Goal: Communication & Community: Participate in discussion

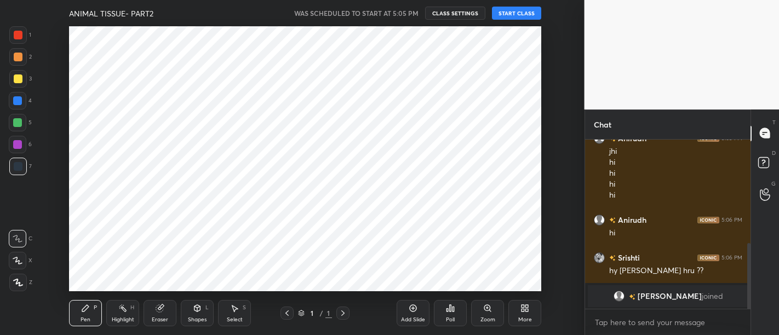
scroll to position [289, 0]
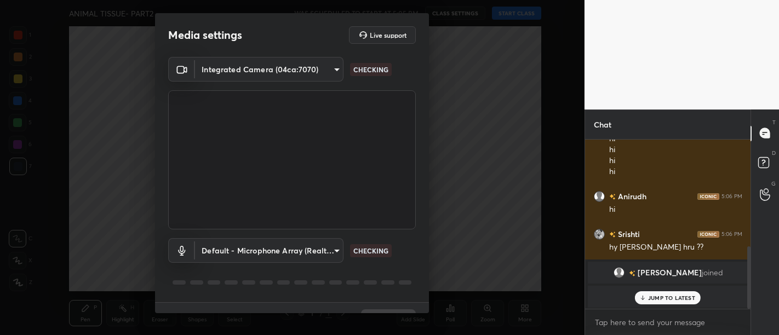
click at [533, 11] on div "Media settings Live support Integrated Camera (04ca:7070) b3e66fcd101103847ee16…" at bounding box center [292, 167] width 584 height 335
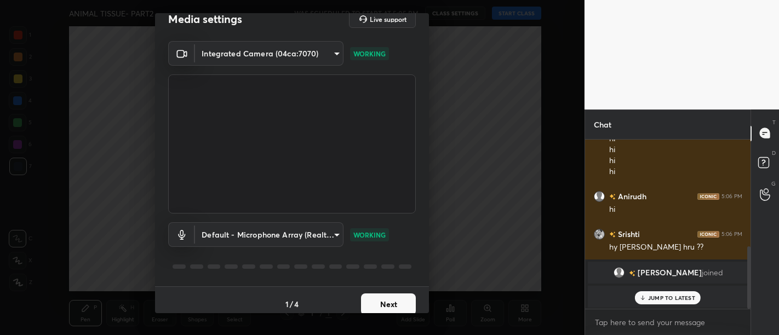
scroll to position [23, 0]
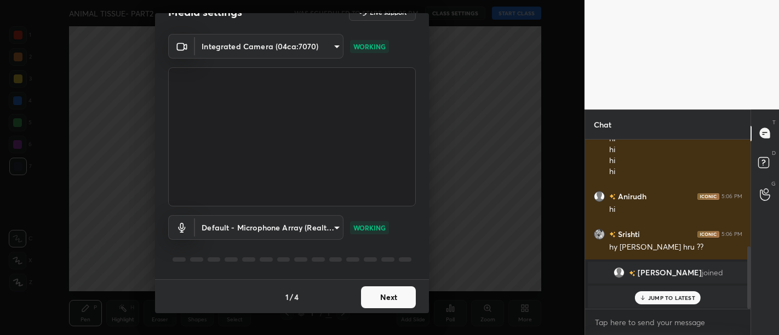
click at [391, 301] on button "Next" at bounding box center [388, 297] width 55 height 22
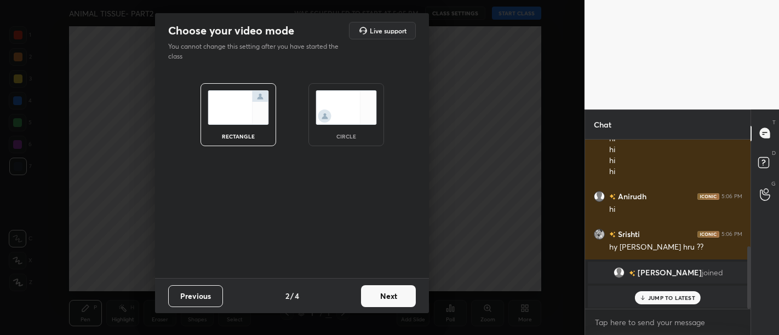
click at [391, 301] on button "Next" at bounding box center [388, 296] width 55 height 22
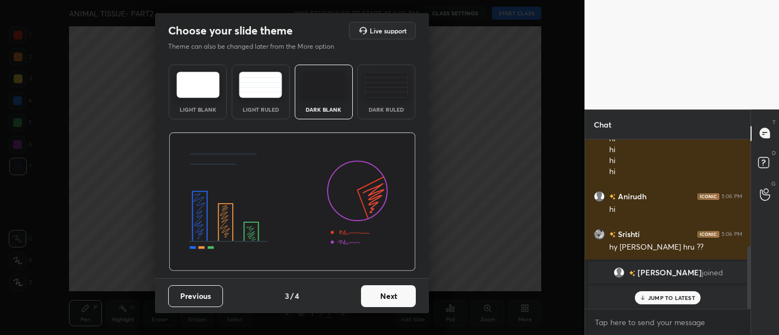
click at [391, 301] on button "Next" at bounding box center [388, 296] width 55 height 22
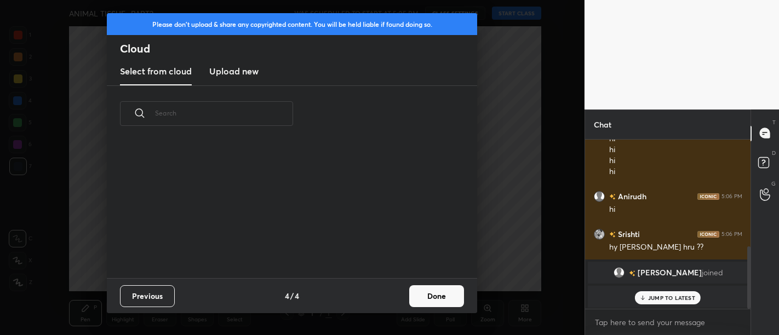
click at [391, 301] on div "Previous 4 / 4 Done" at bounding box center [292, 295] width 370 height 35
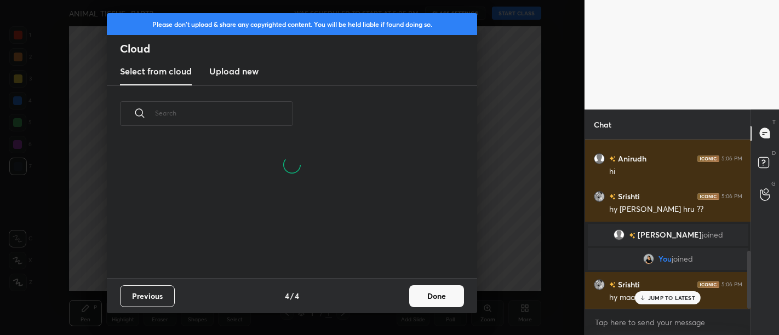
click at [455, 297] on button "Done" at bounding box center [436, 296] width 55 height 22
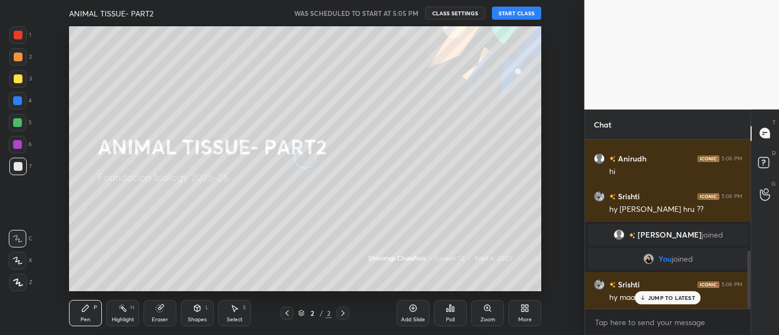
scroll to position [137, 352]
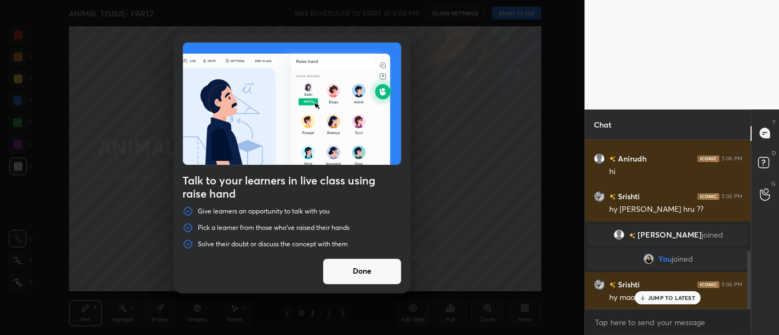
click at [508, 9] on div "Talk to your learners in live class using raise hand Give learners an opportuni…" at bounding box center [292, 167] width 584 height 335
click at [371, 276] on button "Done" at bounding box center [361, 271] width 79 height 26
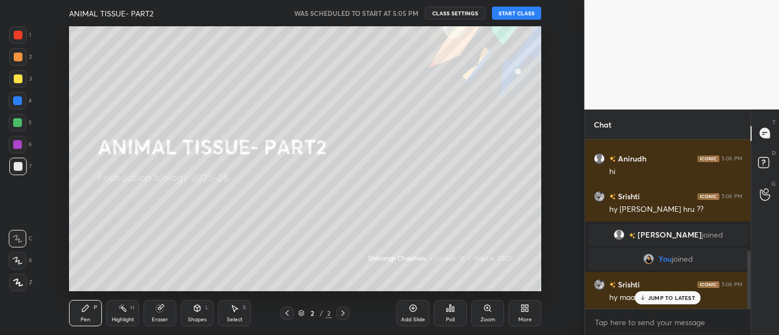
click at [524, 7] on button "START CLASS" at bounding box center [516, 13] width 49 height 13
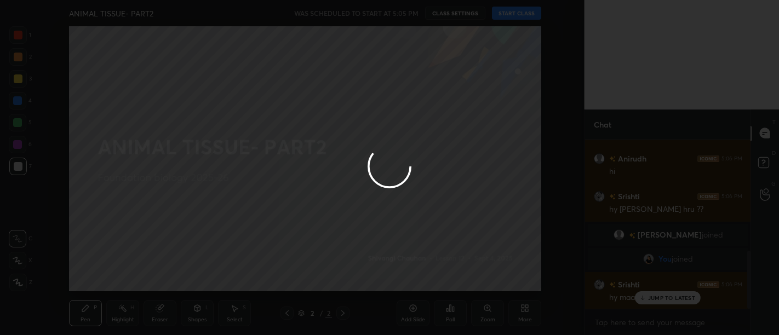
type textarea "x"
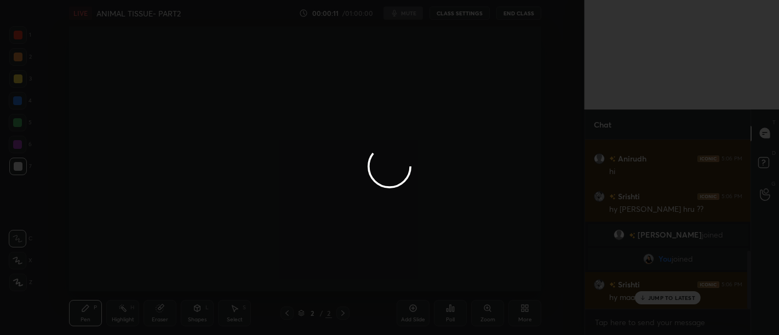
scroll to position [365, 0]
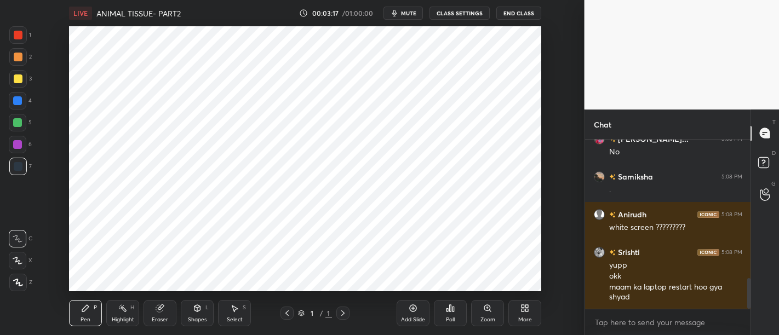
scroll to position [774, 0]
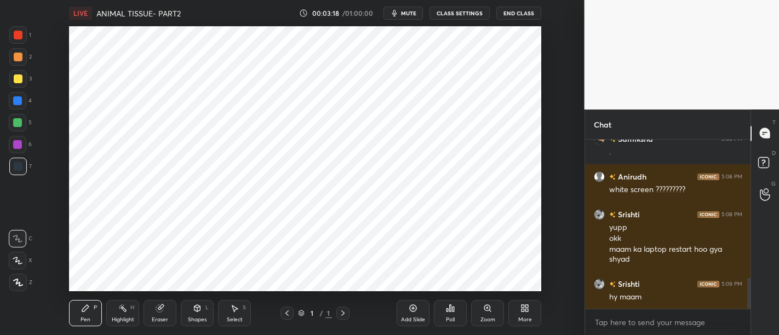
click at [527, 308] on icon at bounding box center [526, 306] width 3 height 3
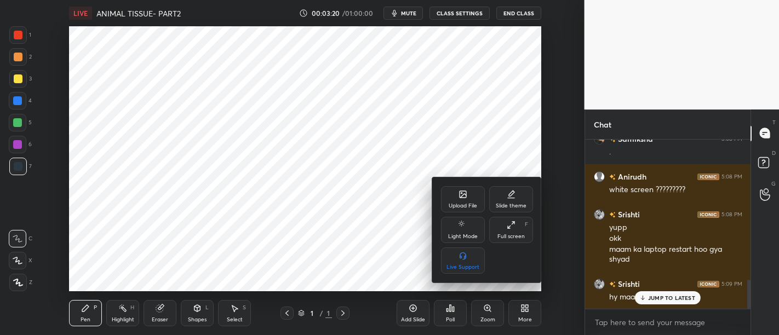
click at [459, 197] on icon at bounding box center [462, 194] width 7 height 7
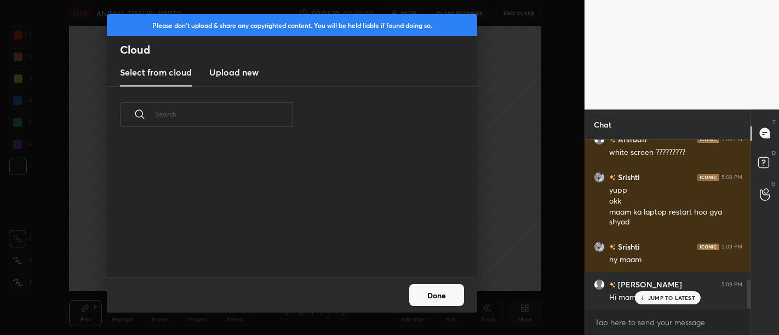
scroll to position [135, 352]
click at [245, 74] on h3 "Upload new" at bounding box center [233, 72] width 49 height 13
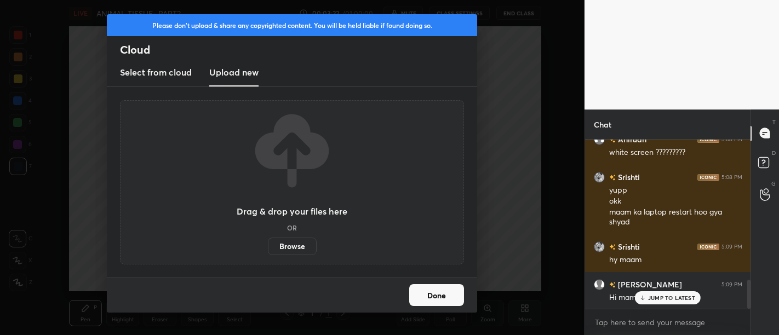
click at [304, 247] on label "Browse" at bounding box center [292, 247] width 49 height 18
click at [268, 247] on input "Browse" at bounding box center [268, 247] width 0 height 18
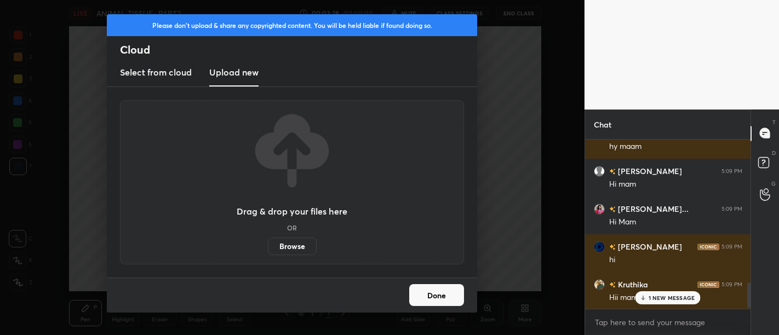
scroll to position [963, 0]
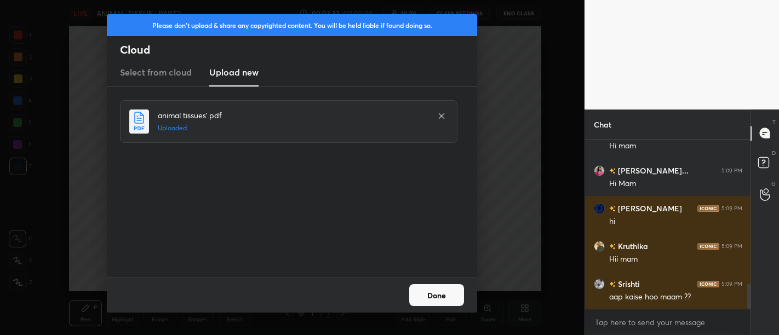
click at [447, 296] on button "Done" at bounding box center [436, 295] width 55 height 22
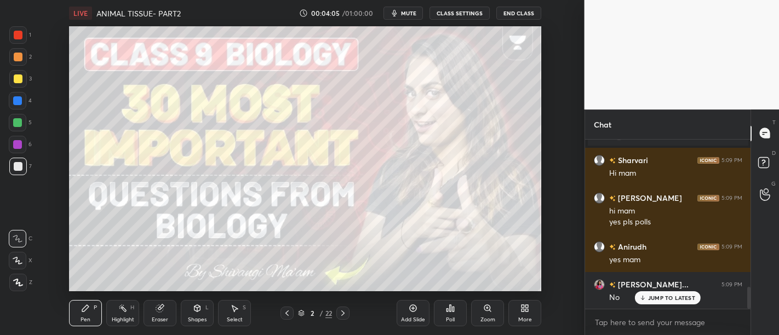
scroll to position [1157, 0]
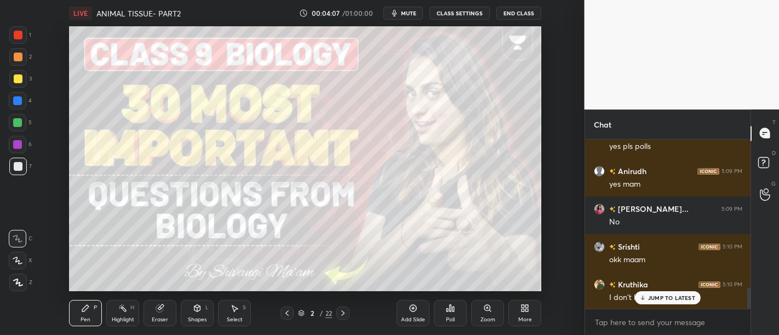
click at [672, 303] on div "Anirudh 5:08 PM white screen ????????? Srishti 5:08 PM yupp okk maam ka laptop …" at bounding box center [668, 225] width 166 height 170
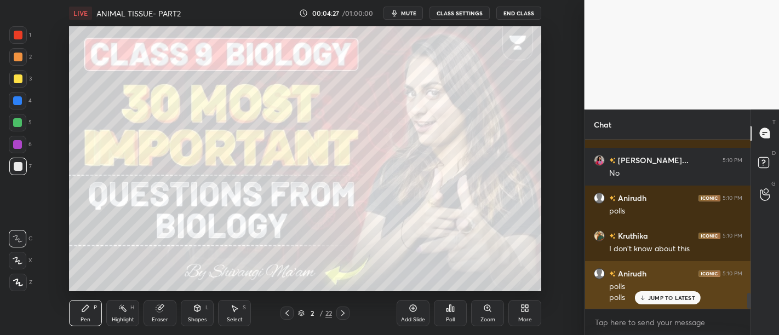
scroll to position [1660, 0]
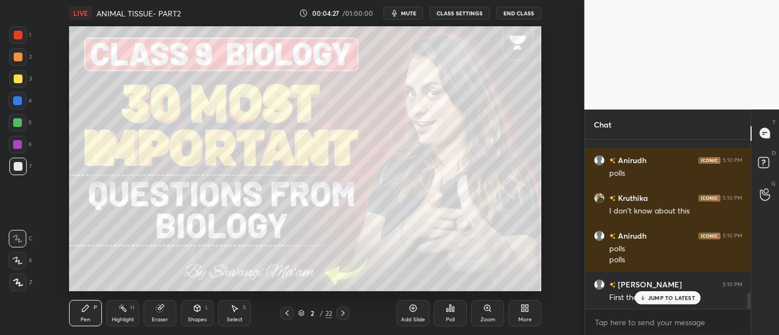
click at [526, 312] on icon at bounding box center [526, 310] width 3 height 3
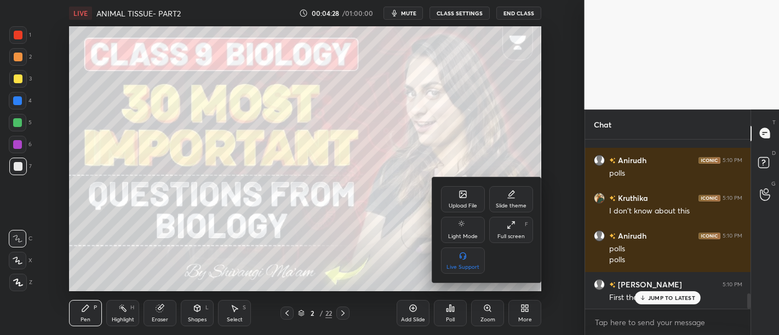
scroll to position [1697, 0]
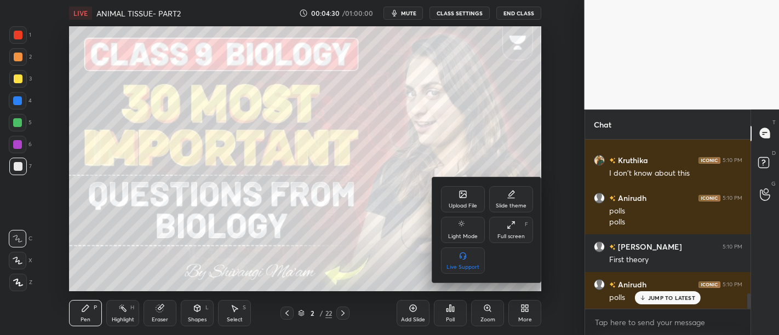
click at [458, 201] on div "Upload File" at bounding box center [463, 199] width 44 height 26
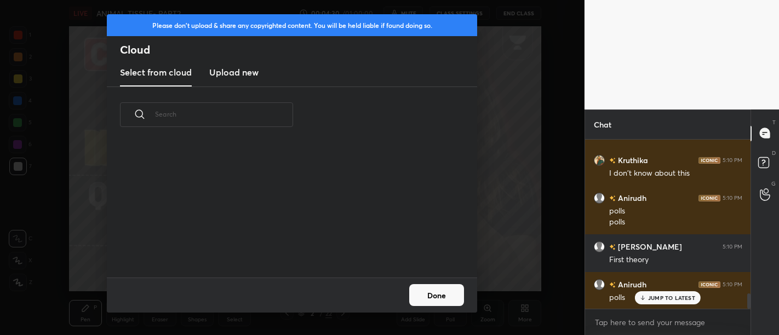
scroll to position [135, 352]
click at [244, 83] on new "Upload new" at bounding box center [233, 72] width 49 height 27
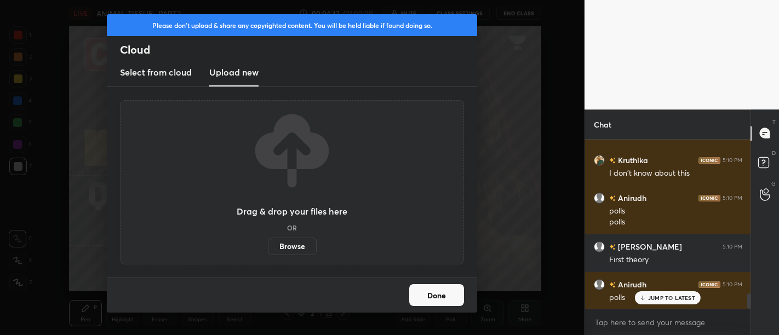
click at [302, 254] on label "Browse" at bounding box center [292, 247] width 49 height 18
click at [268, 254] on input "Browse" at bounding box center [268, 247] width 0 height 18
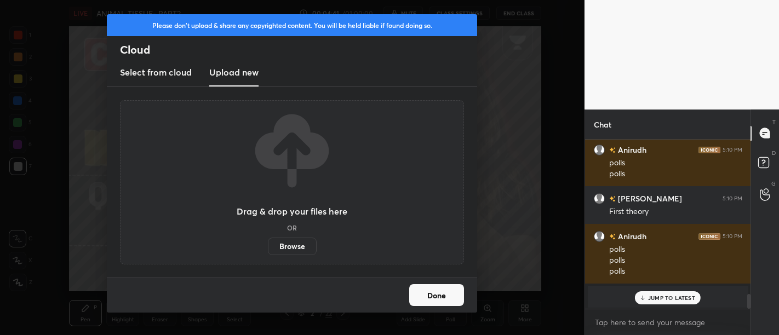
scroll to position [1783, 0]
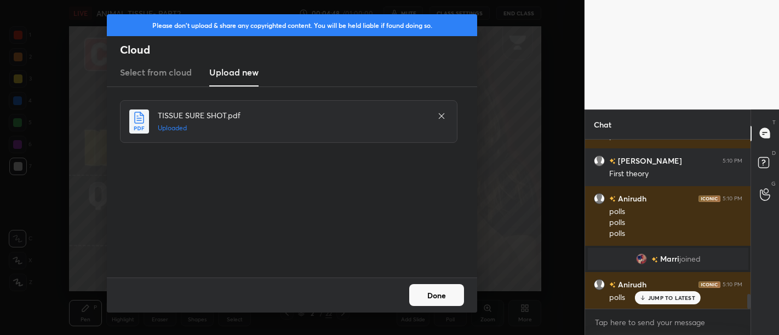
click at [429, 290] on button "Done" at bounding box center [436, 295] width 55 height 22
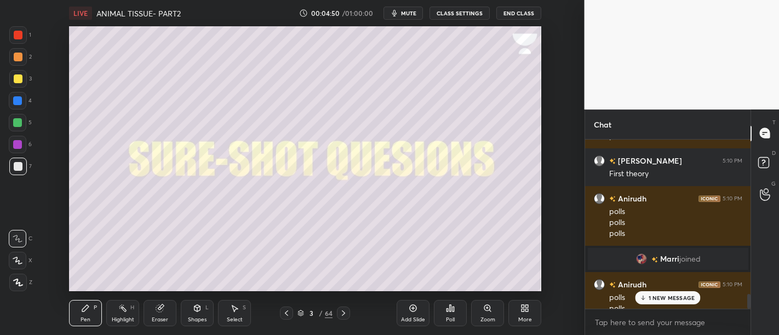
scroll to position [1794, 0]
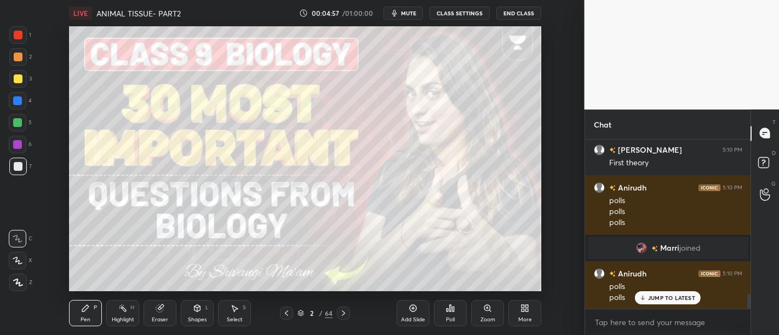
click at [300, 316] on icon at bounding box center [300, 315] width 5 height 2
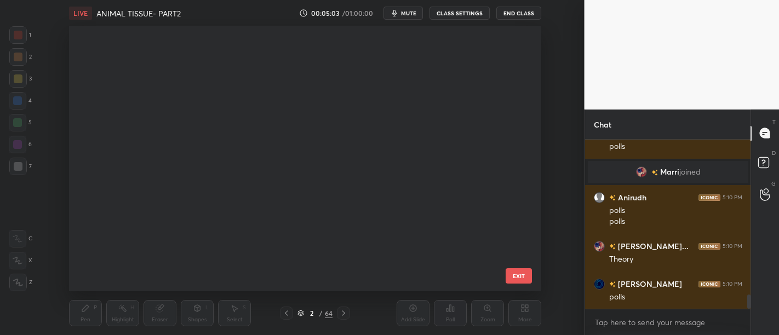
scroll to position [0, 0]
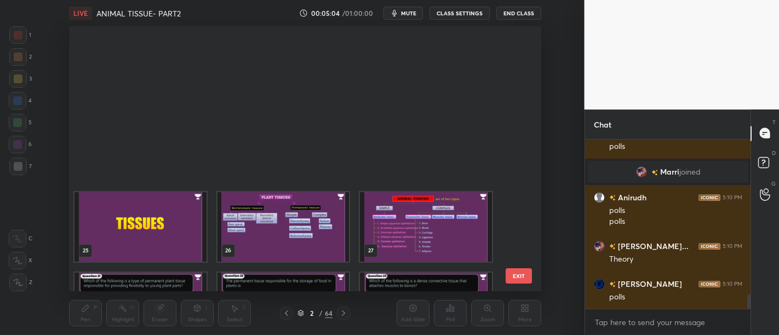
click at [341, 193] on div "25 26 27 28 29 30 31 32 33 34 35 36 37 38 39" at bounding box center [295, 159] width 453 height 266
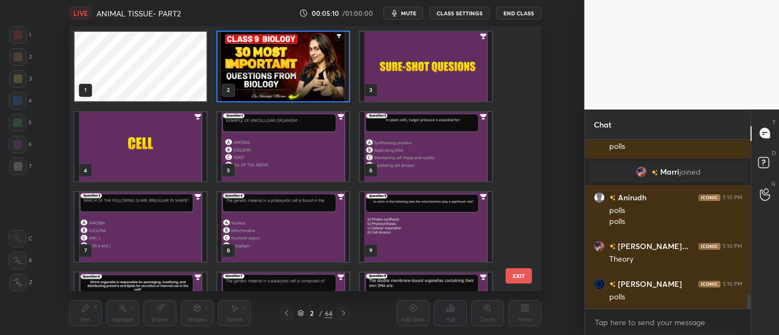
click at [292, 93] on img "grid" at bounding box center [283, 67] width 132 height 70
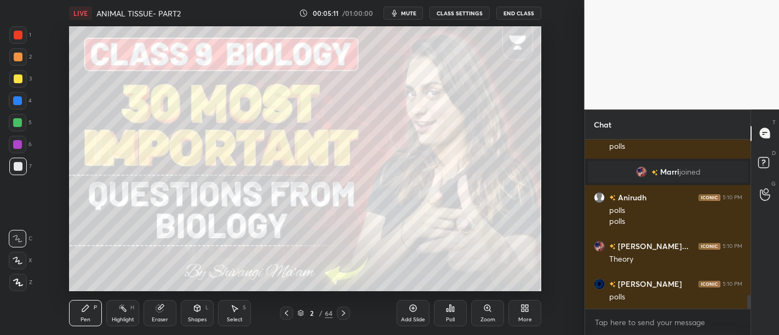
scroll to position [1908, 0]
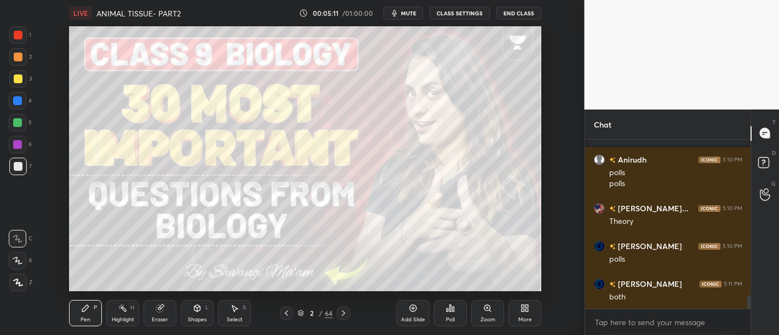
click at [460, 317] on div "Poll" at bounding box center [450, 313] width 33 height 26
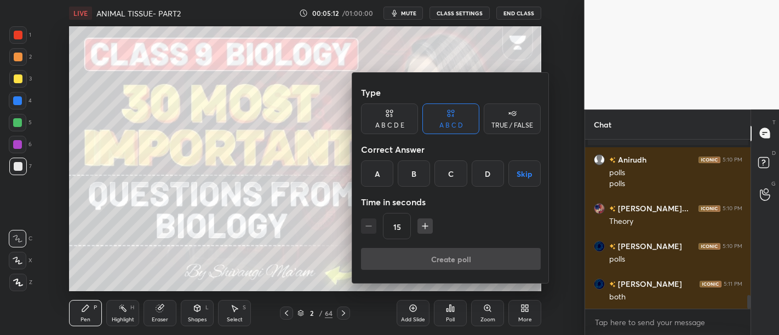
click at [526, 304] on div at bounding box center [389, 167] width 779 height 335
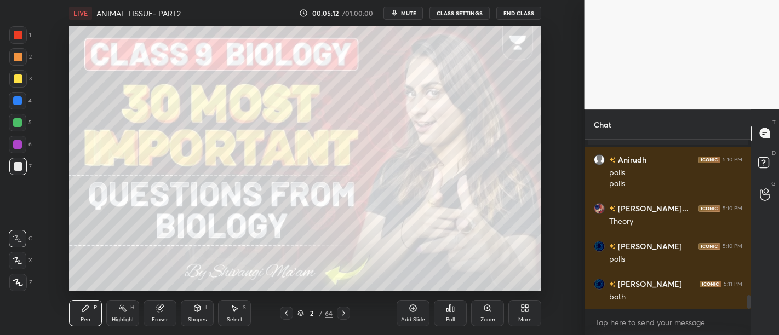
click at [525, 308] on icon at bounding box center [524, 308] width 9 height 9
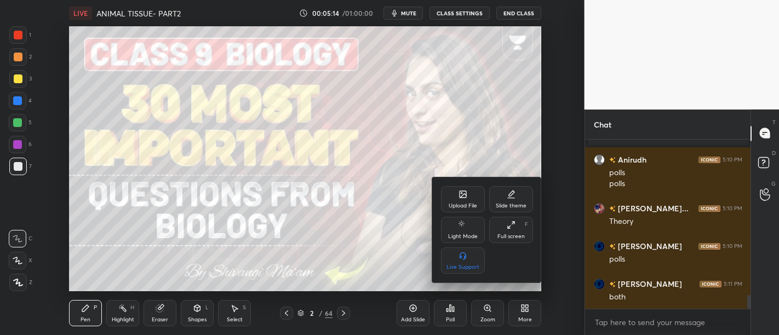
click at [457, 203] on div "Upload File" at bounding box center [462, 205] width 28 height 5
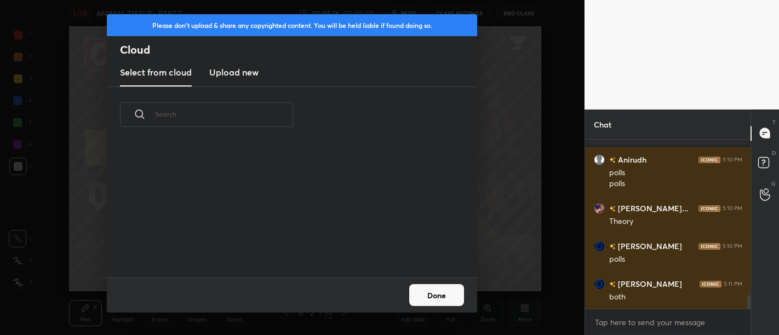
scroll to position [135, 352]
click at [241, 72] on h3 "Upload new" at bounding box center [233, 72] width 49 height 13
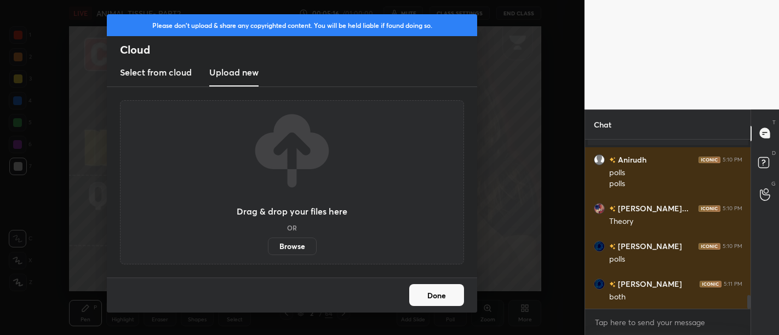
click at [296, 242] on label "Browse" at bounding box center [292, 247] width 49 height 18
click at [268, 242] on input "Browse" at bounding box center [268, 247] width 0 height 18
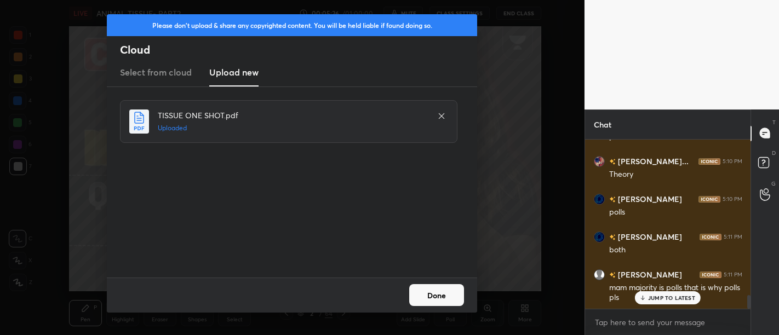
scroll to position [1993, 0]
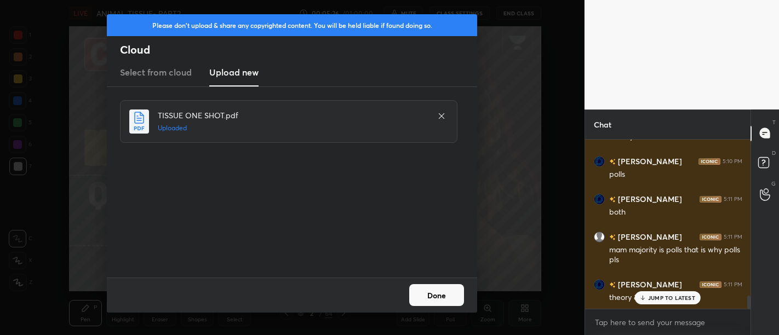
click at [439, 291] on button "Done" at bounding box center [436, 295] width 55 height 22
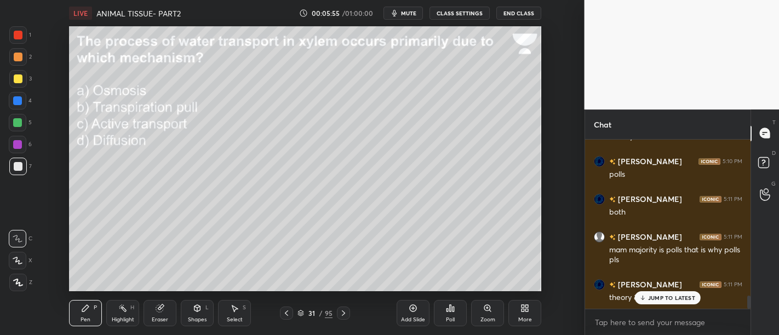
click at [296, 312] on div "31 / 95" at bounding box center [315, 313] width 70 height 13
click at [303, 311] on icon at bounding box center [300, 313] width 7 height 7
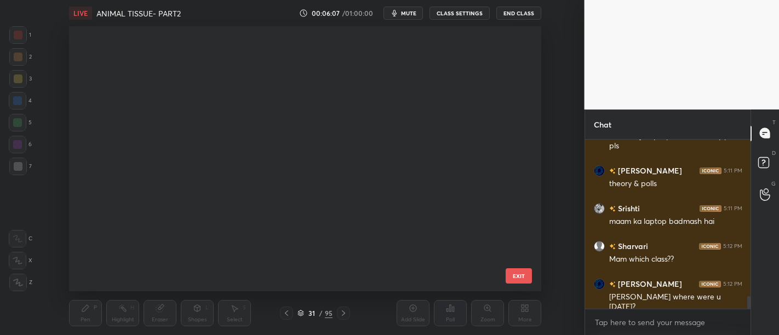
scroll to position [0, 0]
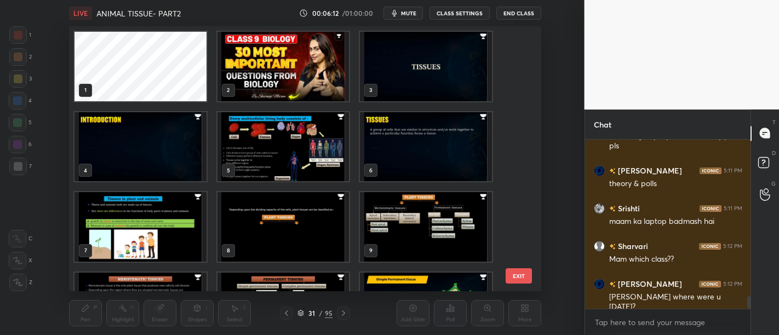
click at [518, 280] on button "EXIT" at bounding box center [518, 275] width 26 height 15
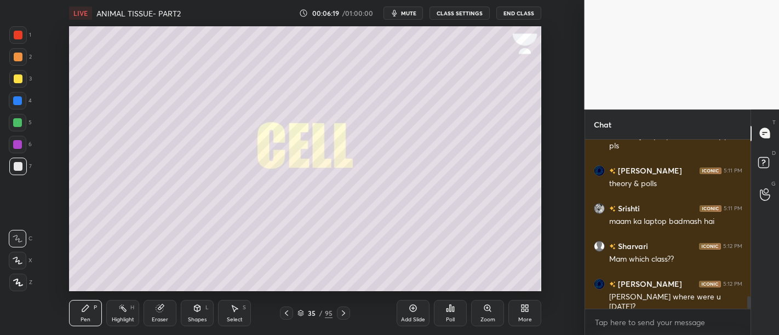
click at [296, 314] on div "35 / 95" at bounding box center [315, 313] width 70 height 13
click at [297, 315] on icon at bounding box center [300, 313] width 7 height 7
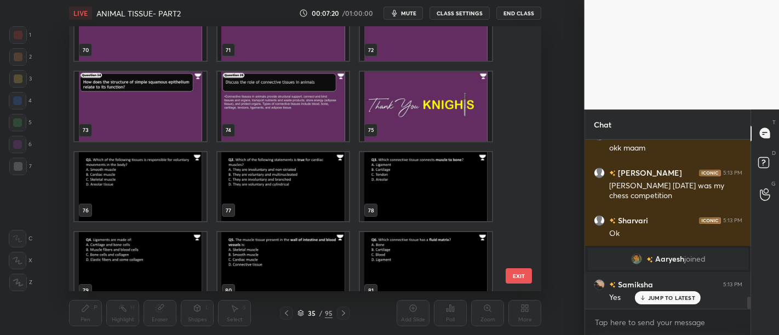
scroll to position [2196, 0]
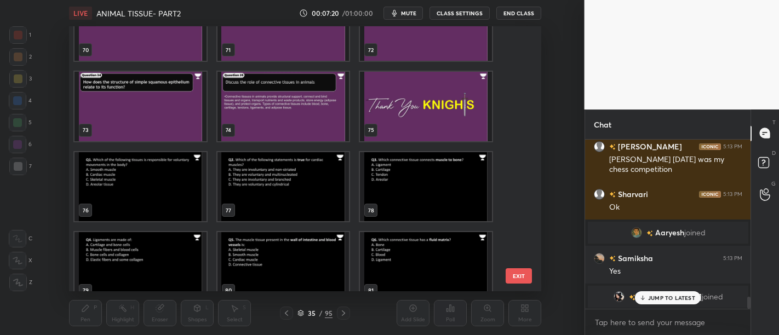
click at [158, 192] on img "grid" at bounding box center [140, 187] width 132 height 70
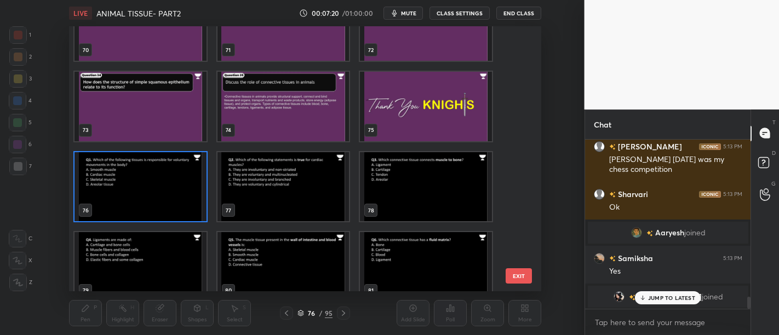
click at [163, 192] on img "grid" at bounding box center [140, 187] width 132 height 70
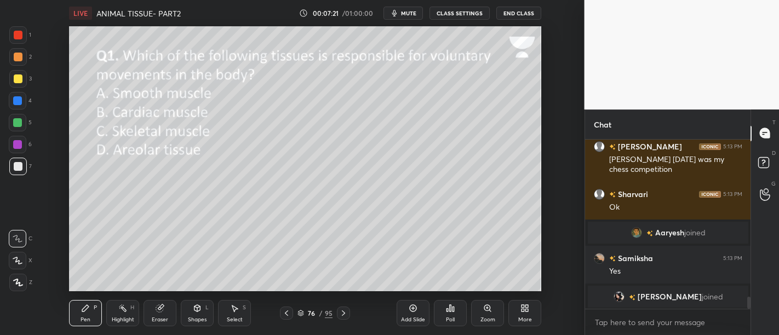
scroll to position [2234, 0]
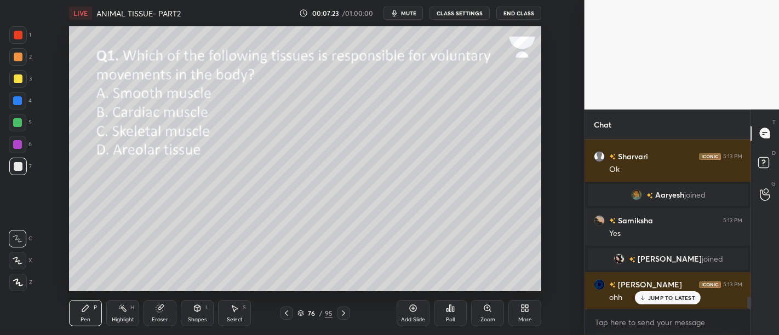
click at [20, 75] on div at bounding box center [18, 78] width 9 height 9
click at [450, 310] on icon at bounding box center [451, 308] width 2 height 7
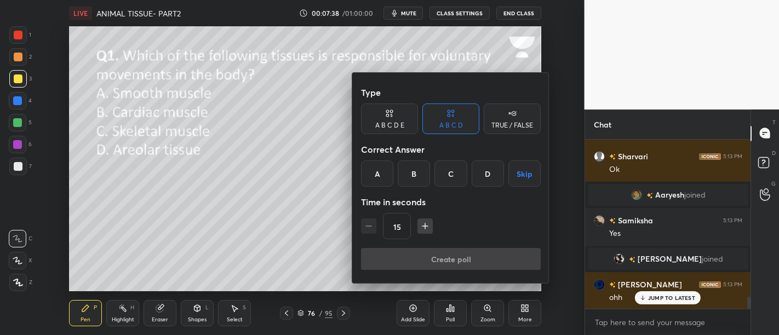
click at [451, 169] on div "C" at bounding box center [450, 173] width 32 height 26
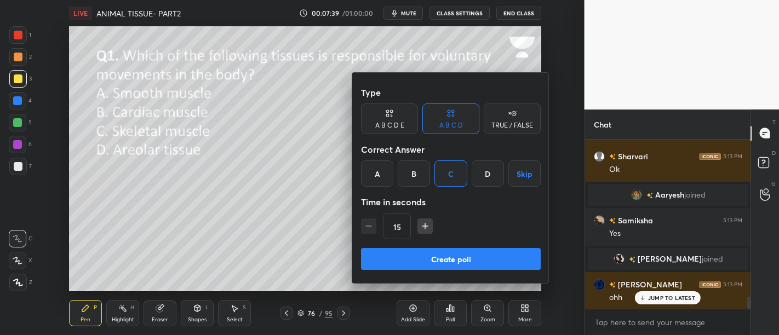
click at [474, 243] on div "Type A B C D E A B C D TRUE / FALSE Correct Answer A B C D Skip Time in seconds…" at bounding box center [451, 165] width 180 height 166
click at [474, 256] on button "Create poll" at bounding box center [451, 259] width 180 height 22
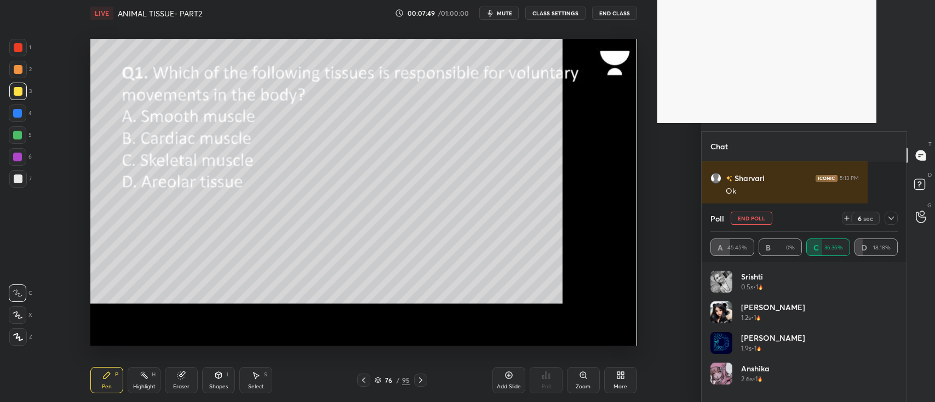
scroll to position [3, 3]
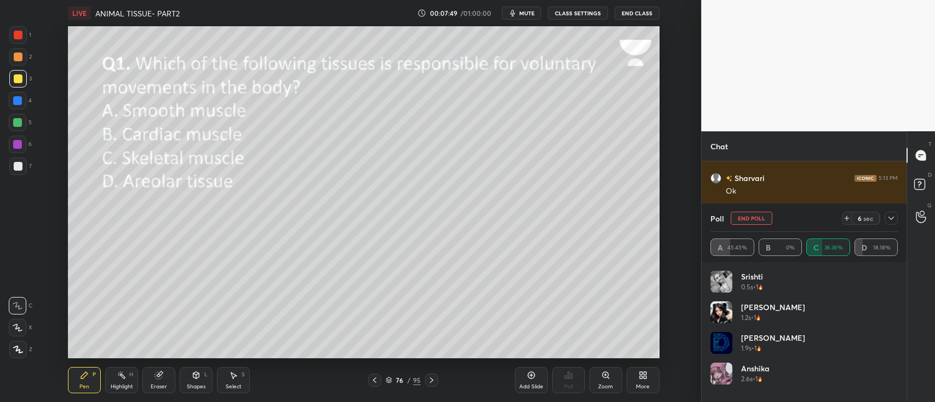
drag, startPoint x: 677, startPoint y: 248, endPoint x: 813, endPoint y: 298, distance: 144.6
click at [778, 298] on div "Srishti 0.5s • 1" at bounding box center [803, 286] width 187 height 31
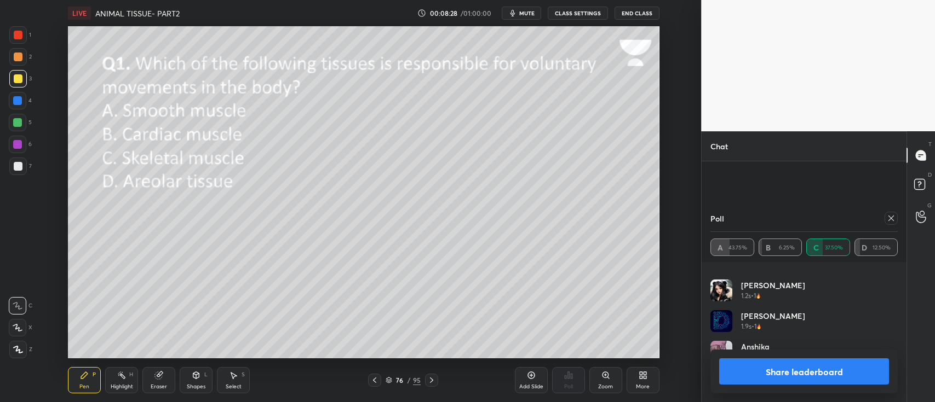
scroll to position [2118, 0]
click at [778, 335] on button "Share leaderboard" at bounding box center [804, 372] width 170 height 26
type textarea "x"
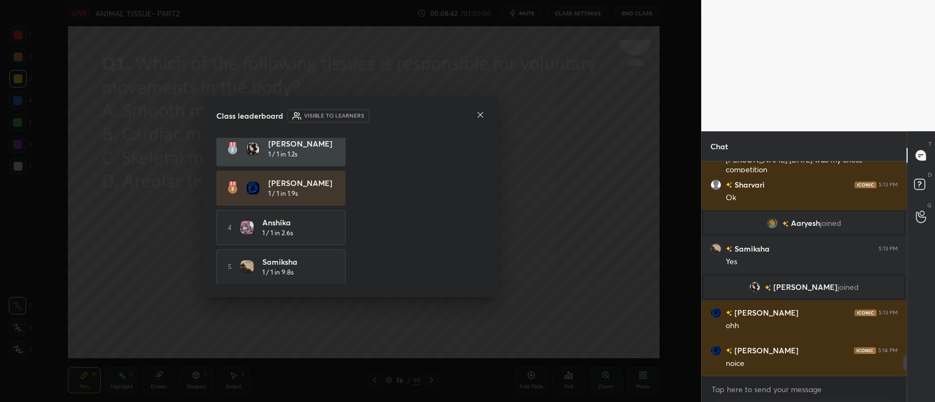
scroll to position [24, 0]
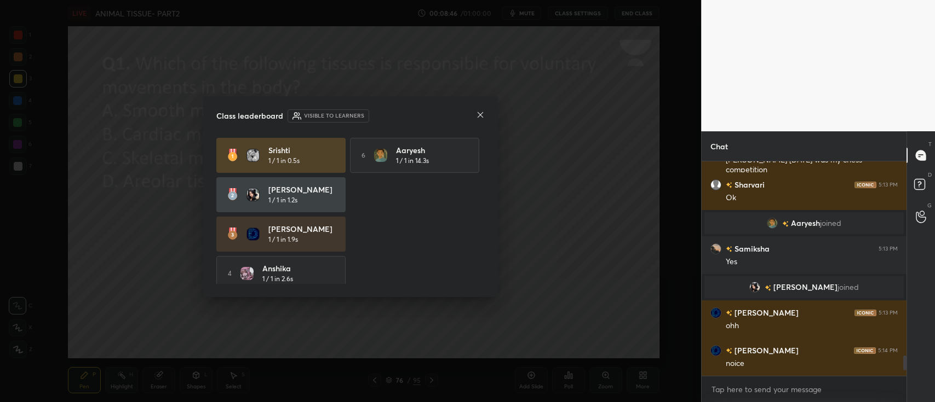
click at [482, 116] on icon at bounding box center [480, 115] width 9 height 9
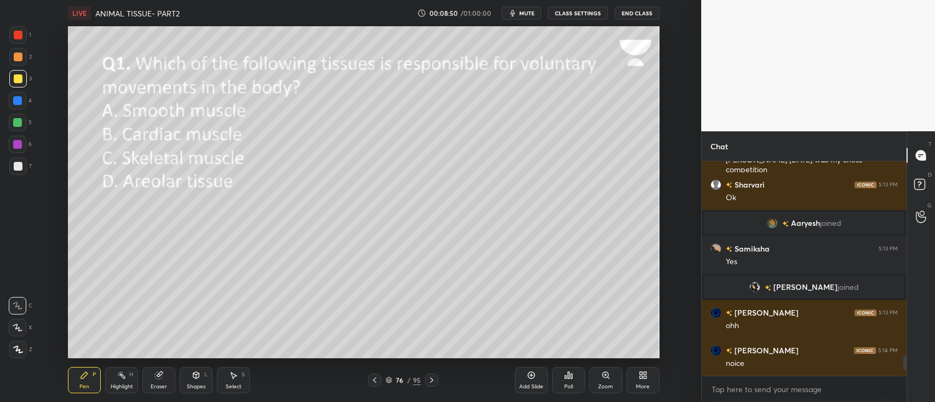
scroll to position [2098, 0]
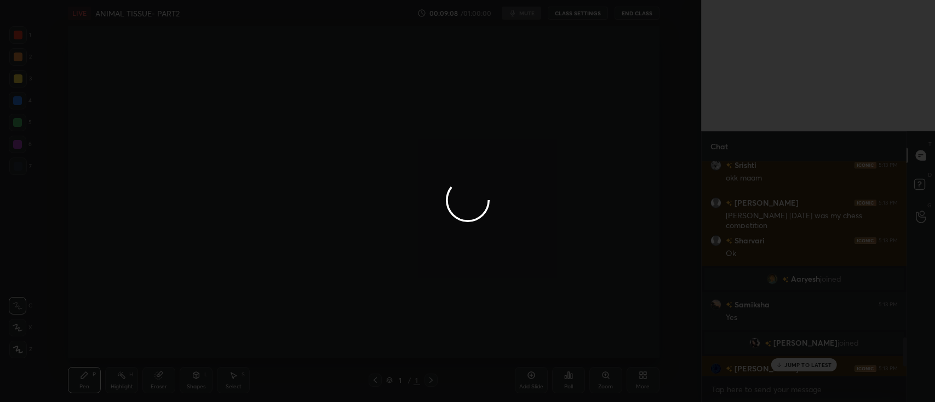
scroll to position [54418, 54094]
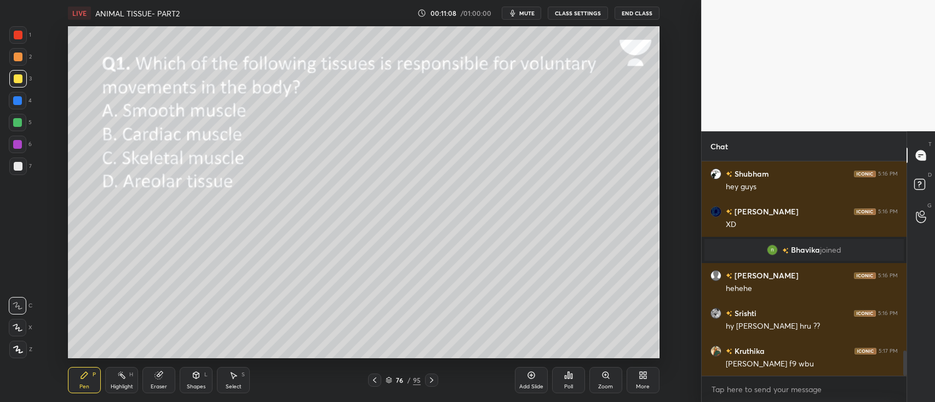
scroll to position [1598, 0]
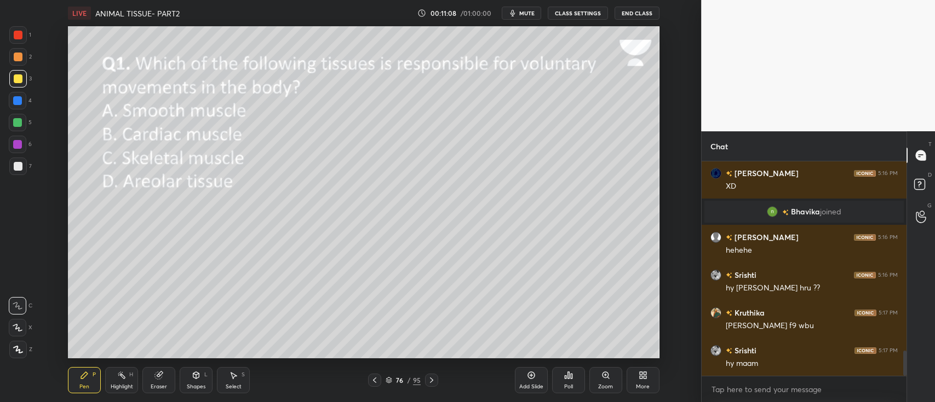
click at [22, 82] on div at bounding box center [18, 79] width 18 height 18
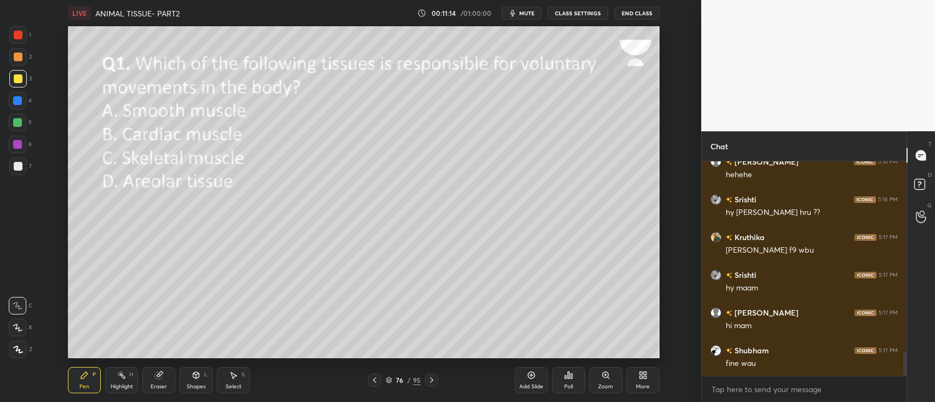
scroll to position [1711, 0]
click at [13, 103] on div at bounding box center [17, 100] width 9 height 9
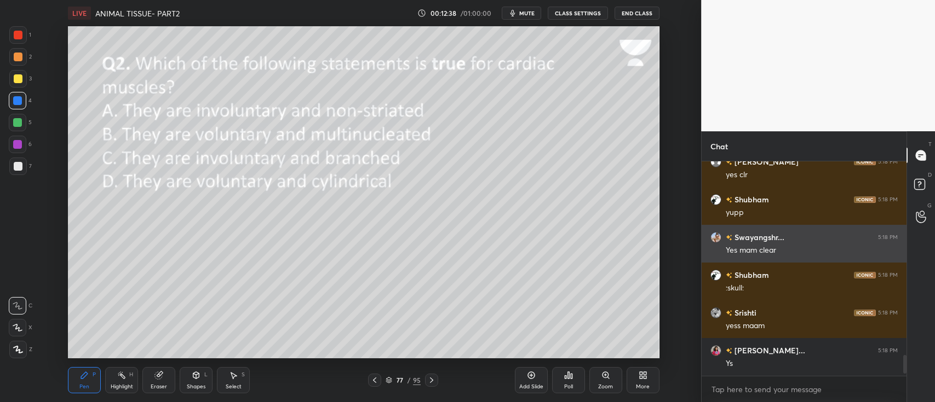
scroll to position [2013, 0]
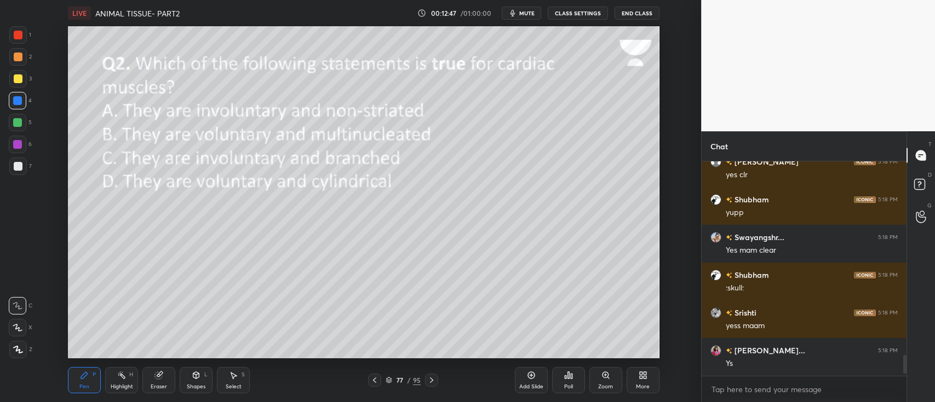
click at [575, 381] on div "Poll" at bounding box center [568, 380] width 33 height 26
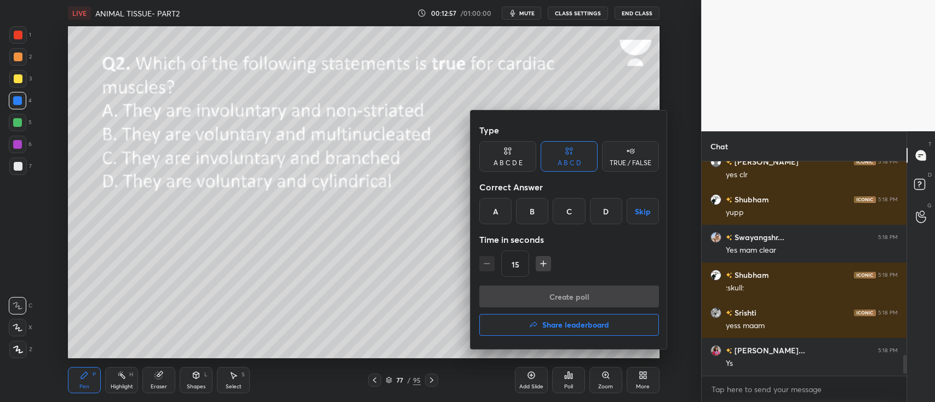
click at [561, 208] on div "C" at bounding box center [568, 211] width 32 height 26
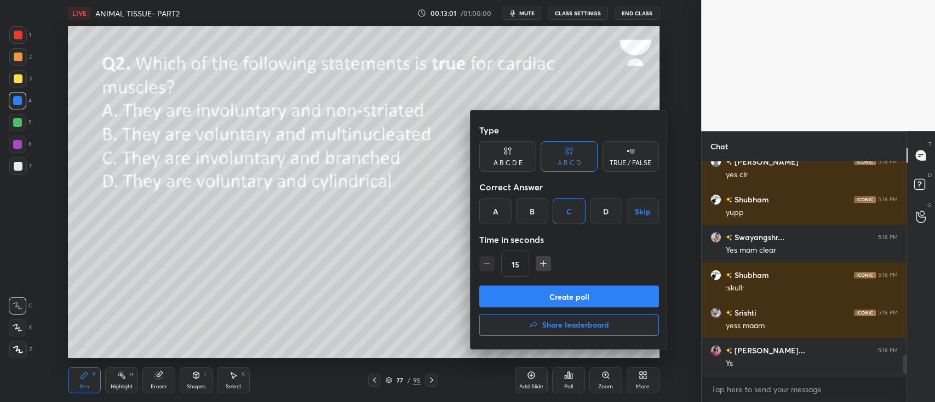
click at [596, 288] on button "Create poll" at bounding box center [569, 297] width 180 height 22
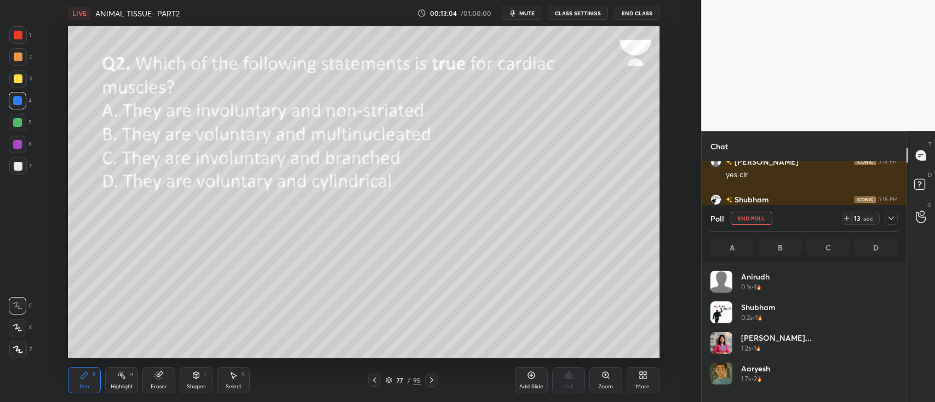
scroll to position [128, 184]
click at [638, 379] on icon at bounding box center [642, 375] width 9 height 9
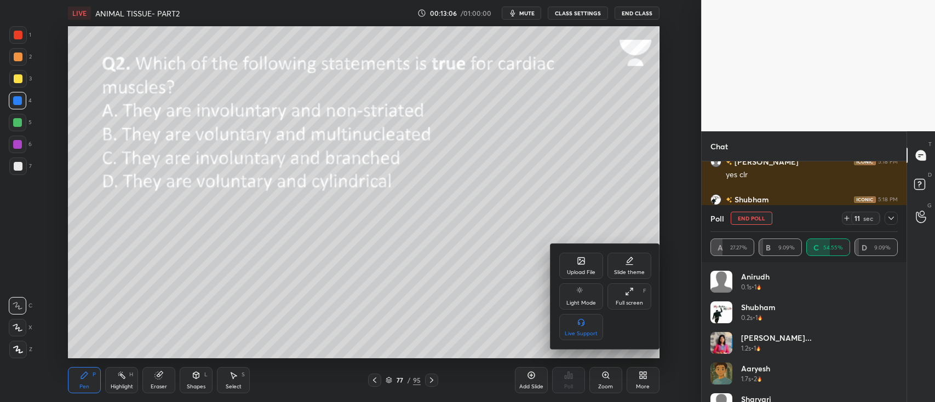
click at [504, 307] on div at bounding box center [467, 201] width 935 height 402
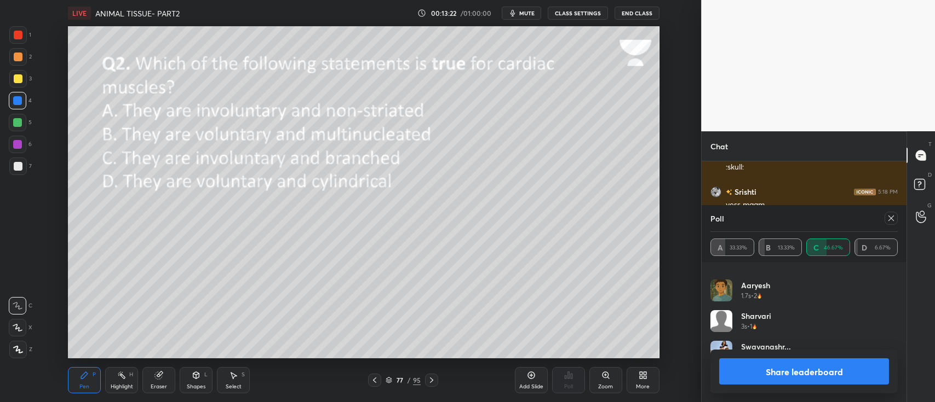
scroll to position [1731, 0]
click at [14, 151] on div at bounding box center [18, 145] width 18 height 18
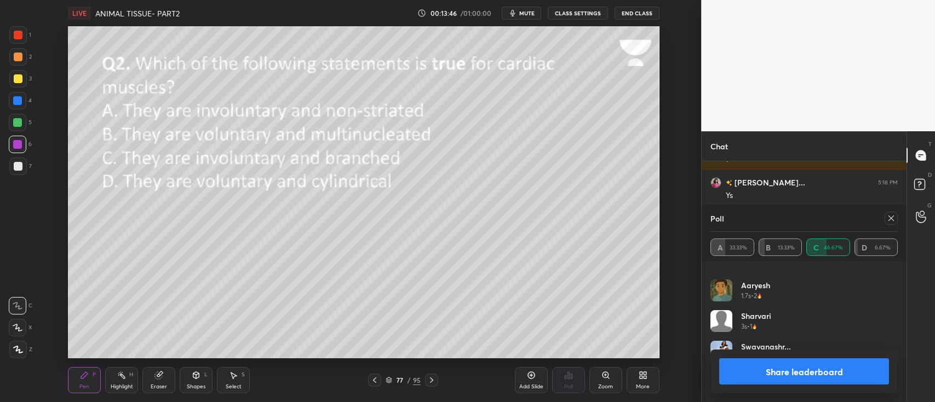
click at [798, 362] on button "Share leaderboard" at bounding box center [804, 372] width 170 height 26
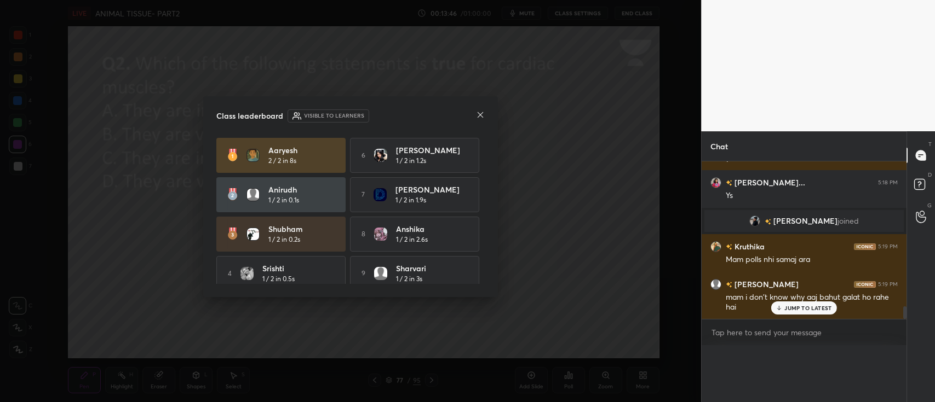
click at [802, 376] on div "Poll A 33.33% B 13.33% C 46.67% D 6.67% Shubham 0.2s • 1 Urvi Kolas... 1.2s • 1…" at bounding box center [803, 373] width 205 height 57
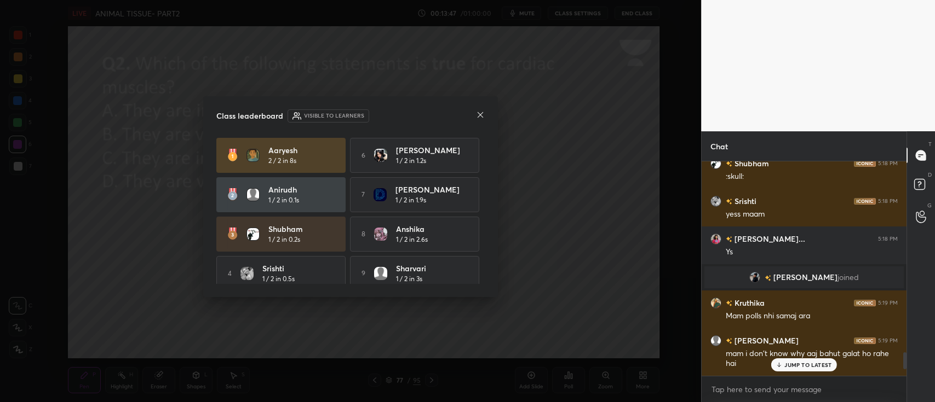
scroll to position [1721, 0]
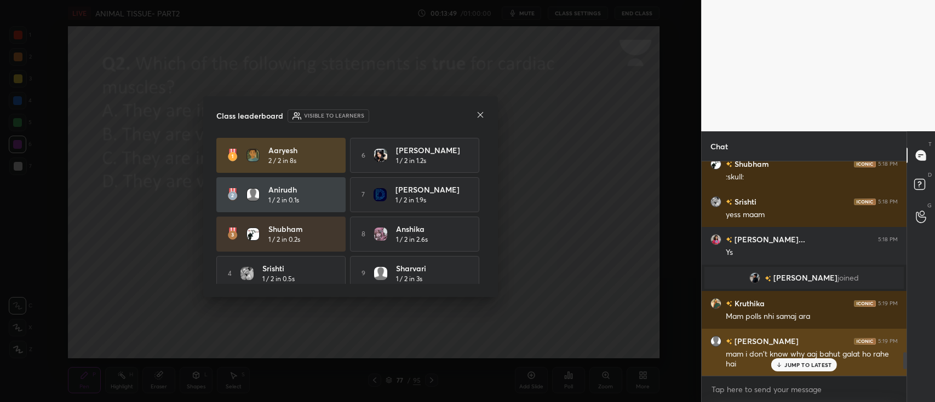
click at [817, 367] on p "JUMP TO LATEST" at bounding box center [807, 365] width 47 height 7
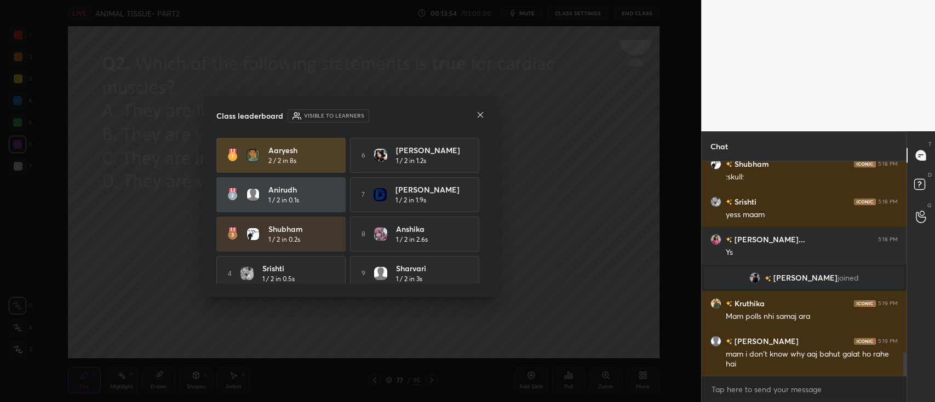
scroll to position [49, 0]
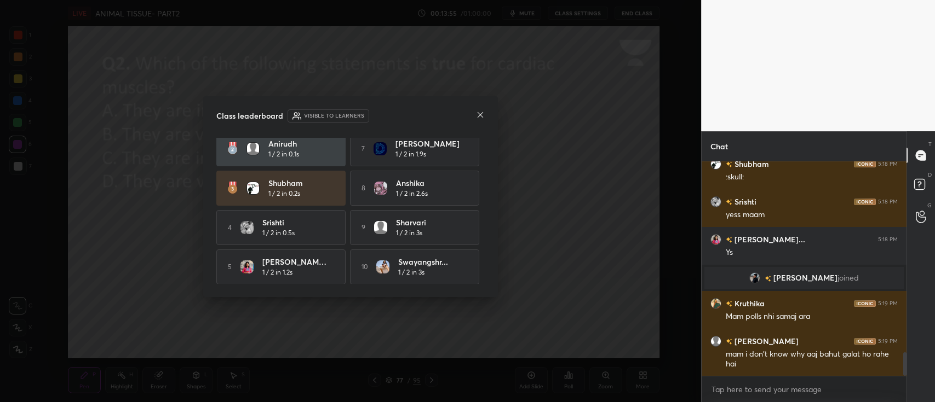
click at [482, 114] on icon at bounding box center [480, 115] width 9 height 9
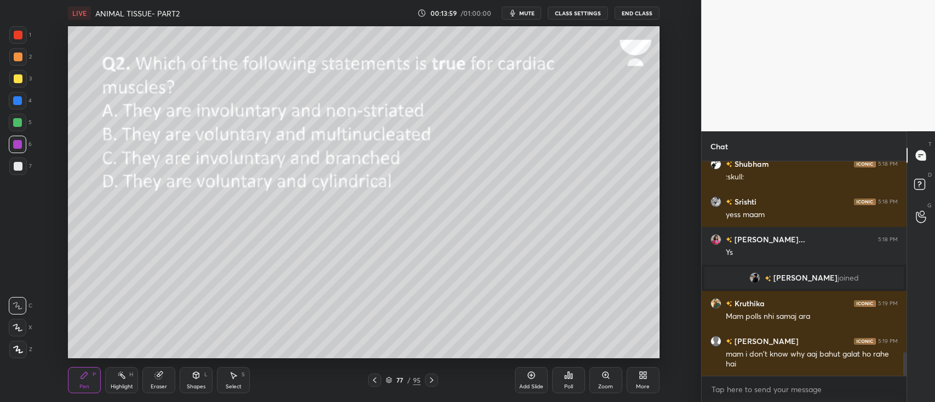
click at [633, 377] on div "More" at bounding box center [642, 380] width 33 height 26
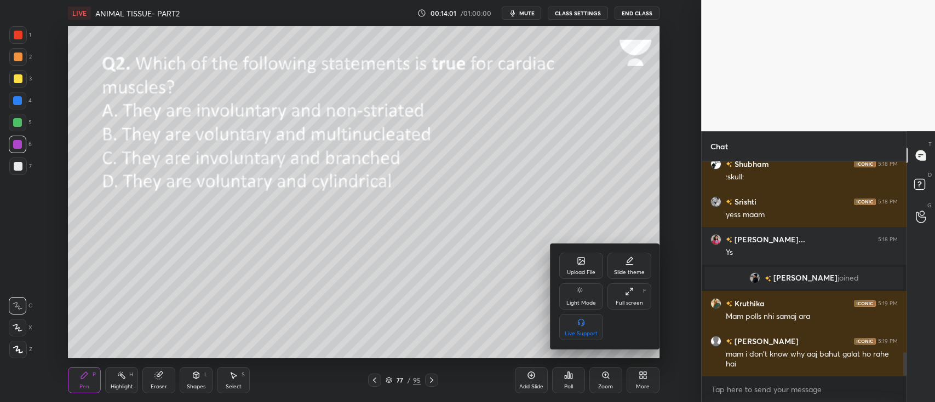
click at [570, 273] on div "Upload File" at bounding box center [581, 272] width 28 height 5
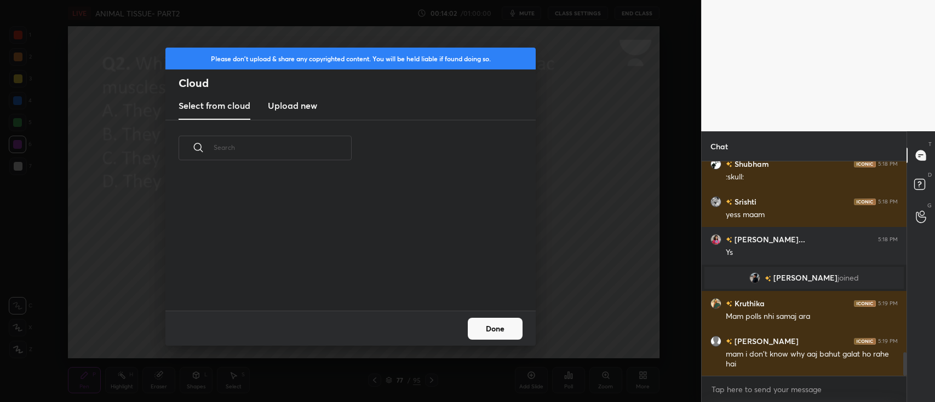
scroll to position [135, 351]
click at [281, 100] on h3 "Upload new" at bounding box center [292, 105] width 49 height 13
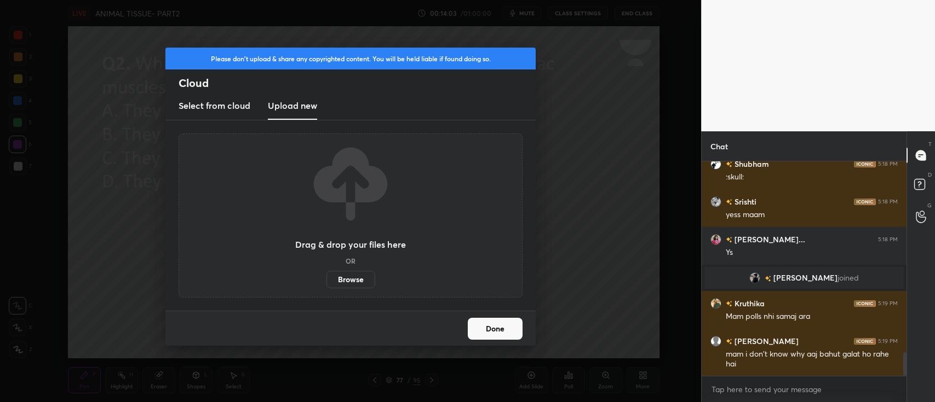
click at [353, 284] on label "Browse" at bounding box center [350, 280] width 49 height 18
click at [326, 284] on input "Browse" at bounding box center [326, 280] width 0 height 18
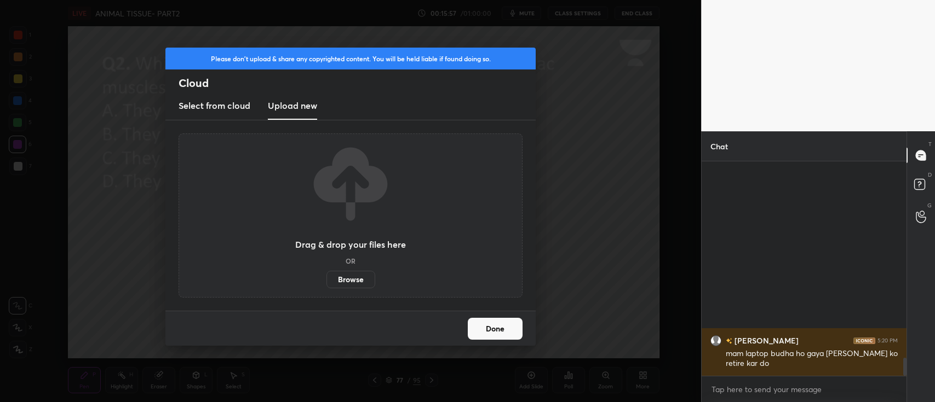
scroll to position [2307, 0]
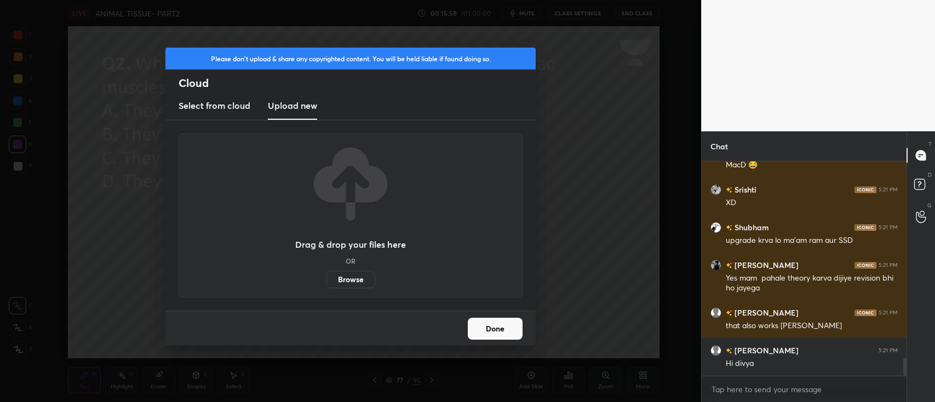
click at [367, 280] on label "Browse" at bounding box center [350, 280] width 49 height 18
click at [326, 280] on input "Browse" at bounding box center [326, 280] width 0 height 18
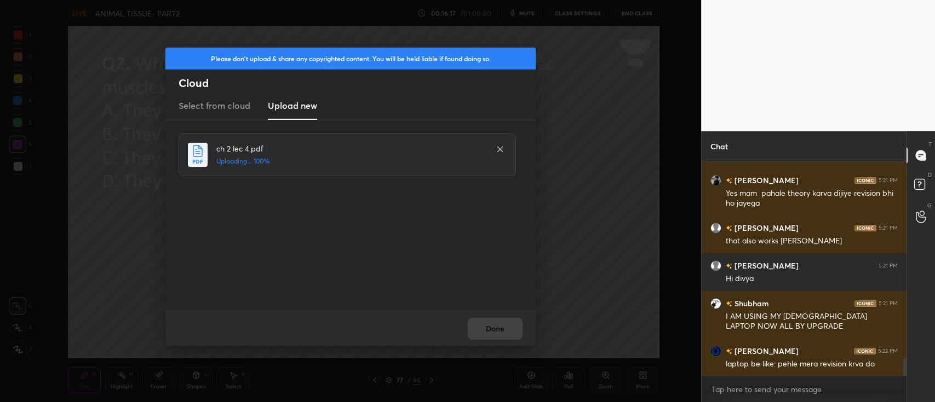
scroll to position [2430, 0]
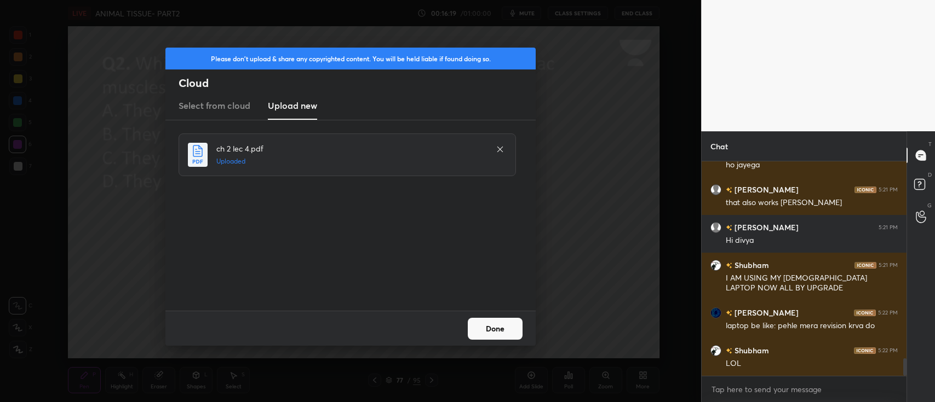
click at [500, 330] on button "Done" at bounding box center [495, 329] width 55 height 22
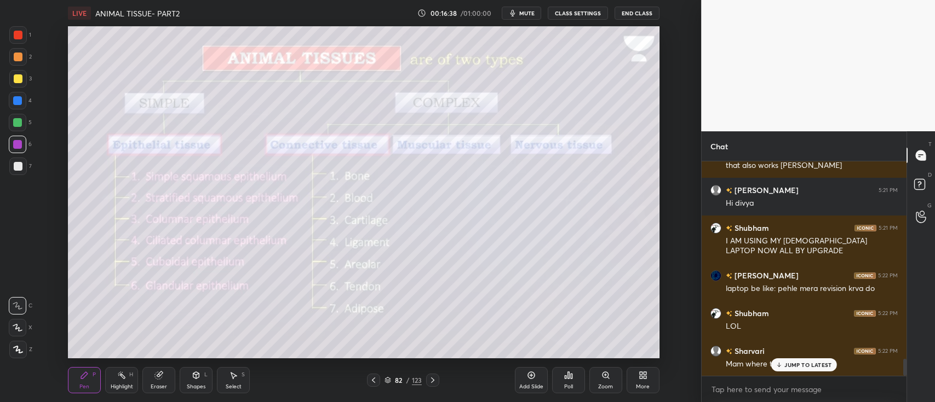
scroll to position [2505, 0]
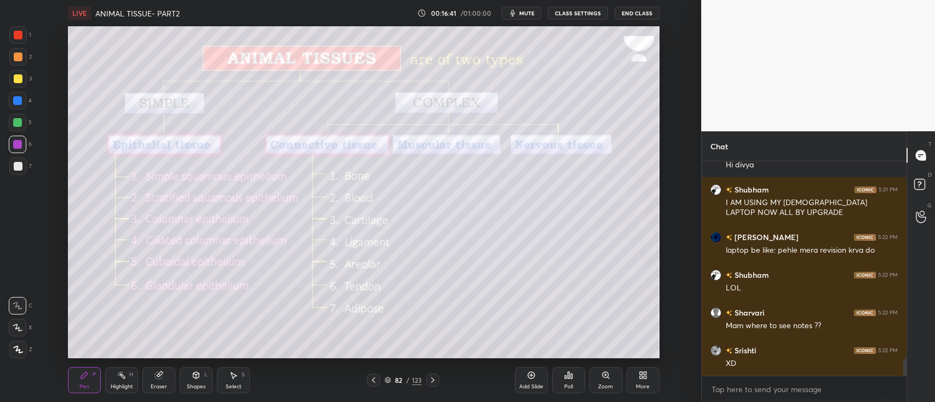
click at [24, 78] on div at bounding box center [18, 79] width 18 height 18
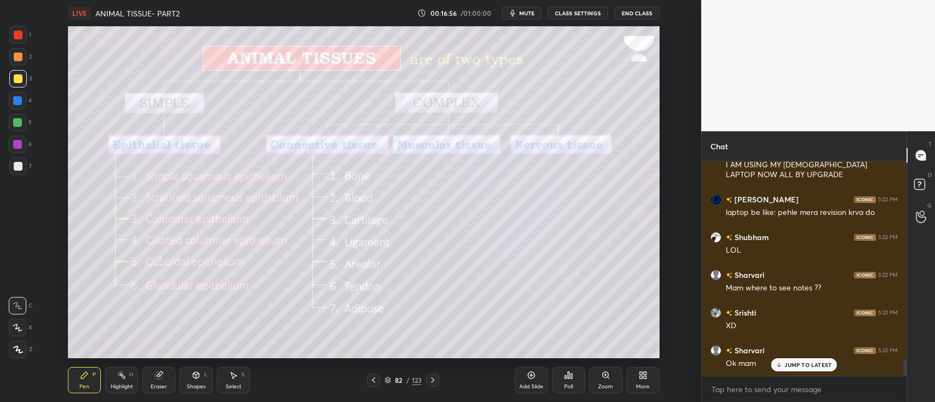
click at [12, 78] on div at bounding box center [18, 79] width 18 height 18
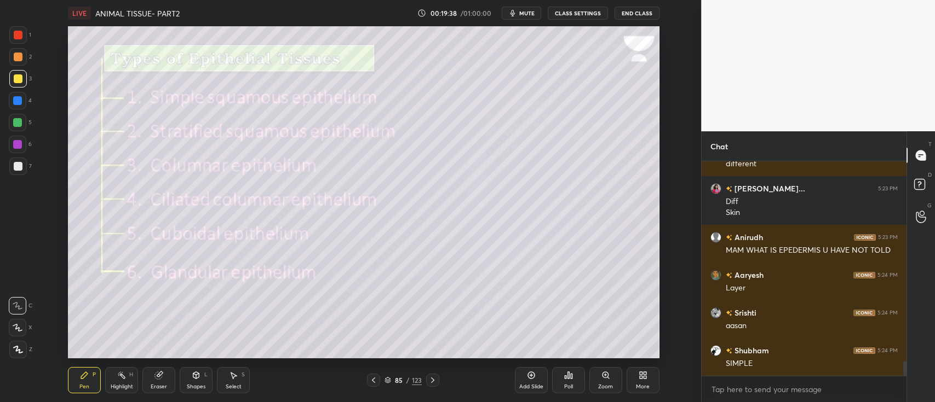
scroll to position [2958, 0]
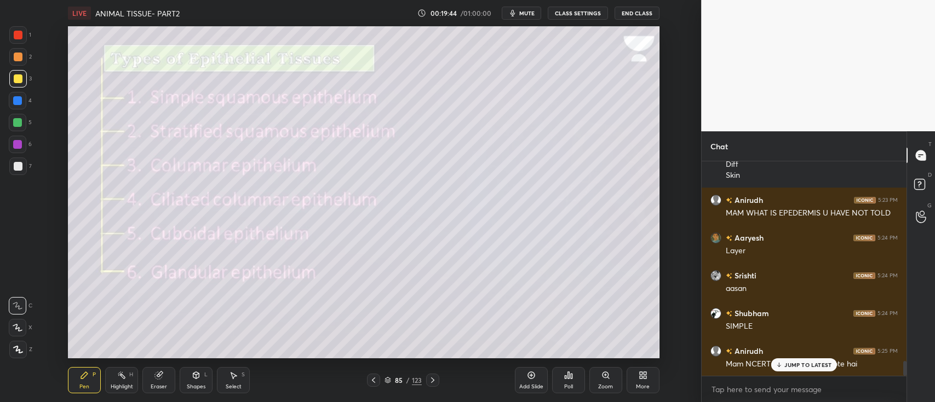
click at [22, 51] on div at bounding box center [18, 57] width 18 height 18
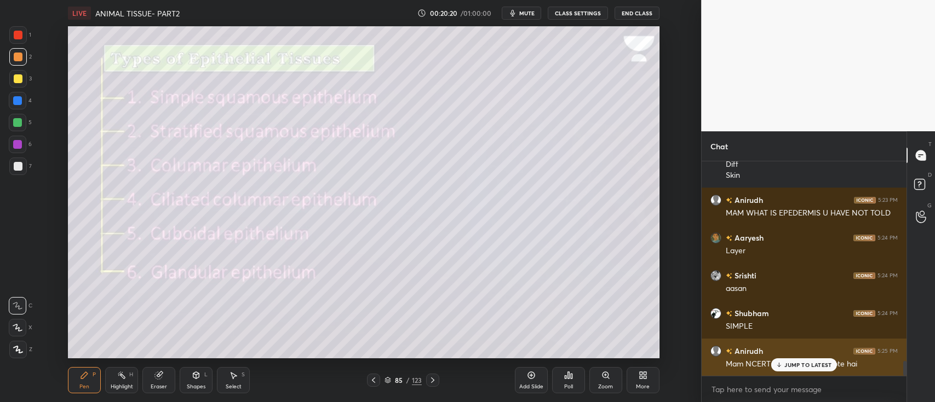
click at [807, 362] on p "JUMP TO LATEST" at bounding box center [807, 365] width 47 height 7
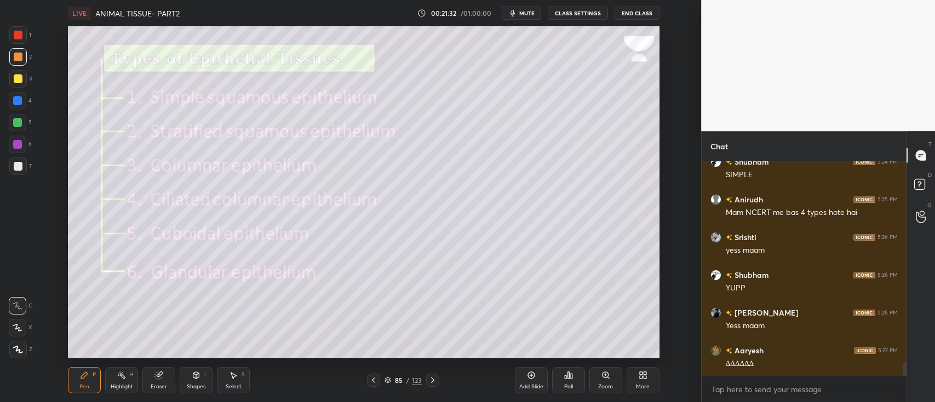
scroll to position [3157, 0]
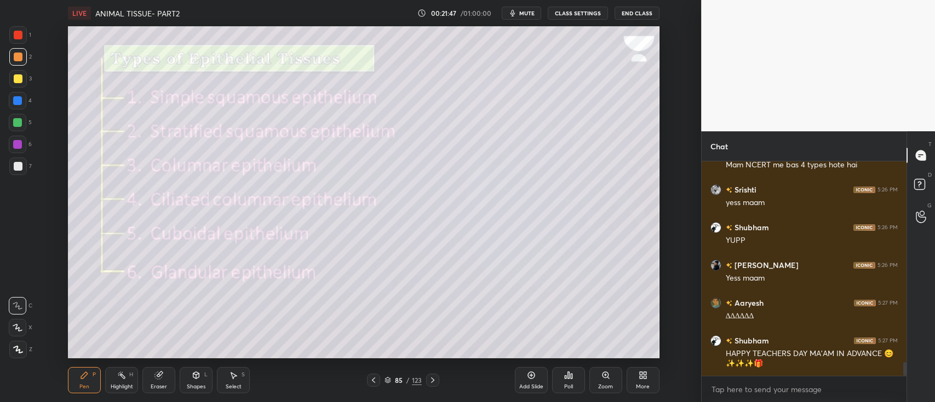
click at [20, 97] on div at bounding box center [17, 100] width 9 height 9
click at [20, 164] on div at bounding box center [18, 166] width 9 height 9
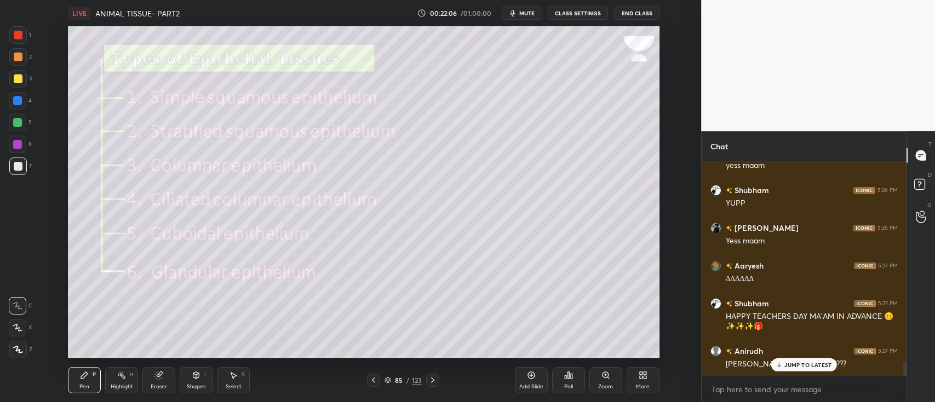
click at [660, 180] on div "Setting up your live class Poll for secs No correct answer Start poll" at bounding box center [363, 192] width 657 height 332
click at [661, 237] on div "Setting up your live class Poll for secs No correct answer Start poll" at bounding box center [363, 192] width 657 height 332
click at [22, 125] on div at bounding box center [18, 123] width 18 height 18
click at [800, 367] on p "JUMP TO LATEST" at bounding box center [807, 365] width 47 height 7
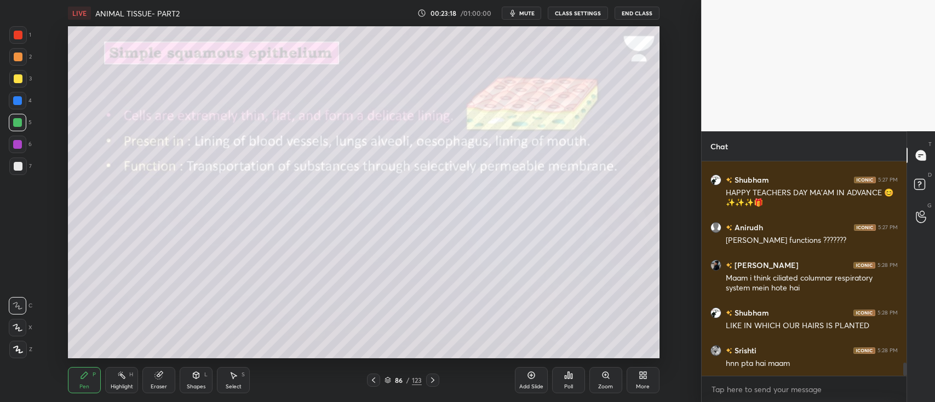
scroll to position [3355, 0]
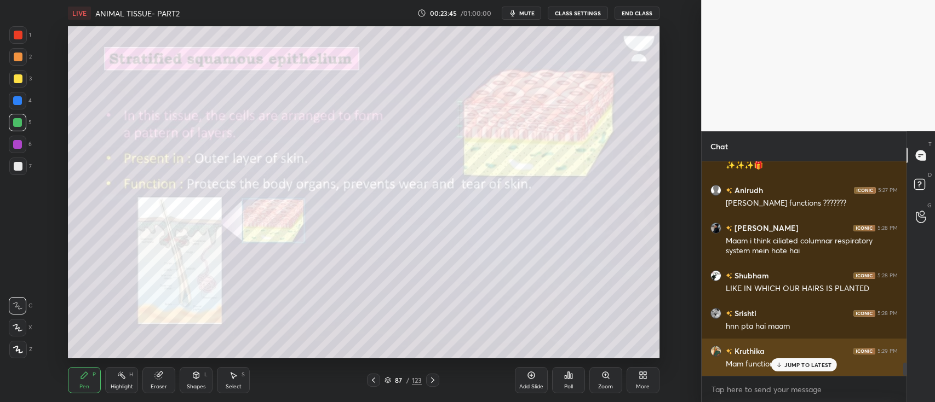
click at [807, 361] on div "JUMP TO LATEST" at bounding box center [804, 365] width 66 height 13
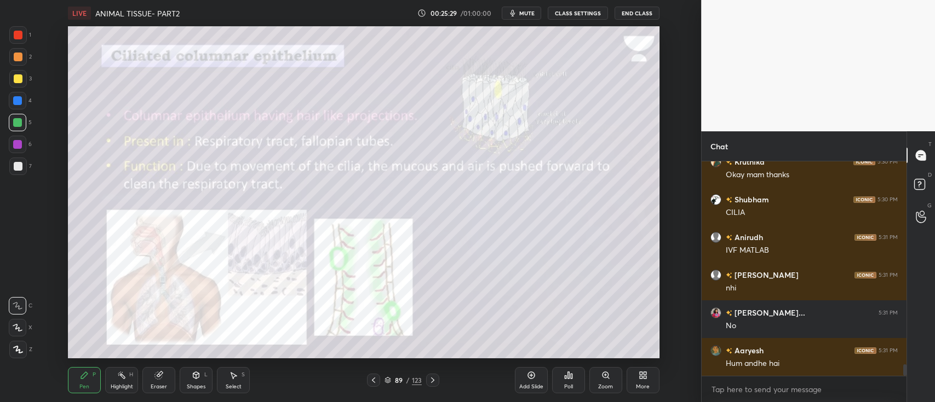
scroll to position [3762, 0]
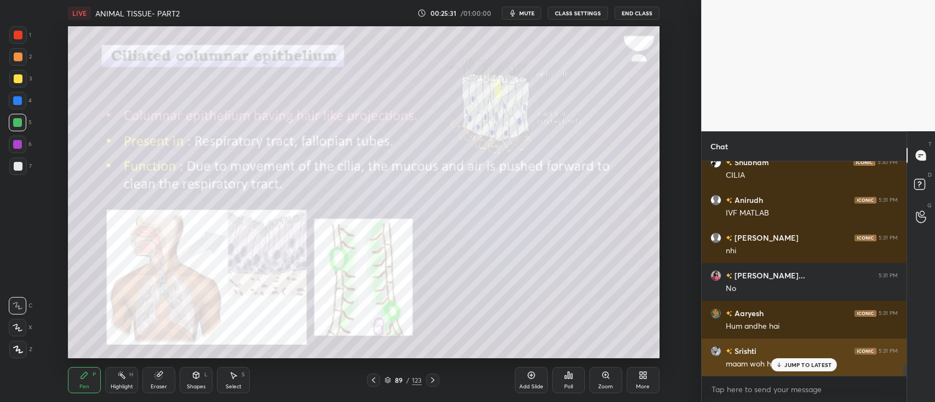
click at [816, 361] on div "JUMP TO LATEST" at bounding box center [804, 365] width 66 height 13
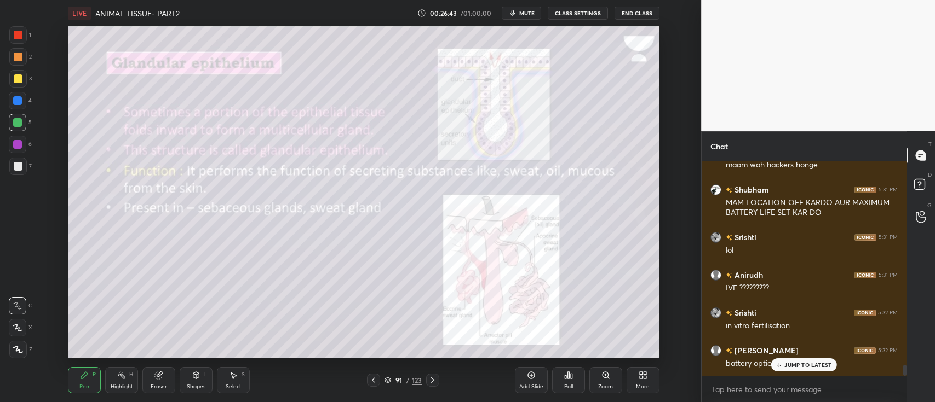
scroll to position [3999, 0]
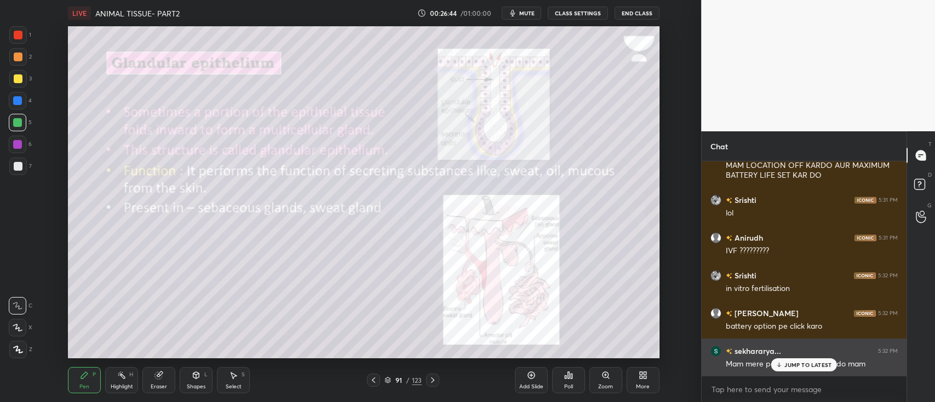
click at [808, 363] on p "JUMP TO LATEST" at bounding box center [807, 365] width 47 height 7
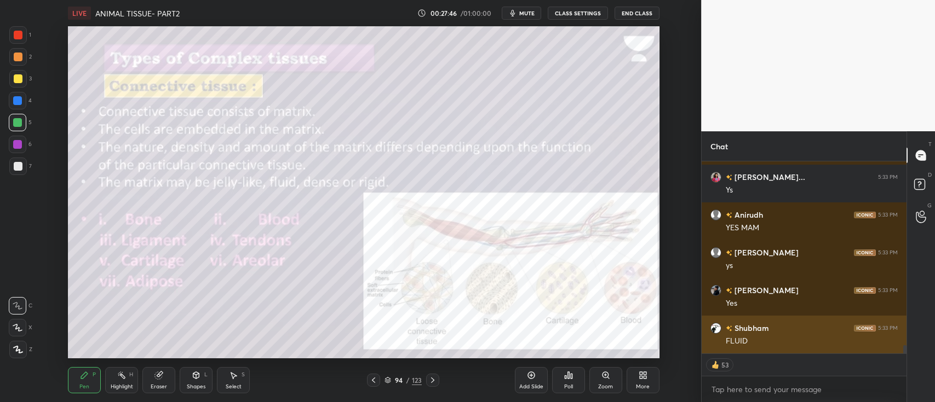
scroll to position [4324, 0]
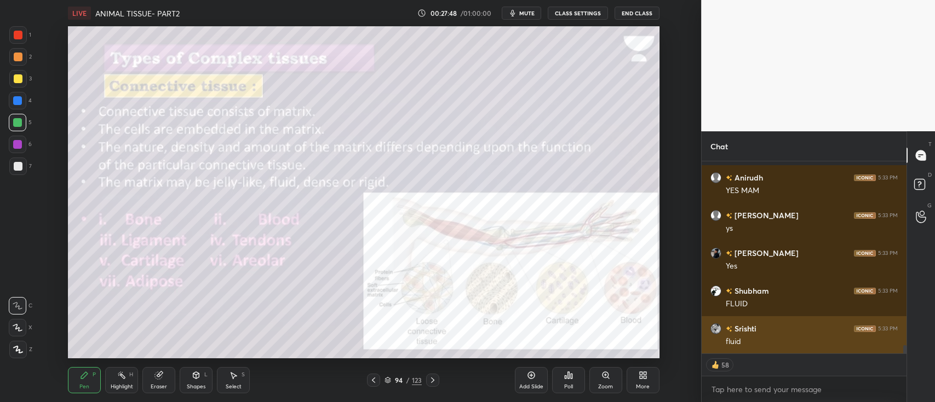
type textarea "x"
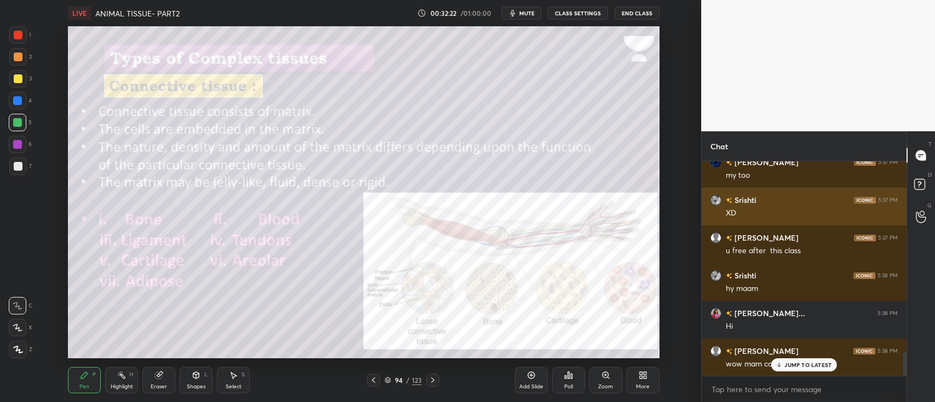
scroll to position [1749, 0]
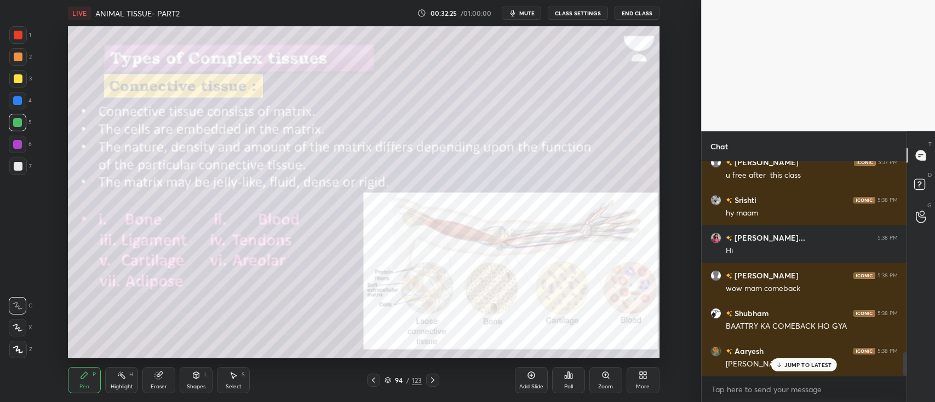
click at [14, 80] on div at bounding box center [18, 78] width 9 height 9
click at [509, 12] on button "mute" at bounding box center [521, 13] width 39 height 13
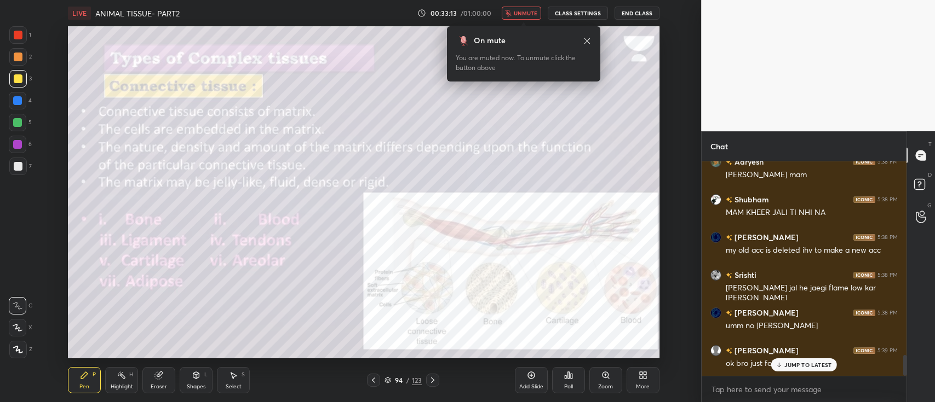
scroll to position [1975, 0]
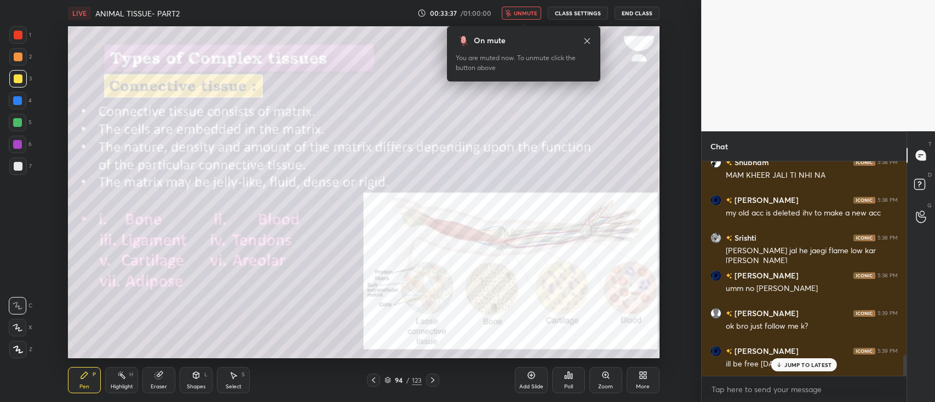
click at [508, 14] on icon "button" at bounding box center [508, 13] width 6 height 7
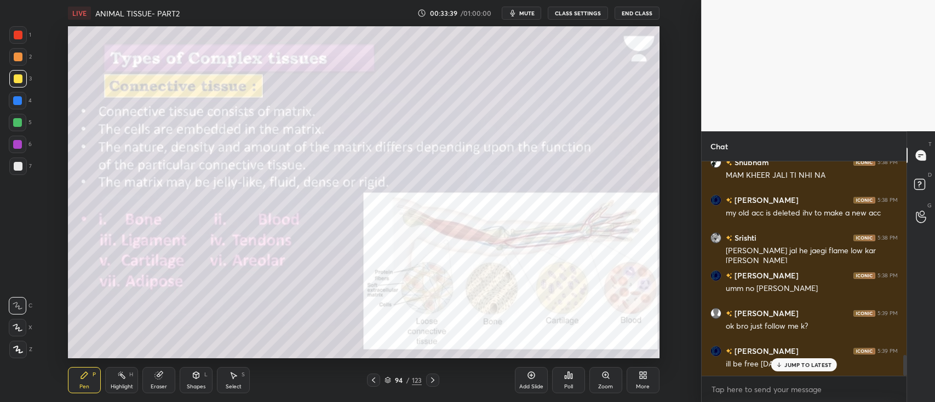
scroll to position [1987, 0]
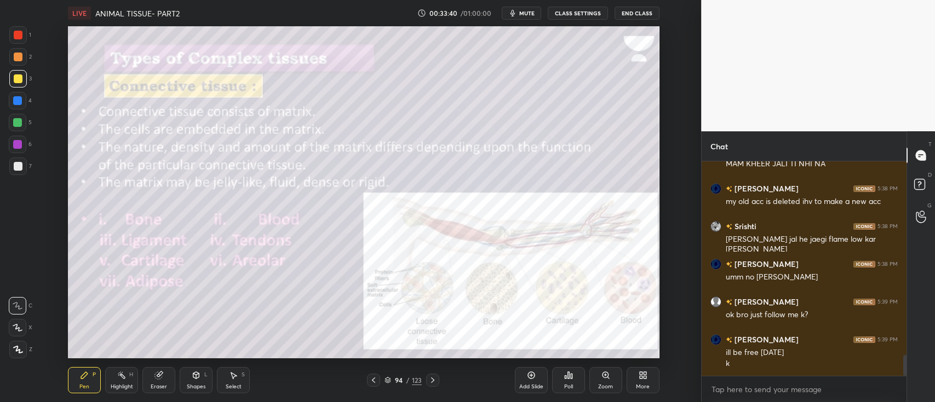
click at [508, 14] on button "mute" at bounding box center [521, 13] width 39 height 13
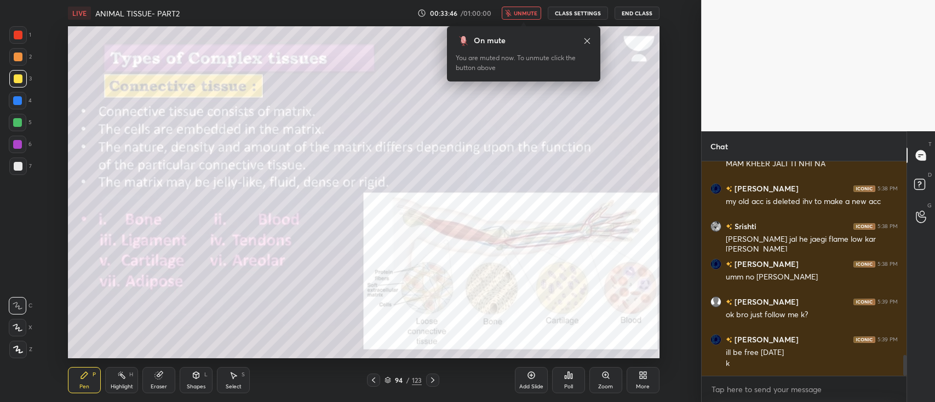
click at [517, 10] on span "unmute" at bounding box center [526, 13] width 24 height 8
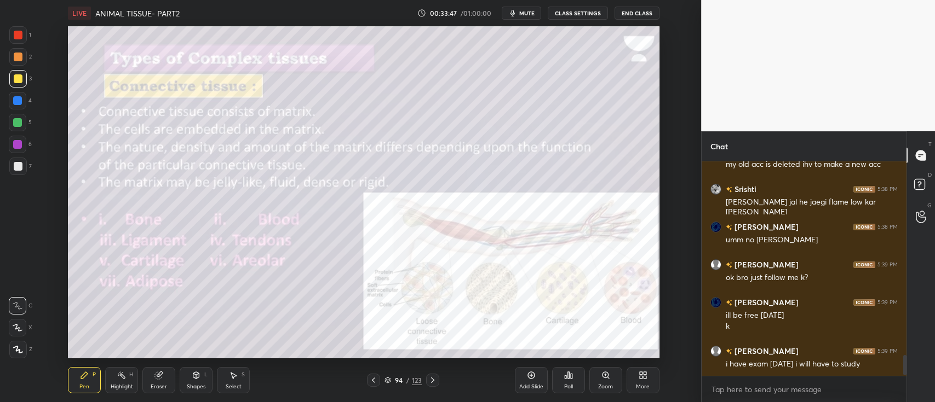
scroll to position [2072, 0]
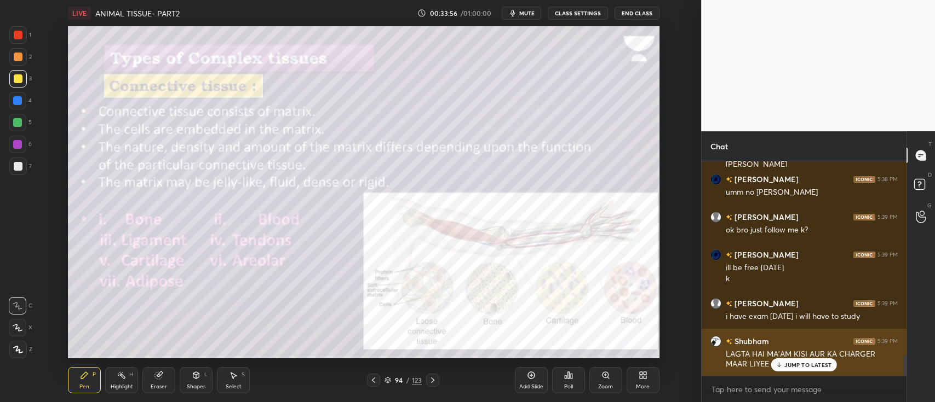
click at [822, 367] on p "JUMP TO LATEST" at bounding box center [807, 365] width 47 height 7
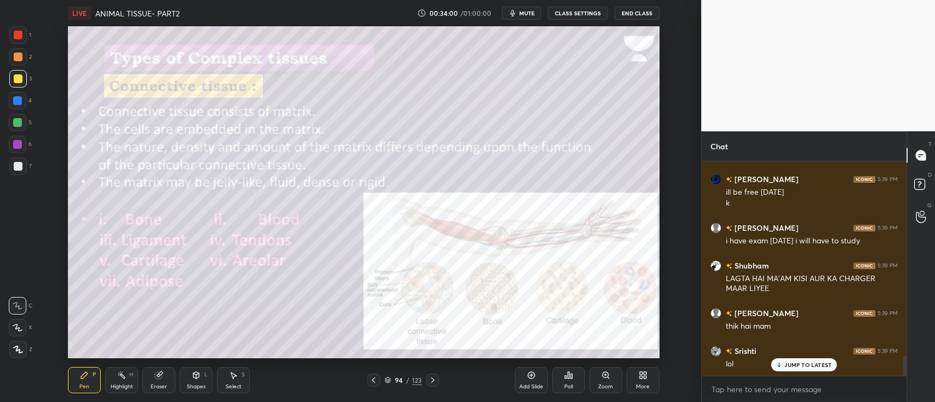
scroll to position [2186, 0]
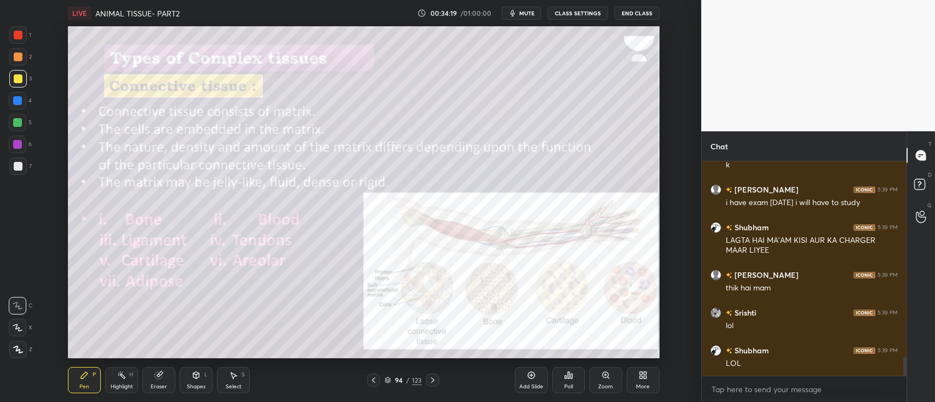
click at [17, 81] on div at bounding box center [18, 78] width 9 height 9
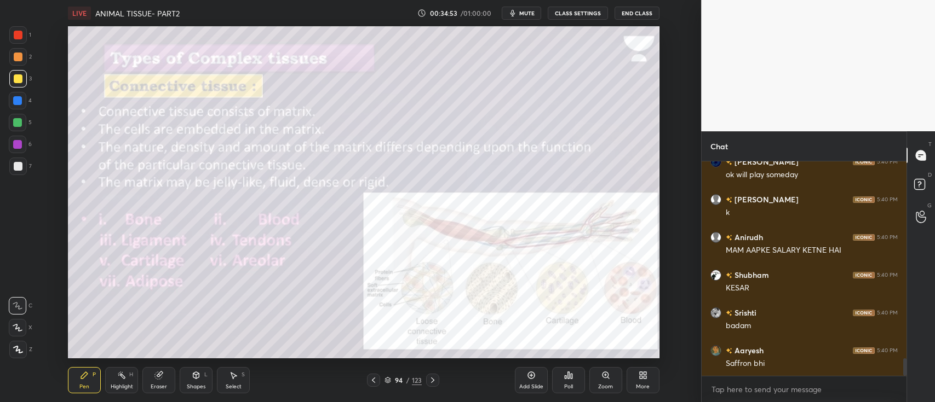
scroll to position [2450, 0]
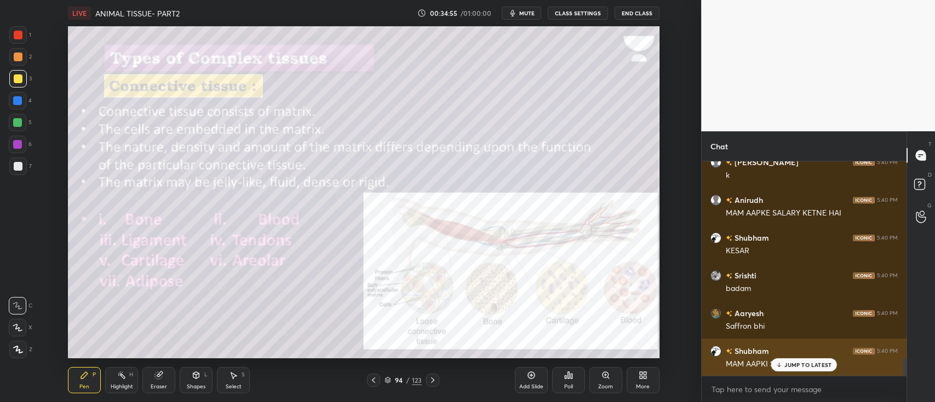
click at [814, 366] on p "JUMP TO LATEST" at bounding box center [807, 365] width 47 height 7
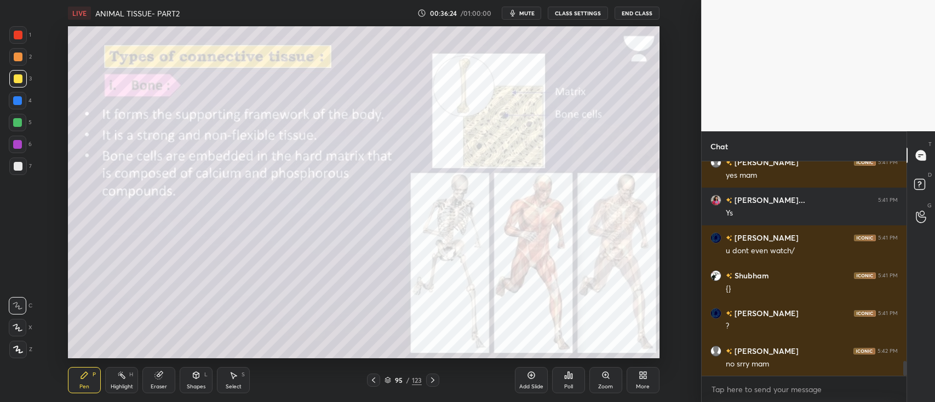
scroll to position [2903, 0]
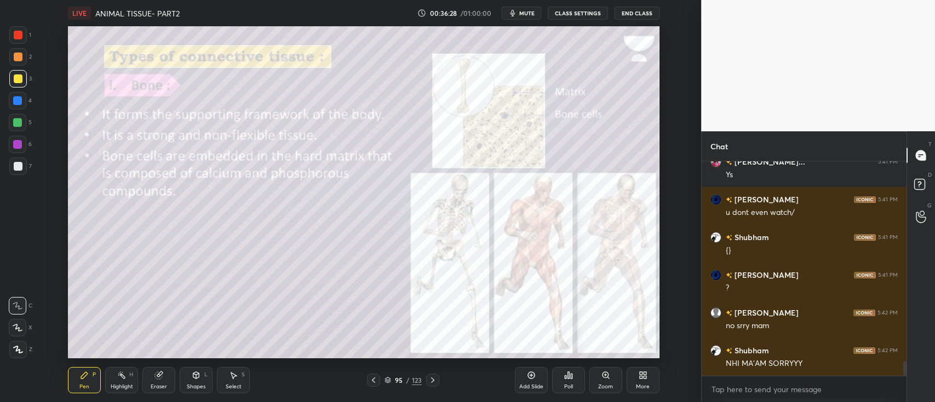
click at [20, 66] on div "2" at bounding box center [20, 59] width 22 height 22
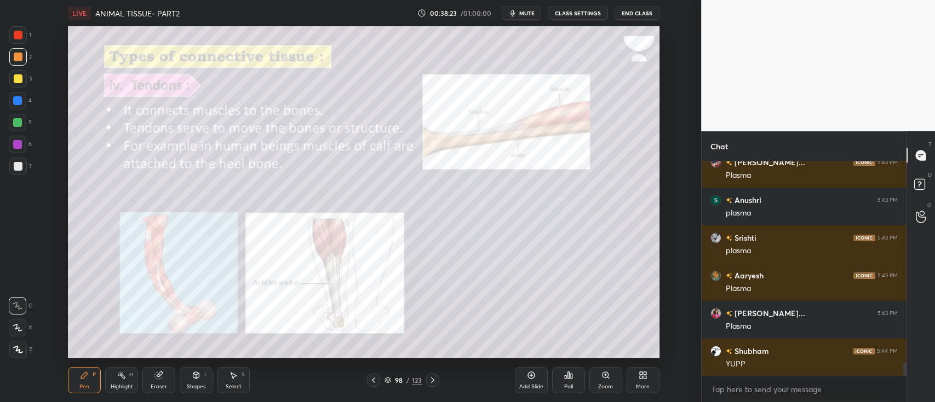
scroll to position [3254, 0]
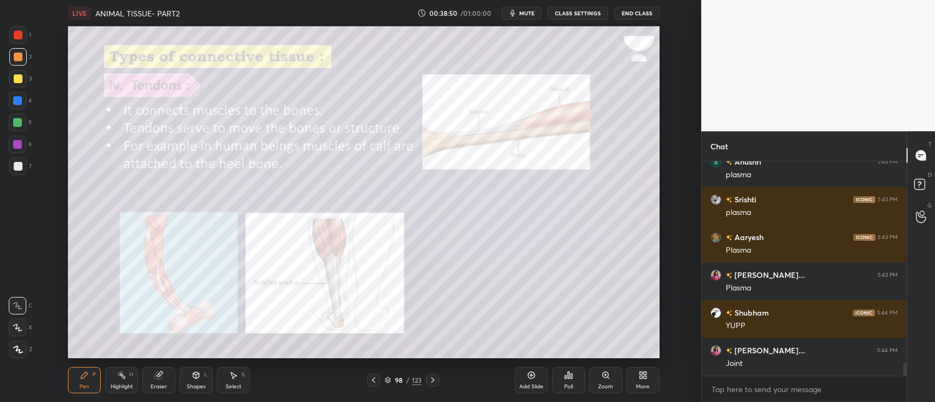
click at [10, 36] on div at bounding box center [18, 35] width 18 height 18
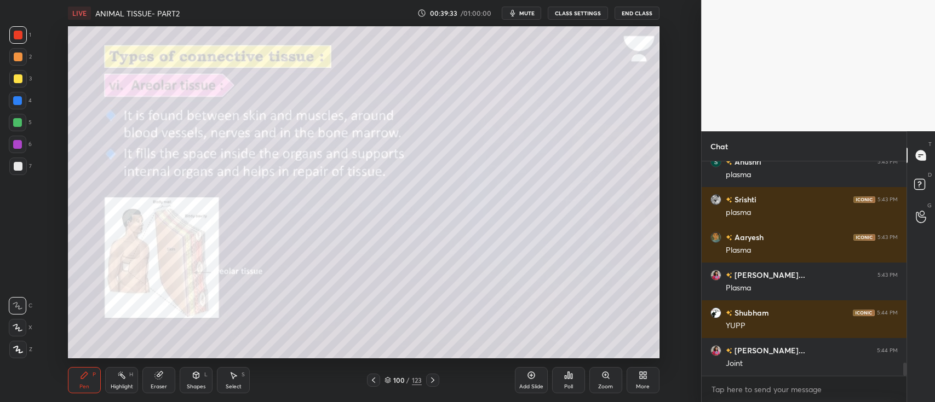
scroll to position [3292, 0]
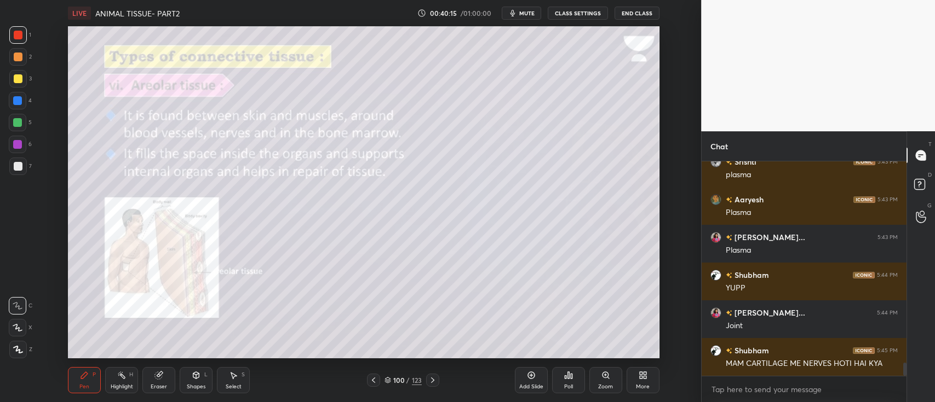
click at [21, 84] on div at bounding box center [18, 79] width 18 height 18
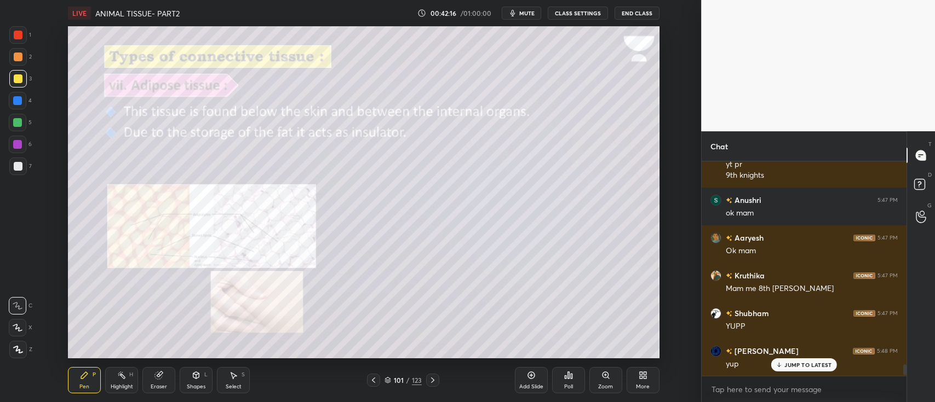
scroll to position [3798, 0]
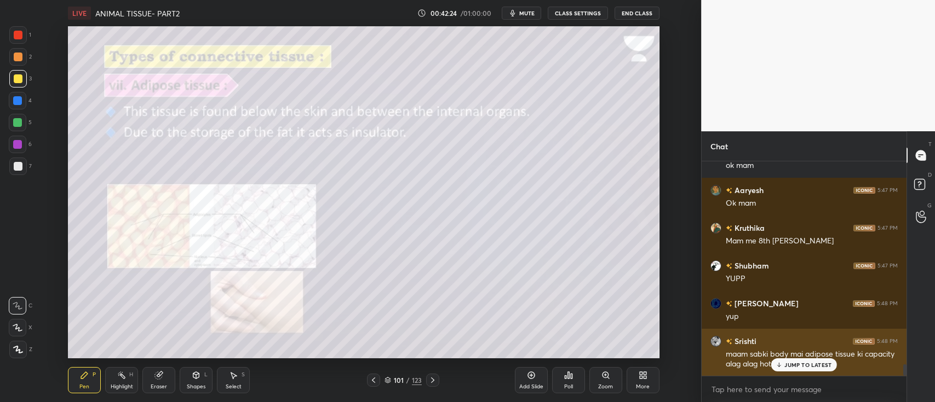
click at [813, 369] on div "JUMP TO LATEST" at bounding box center [804, 365] width 66 height 13
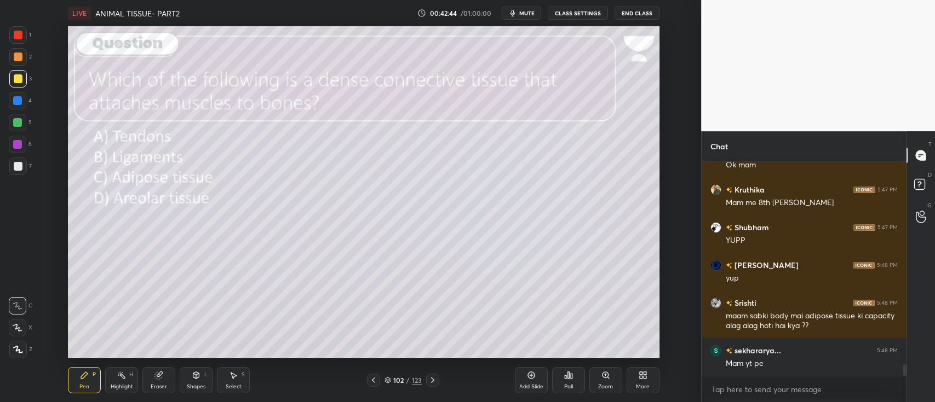
scroll to position [3873, 0]
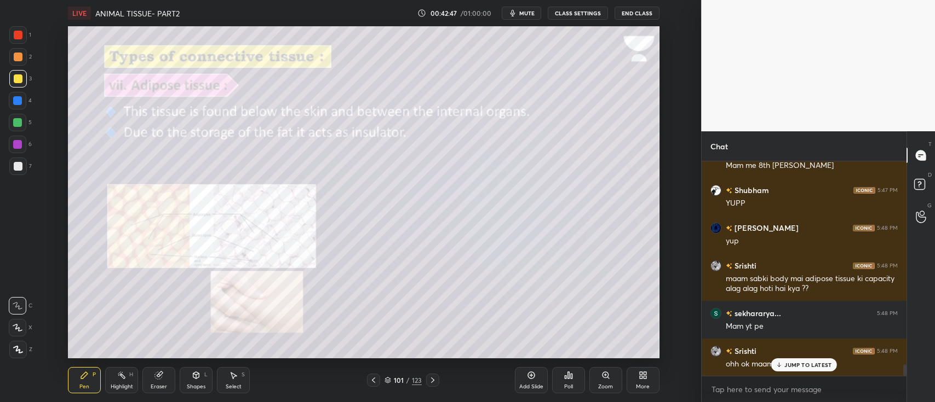
click at [374, 378] on icon at bounding box center [373, 380] width 9 height 9
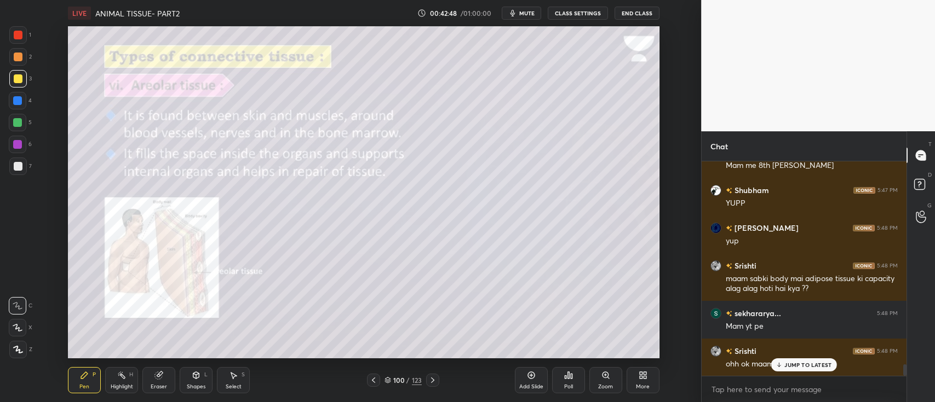
click at [396, 385] on div "100 / 123" at bounding box center [402, 381] width 37 height 10
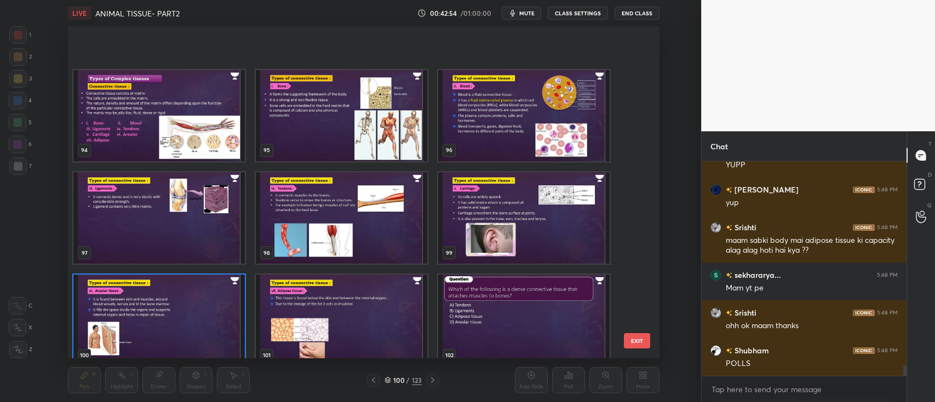
scroll to position [3320, 0]
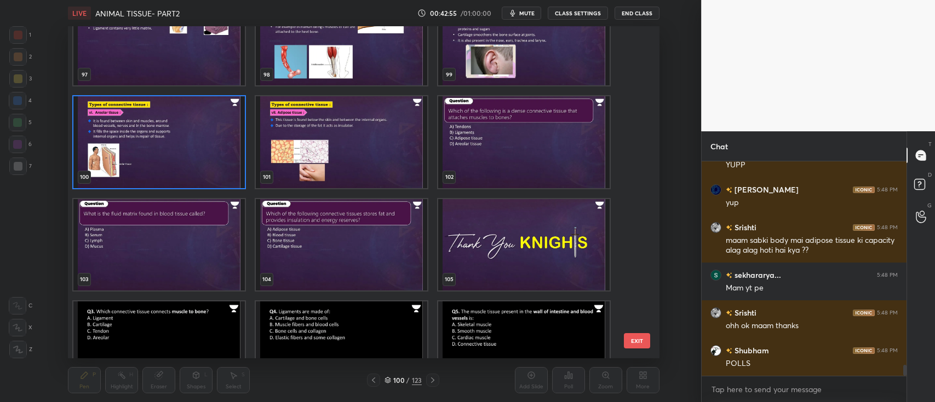
click at [374, 171] on img "grid" at bounding box center [341, 141] width 171 height 91
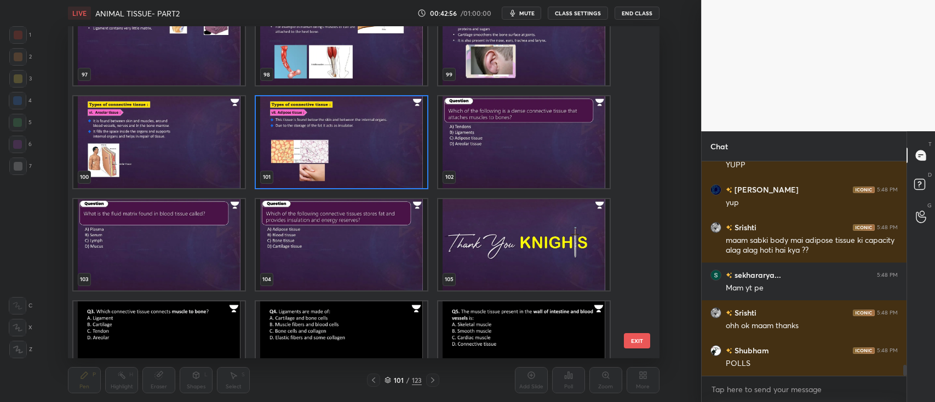
click at [383, 167] on img "grid" at bounding box center [341, 141] width 171 height 91
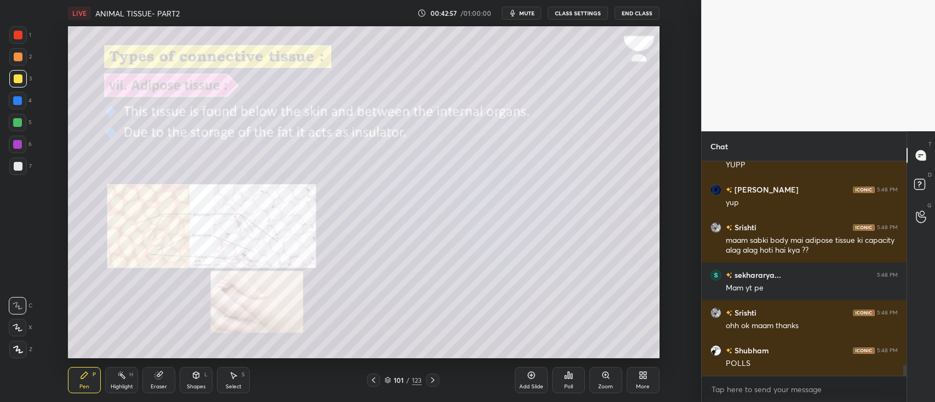
scroll to position [0, 0]
click at [390, 381] on icon at bounding box center [387, 380] width 7 height 7
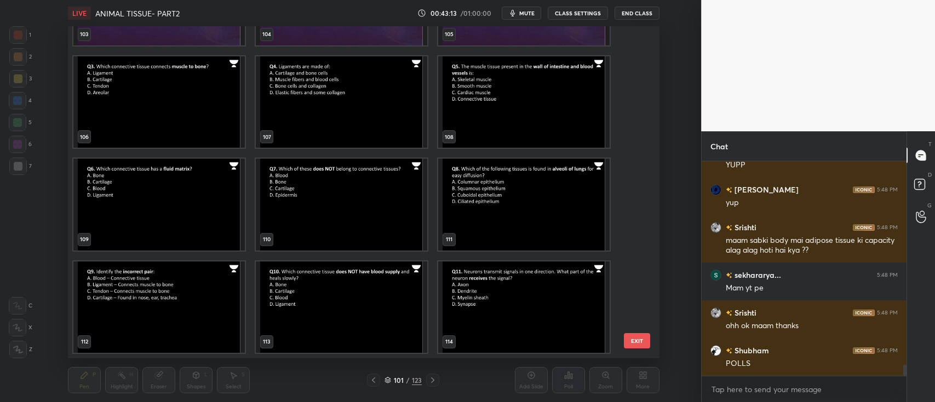
scroll to position [3556, 0]
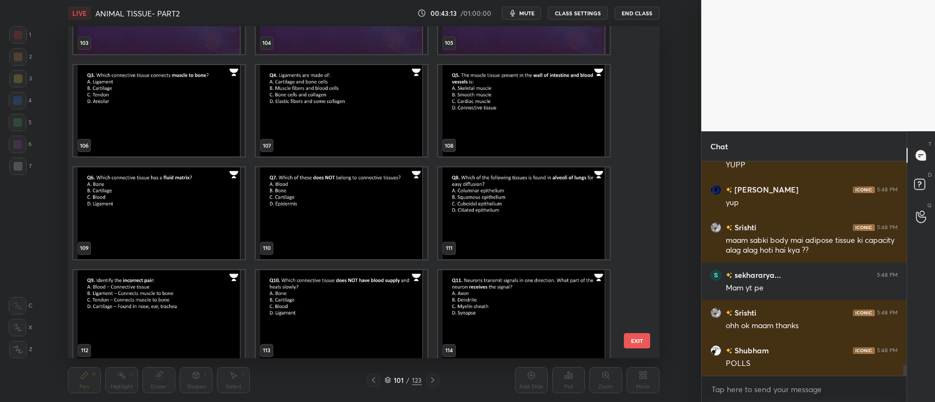
click at [122, 126] on img "grid" at bounding box center [158, 110] width 171 height 91
click at [359, 121] on img "grid" at bounding box center [341, 110] width 171 height 91
click at [359, 125] on img "grid" at bounding box center [341, 110] width 171 height 91
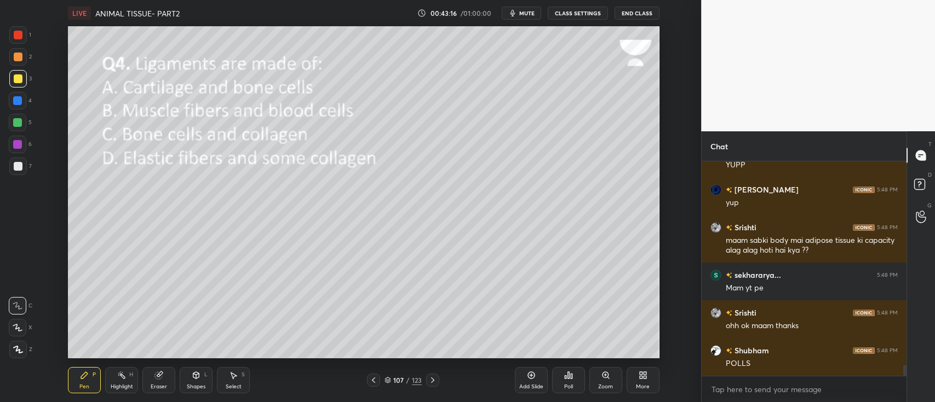
click at [563, 373] on div "Poll" at bounding box center [568, 380] width 33 height 26
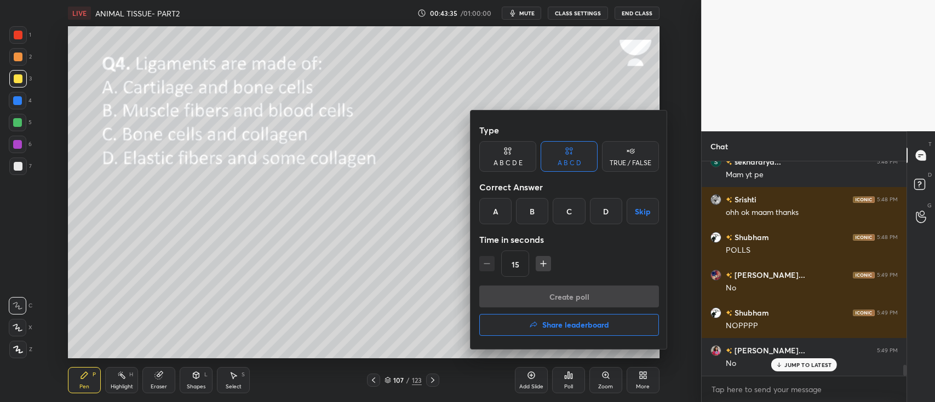
scroll to position [4100, 0]
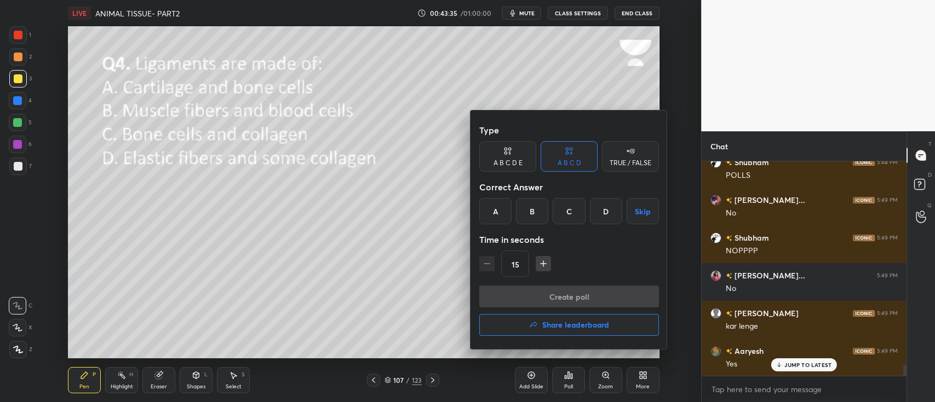
click at [359, 250] on div at bounding box center [467, 201] width 935 height 402
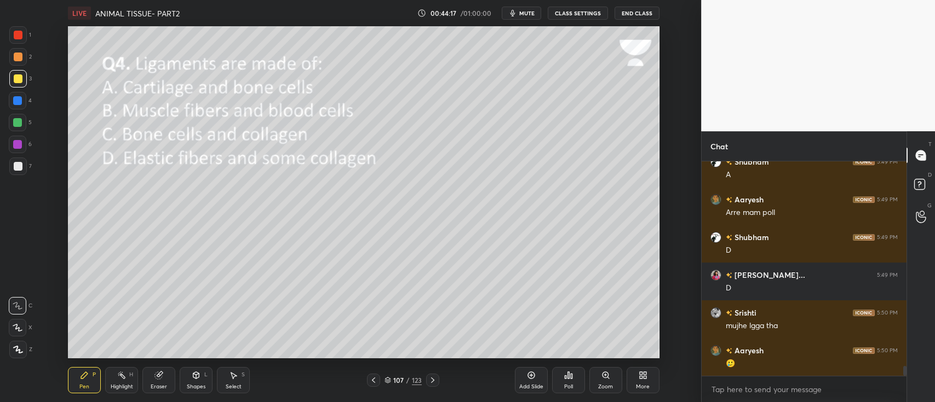
scroll to position [4478, 0]
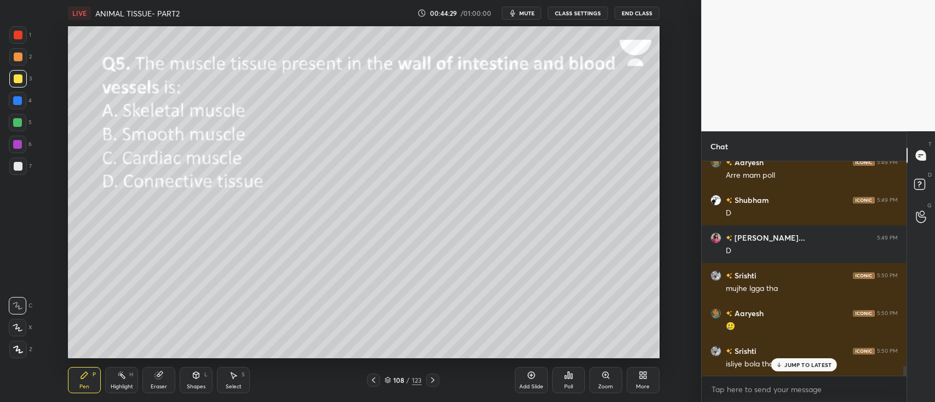
click at [562, 385] on div "Poll" at bounding box center [568, 380] width 33 height 26
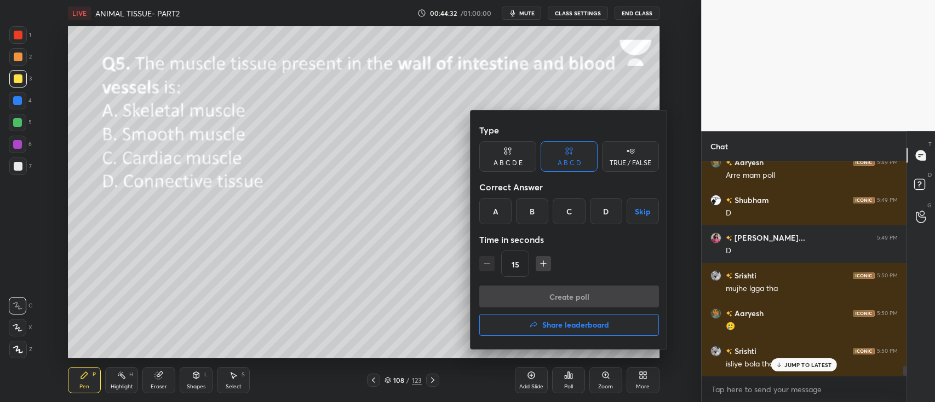
click at [526, 217] on div "B" at bounding box center [532, 211] width 32 height 26
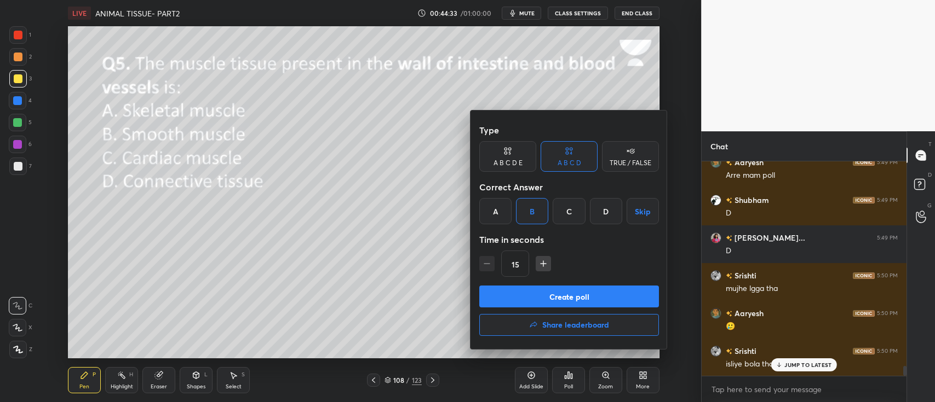
click at [597, 293] on button "Create poll" at bounding box center [569, 297] width 180 height 22
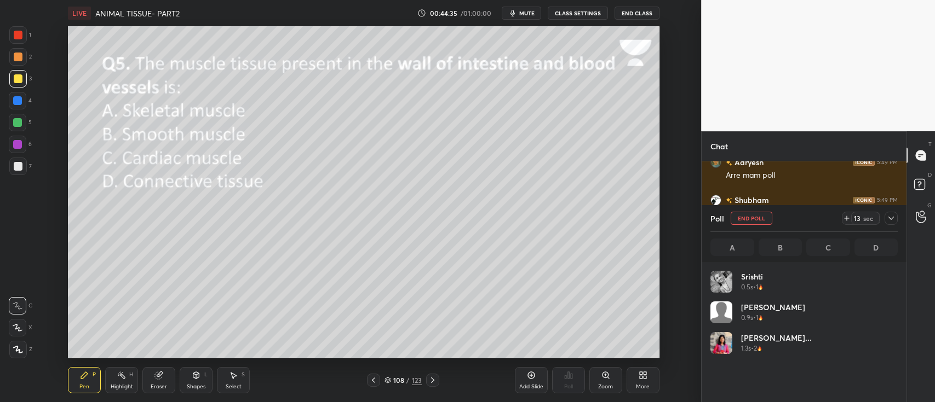
scroll to position [3, 3]
click at [27, 167] on div "7" at bounding box center [20, 167] width 22 height 18
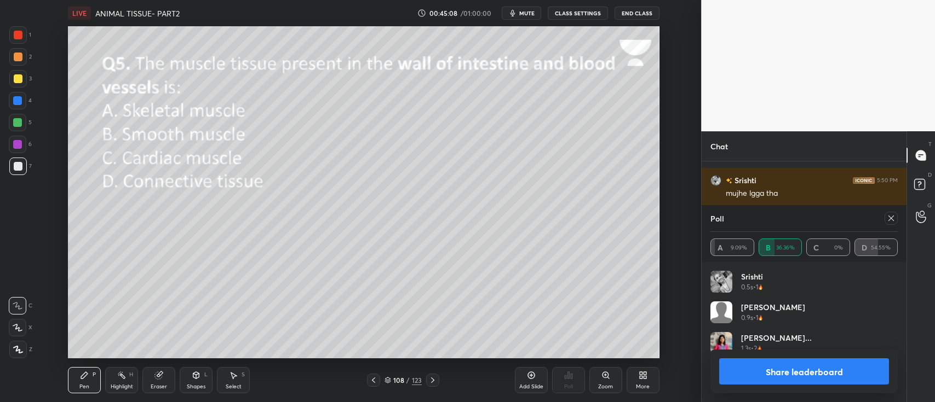
click at [790, 364] on button "Share leaderboard" at bounding box center [804, 372] width 170 height 26
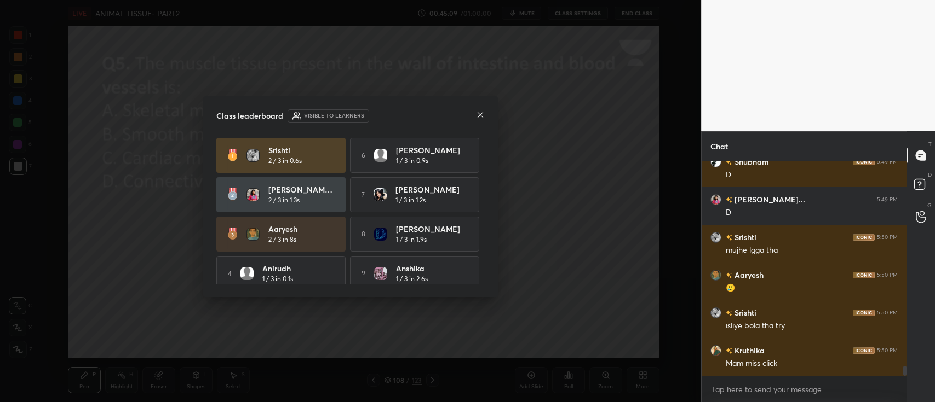
scroll to position [4516, 0]
click at [481, 113] on icon at bounding box center [480, 115] width 9 height 9
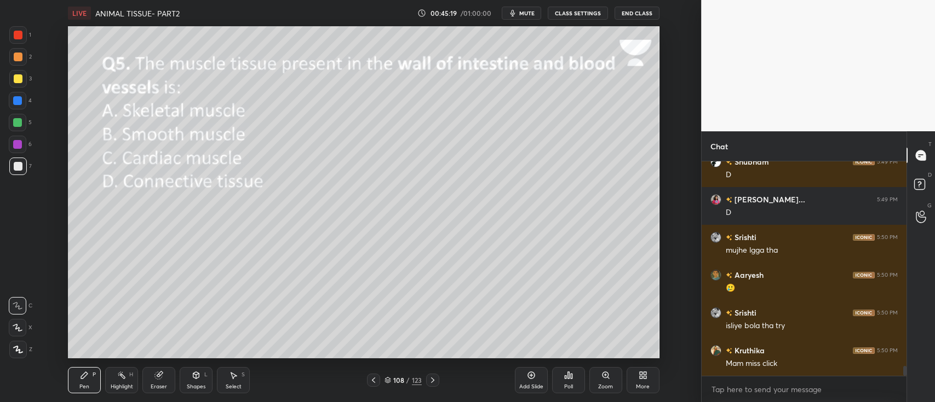
scroll to position [4554, 0]
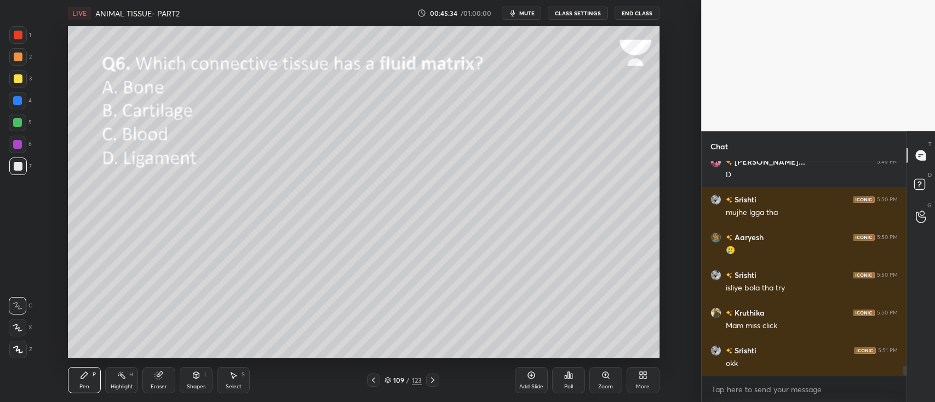
click at [567, 388] on div "Poll" at bounding box center [568, 386] width 9 height 5
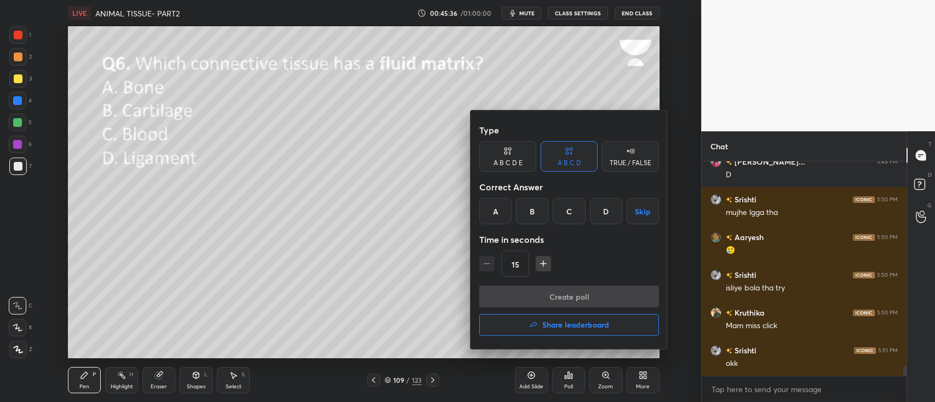
click at [489, 218] on div "A" at bounding box center [495, 211] width 32 height 26
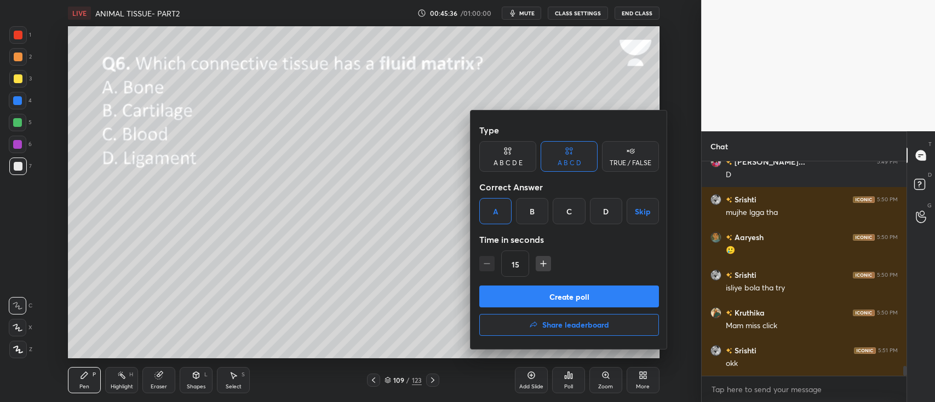
click at [618, 297] on button "Create poll" at bounding box center [569, 297] width 180 height 22
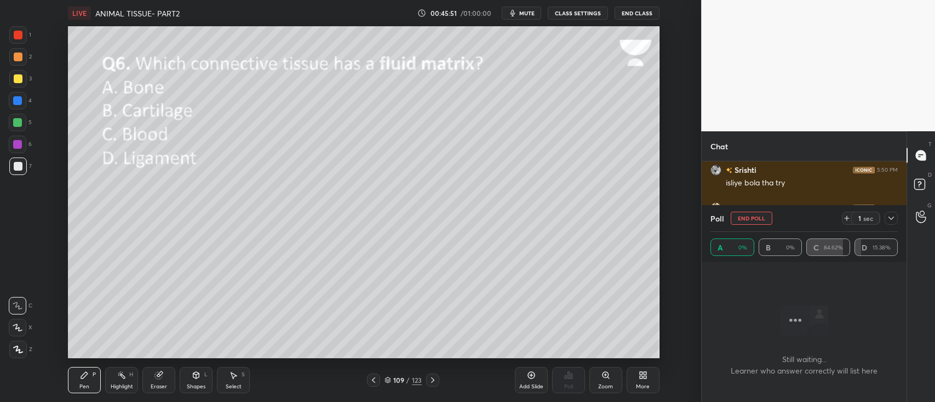
scroll to position [4696, 0]
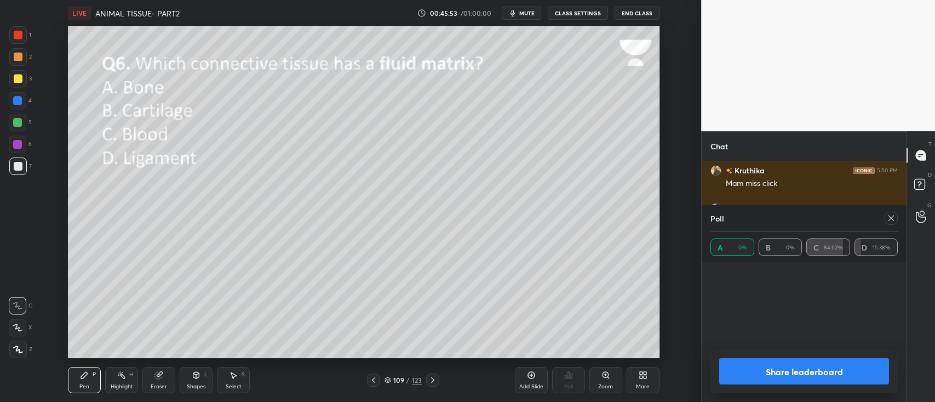
click at [775, 354] on div "Share leaderboard" at bounding box center [803, 372] width 187 height 44
click at [782, 372] on button "Share leaderboard" at bounding box center [804, 372] width 170 height 26
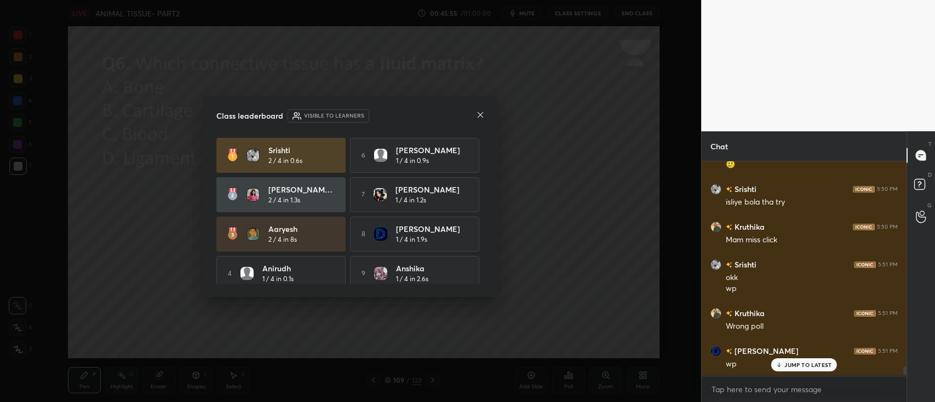
scroll to position [3, 3]
click at [482, 116] on icon at bounding box center [480, 115] width 9 height 9
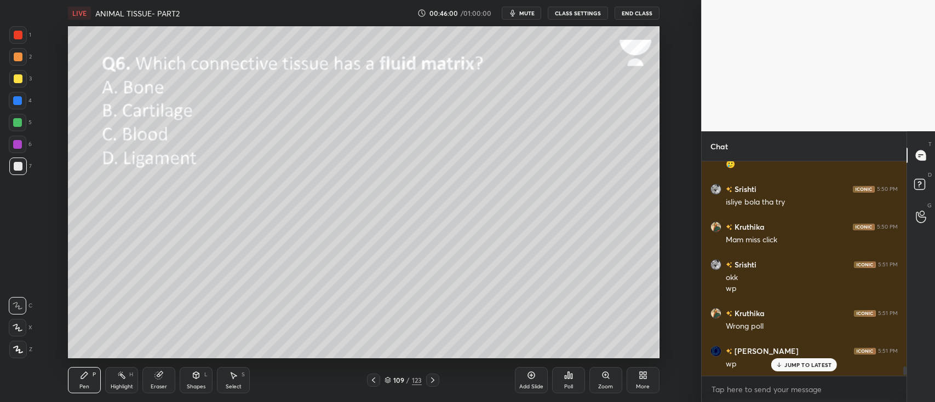
click at [18, 57] on div at bounding box center [18, 57] width 9 height 9
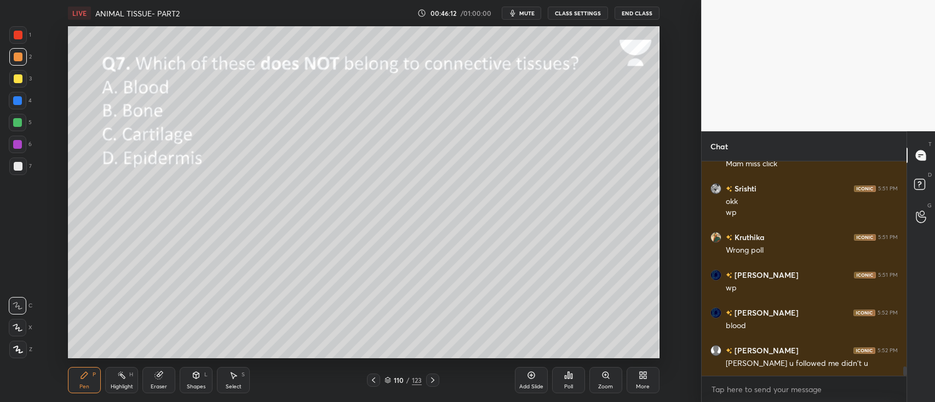
scroll to position [4753, 0]
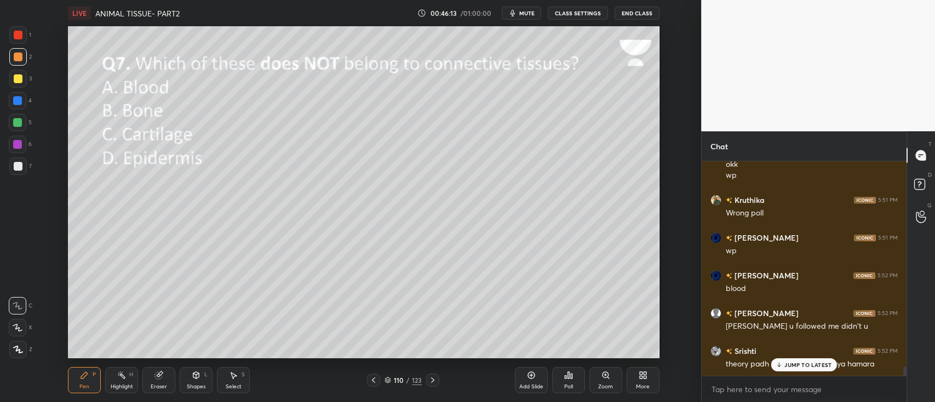
click at [568, 380] on div "Poll" at bounding box center [568, 380] width 33 height 26
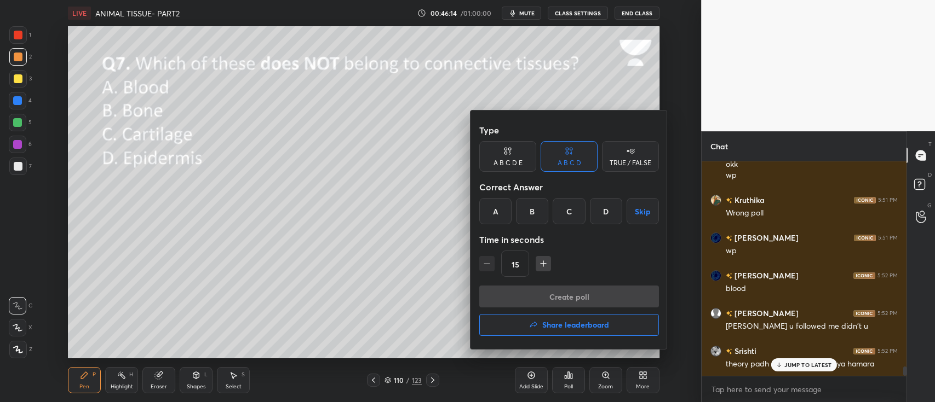
click at [592, 209] on div "D" at bounding box center [606, 211] width 32 height 26
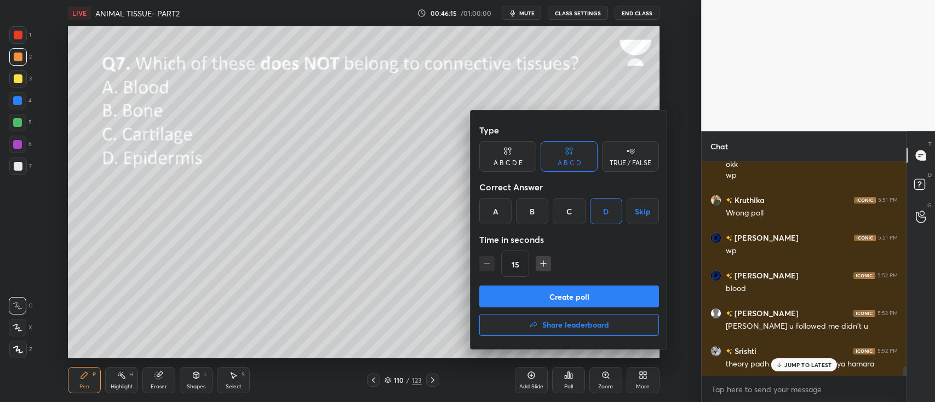
click at [627, 291] on button "Create poll" at bounding box center [569, 297] width 180 height 22
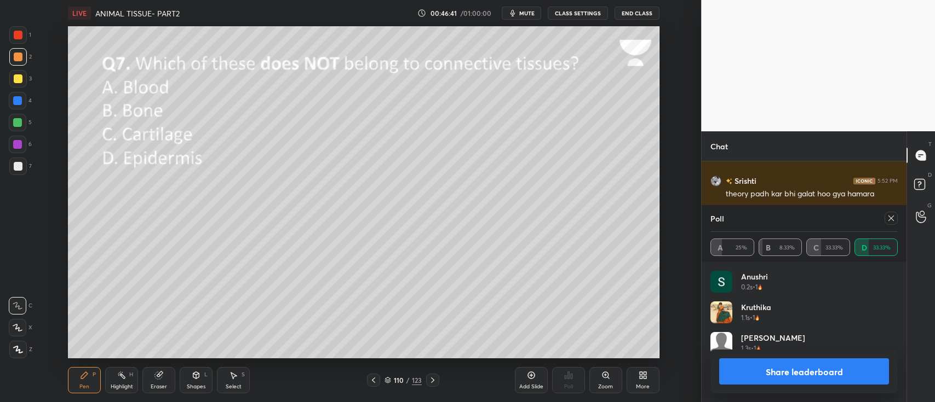
scroll to position [4961, 0]
click at [783, 365] on button "Share leaderboard" at bounding box center [804, 372] width 170 height 26
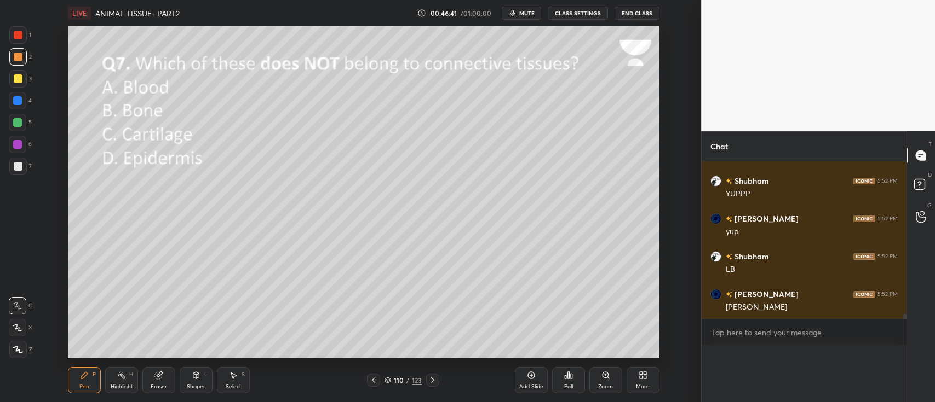
scroll to position [0, 0]
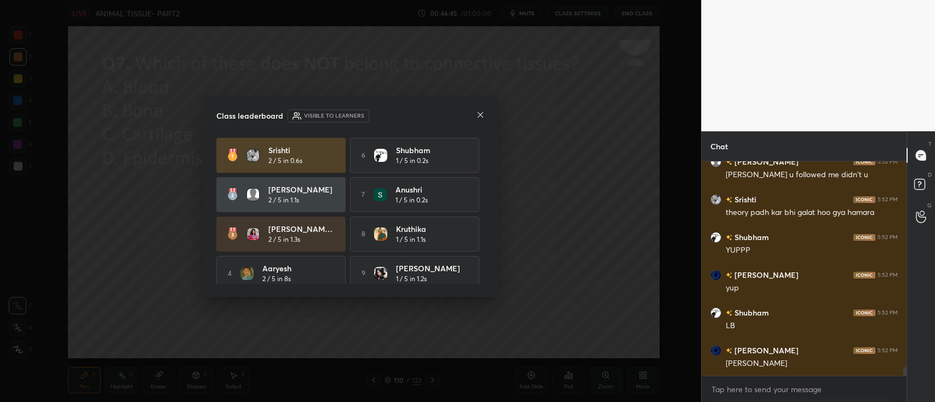
click at [479, 111] on icon at bounding box center [480, 115] width 9 height 9
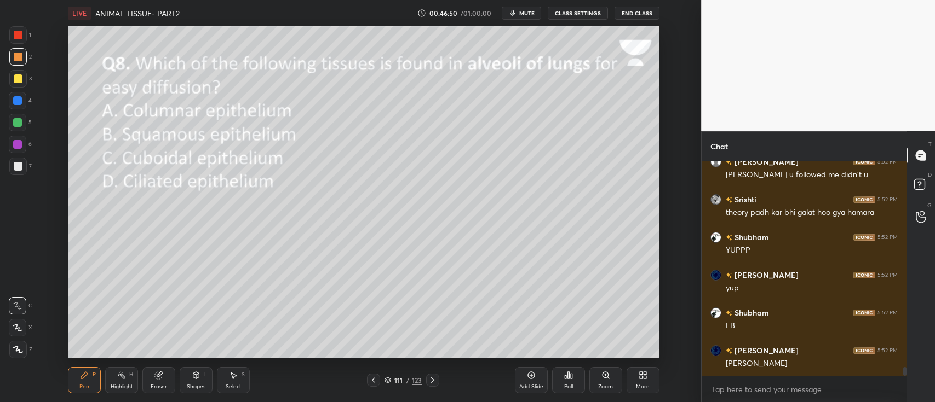
click at [571, 382] on div "Poll" at bounding box center [568, 380] width 33 height 26
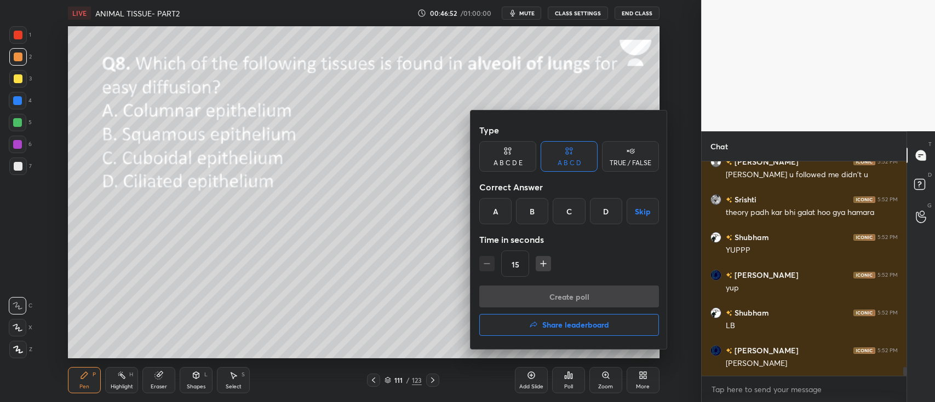
click at [526, 204] on div "B" at bounding box center [532, 211] width 32 height 26
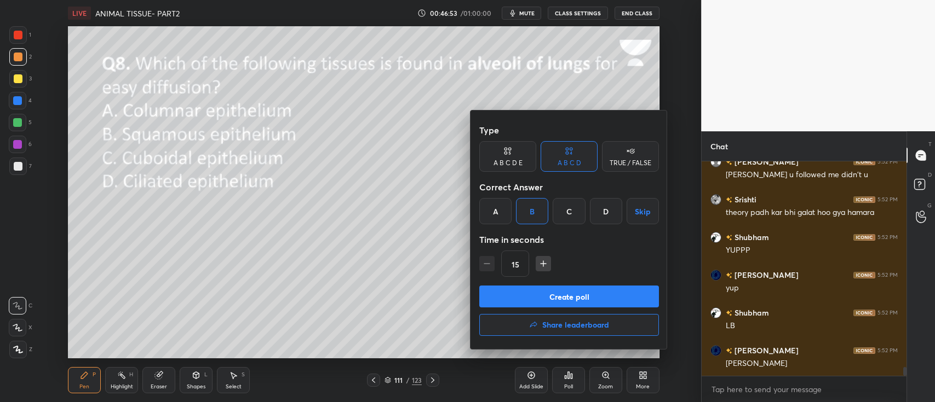
click at [578, 300] on button "Create poll" at bounding box center [569, 297] width 180 height 22
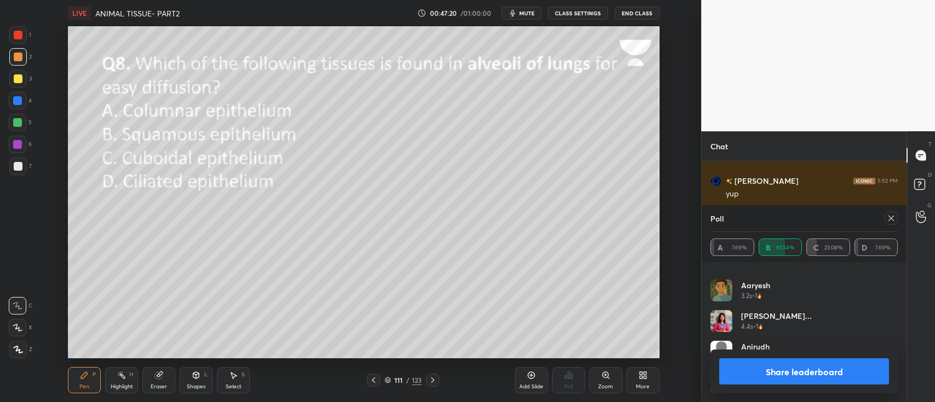
click at [801, 367] on button "Share leaderboard" at bounding box center [804, 372] width 170 height 26
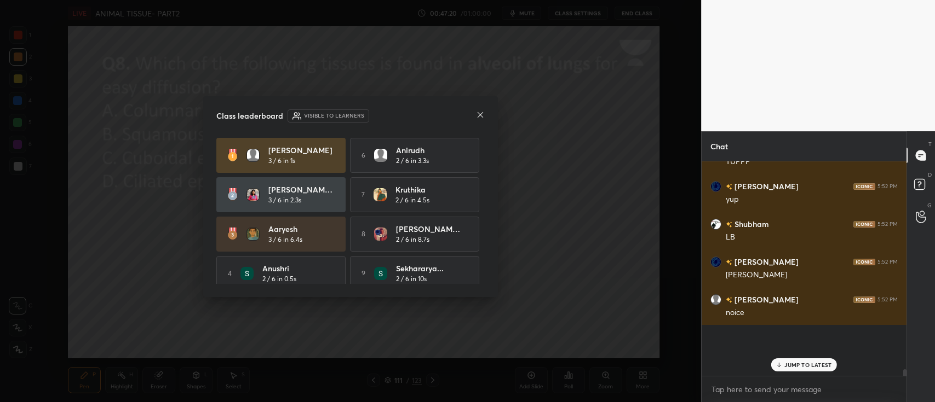
scroll to position [3, 3]
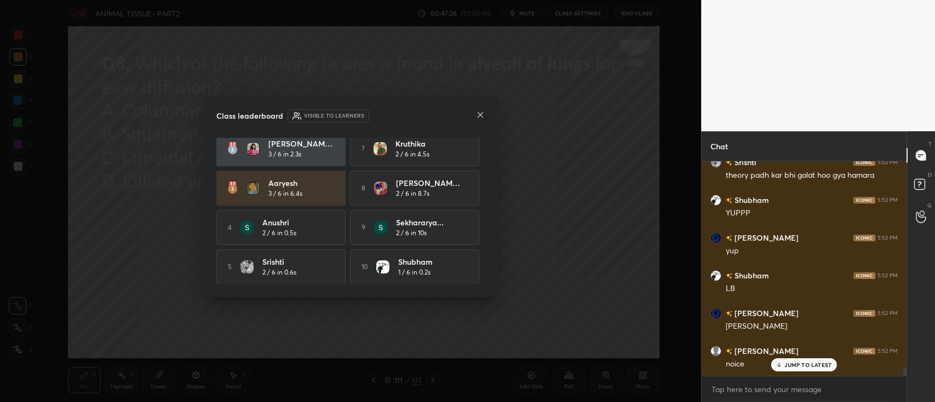
click at [483, 114] on icon at bounding box center [480, 115] width 9 height 9
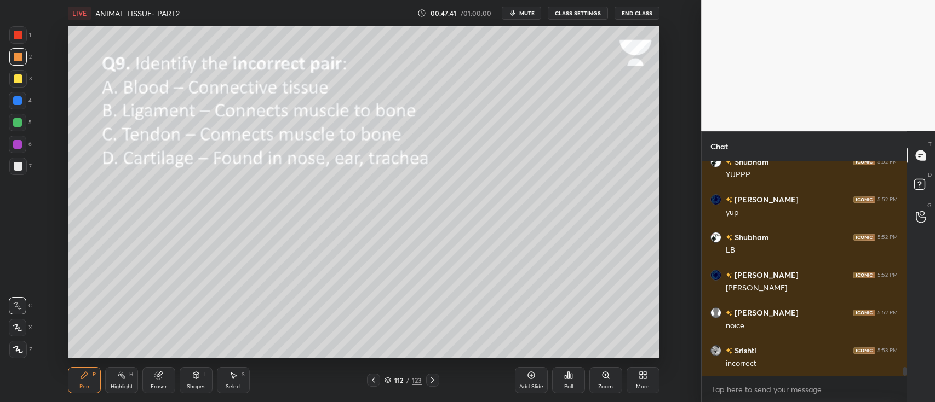
click at [568, 382] on div "Poll" at bounding box center [568, 380] width 33 height 26
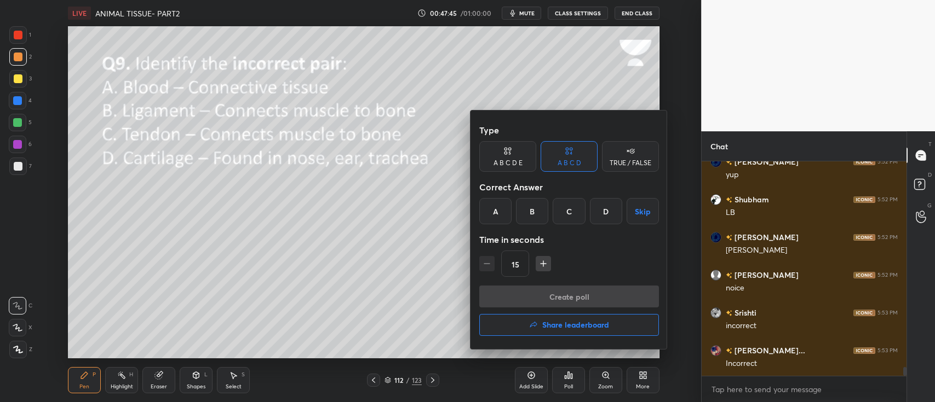
click at [526, 213] on div "B" at bounding box center [532, 211] width 32 height 26
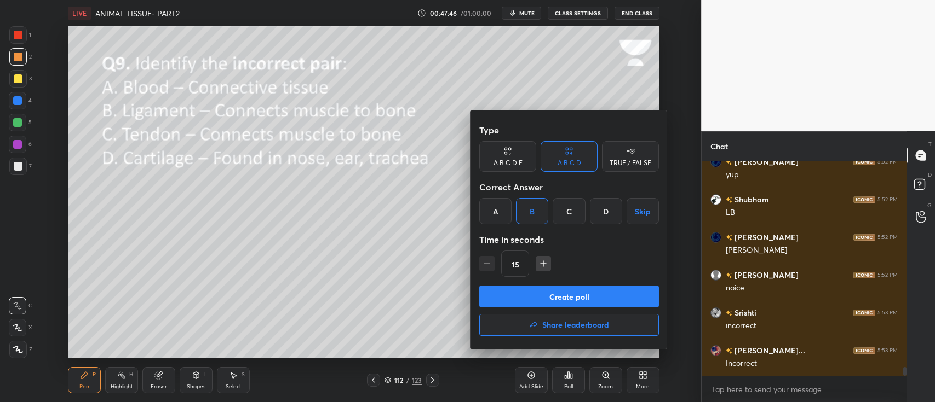
click at [598, 293] on button "Create poll" at bounding box center [569, 297] width 180 height 22
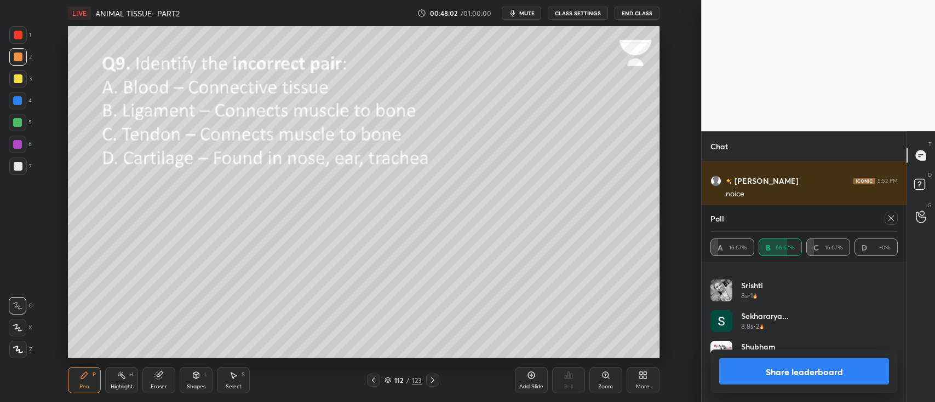
click at [833, 366] on button "Share leaderboard" at bounding box center [804, 372] width 170 height 26
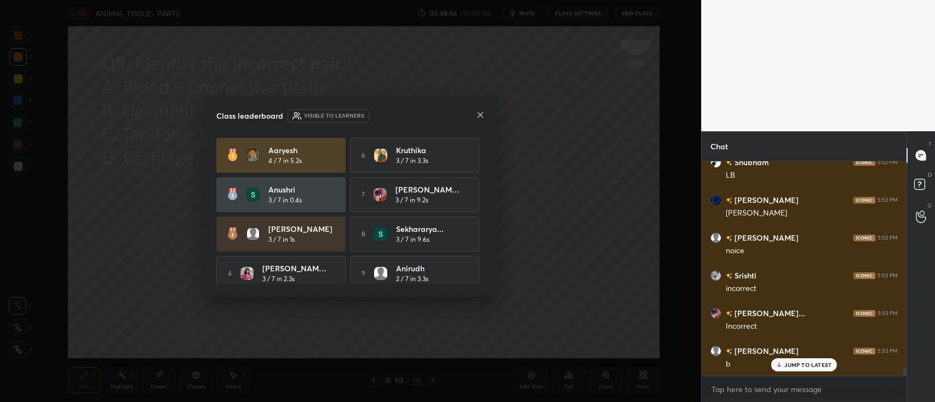
click at [483, 118] on icon at bounding box center [480, 115] width 9 height 9
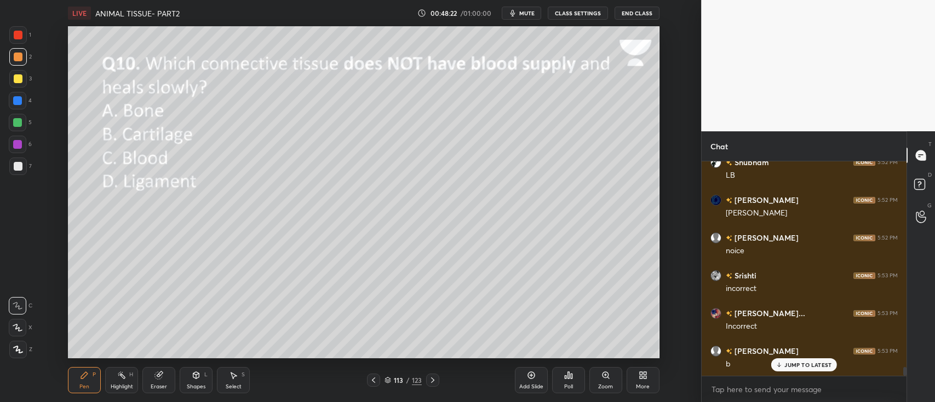
click at [567, 382] on div "Poll" at bounding box center [568, 380] width 33 height 26
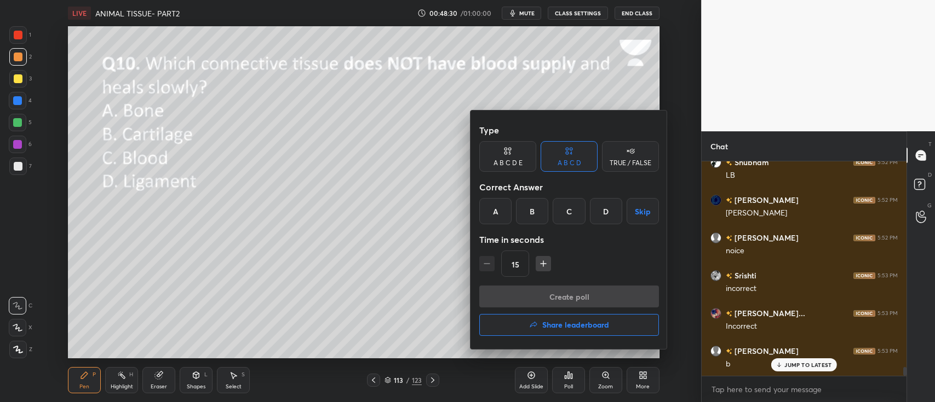
click at [412, 280] on div at bounding box center [467, 201] width 935 height 402
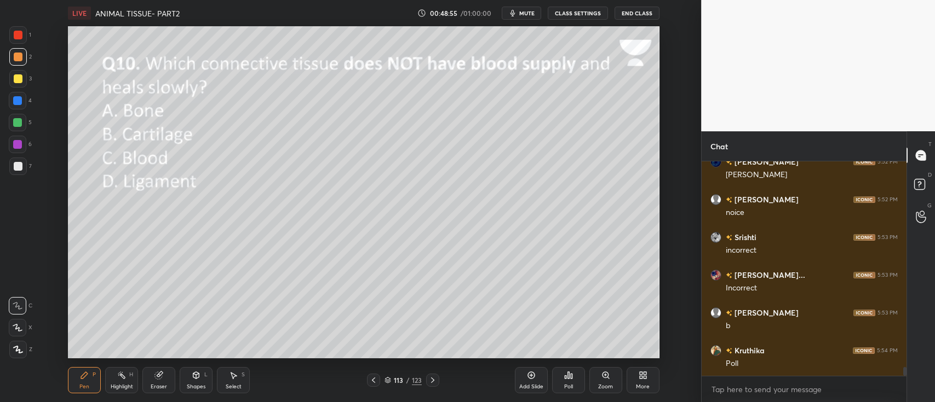
click at [566, 383] on div "Poll" at bounding box center [568, 380] width 33 height 26
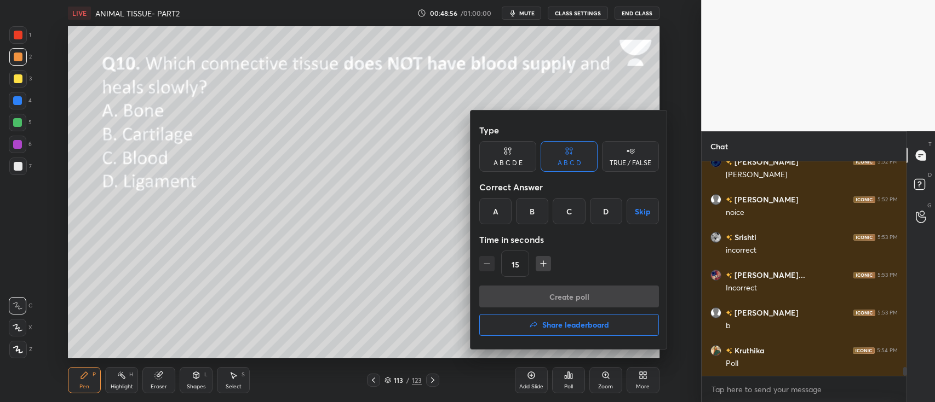
click at [531, 206] on div "B" at bounding box center [532, 211] width 32 height 26
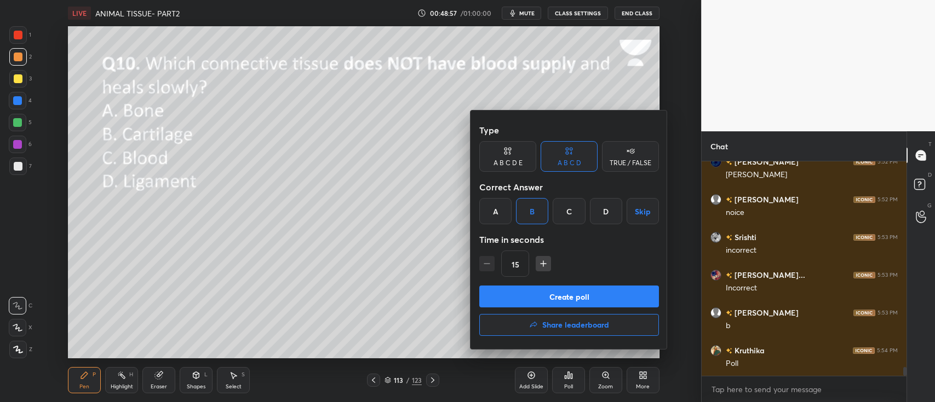
click at [626, 287] on button "Create poll" at bounding box center [569, 297] width 180 height 22
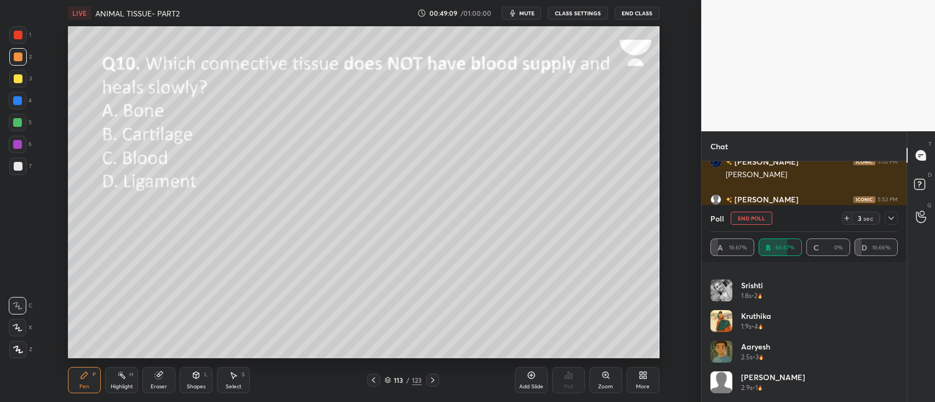
scroll to position [48, 0]
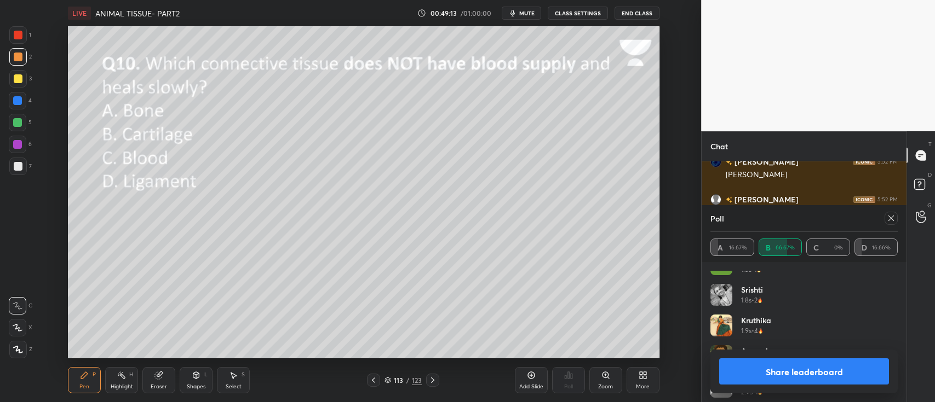
click at [828, 370] on button "Share leaderboard" at bounding box center [804, 372] width 170 height 26
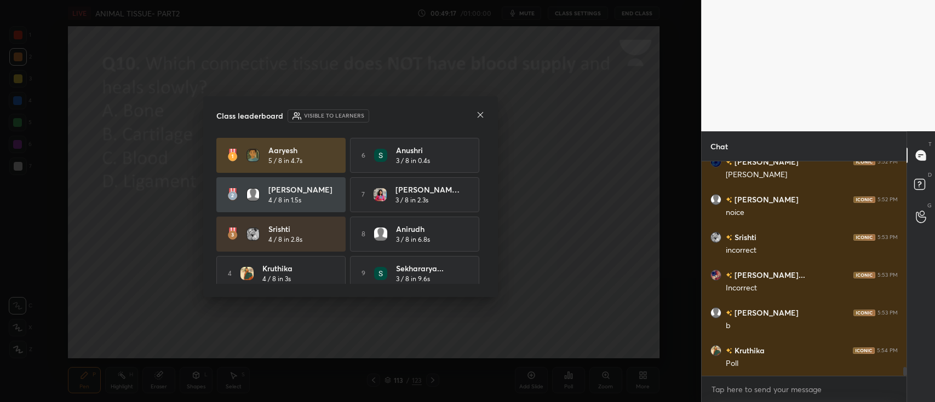
scroll to position [5131, 0]
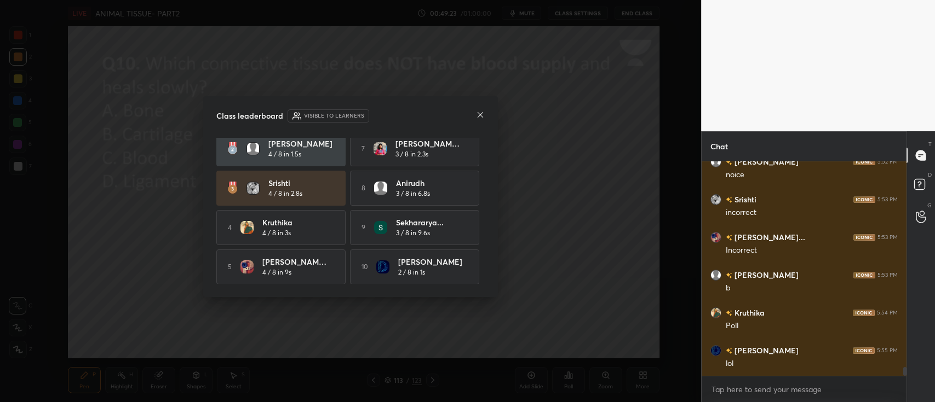
click at [481, 113] on icon at bounding box center [480, 115] width 9 height 9
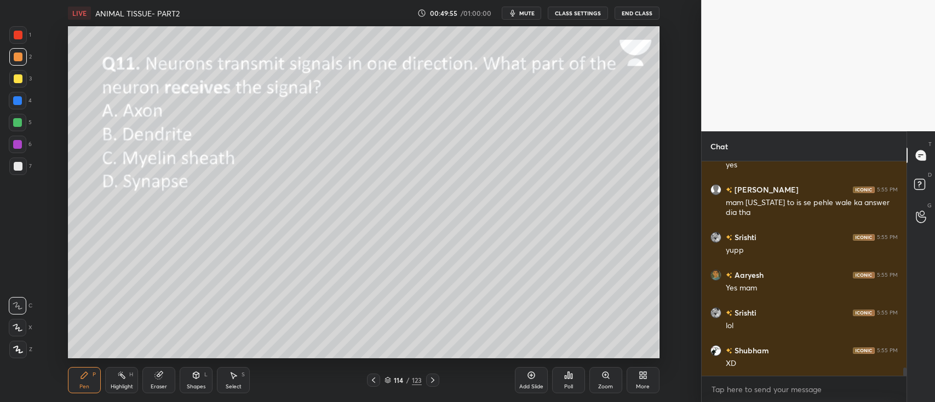
click at [569, 376] on icon at bounding box center [568, 375] width 9 height 9
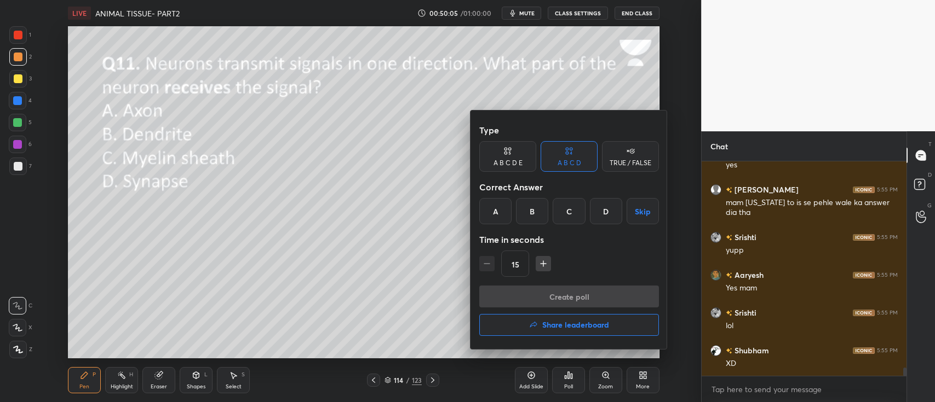
click at [531, 214] on div "B" at bounding box center [532, 211] width 32 height 26
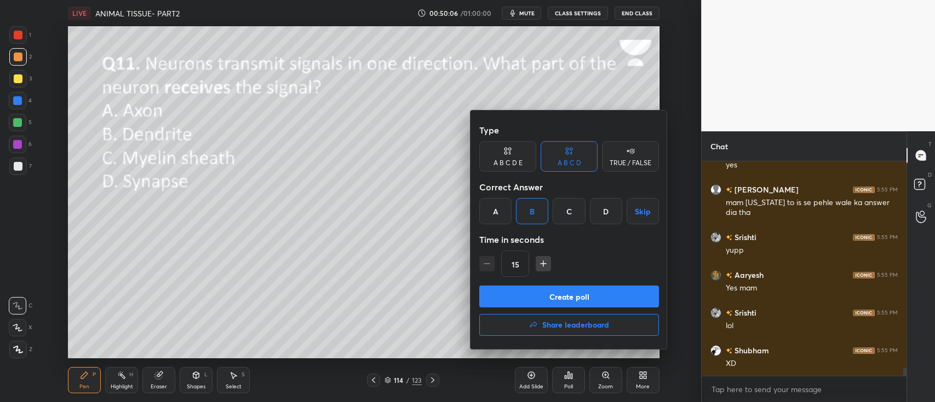
click at [614, 290] on button "Create poll" at bounding box center [569, 297] width 180 height 22
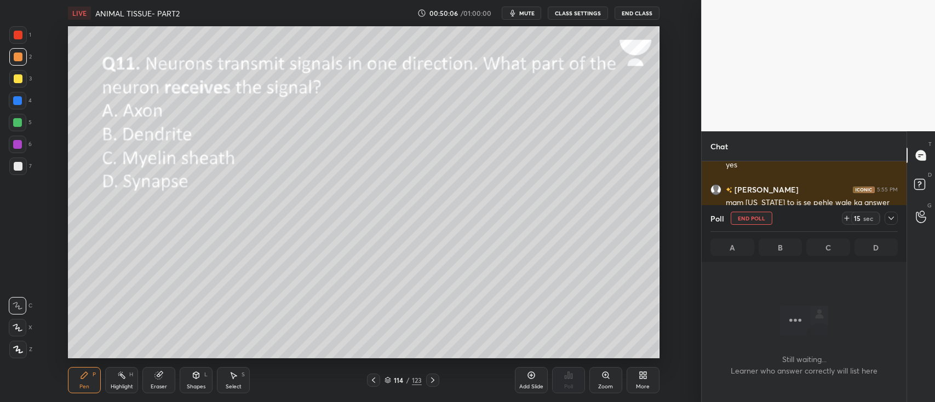
scroll to position [3, 3]
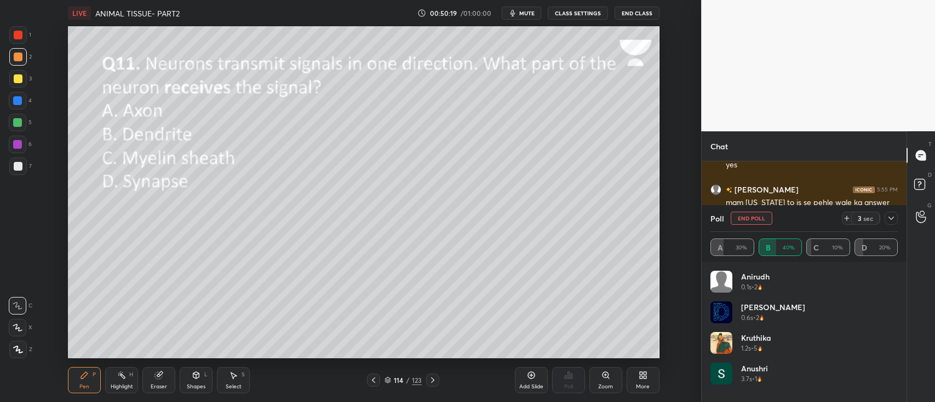
click at [18, 77] on div at bounding box center [18, 78] width 9 height 9
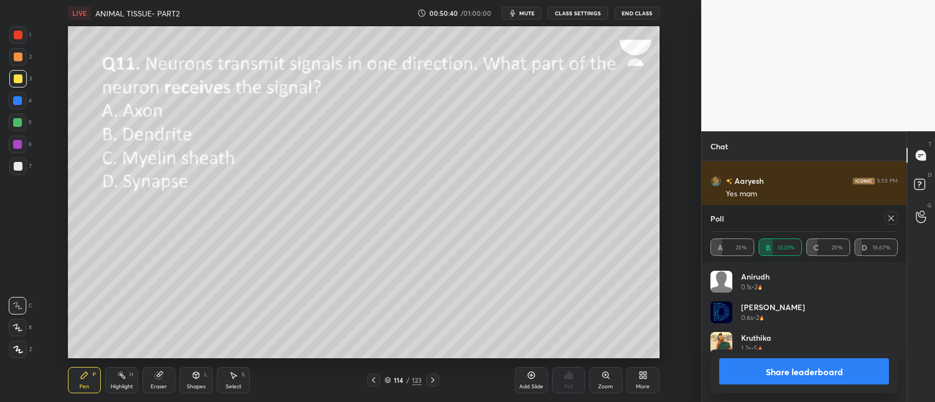
click at [783, 361] on button "Share leaderboard" at bounding box center [804, 372] width 170 height 26
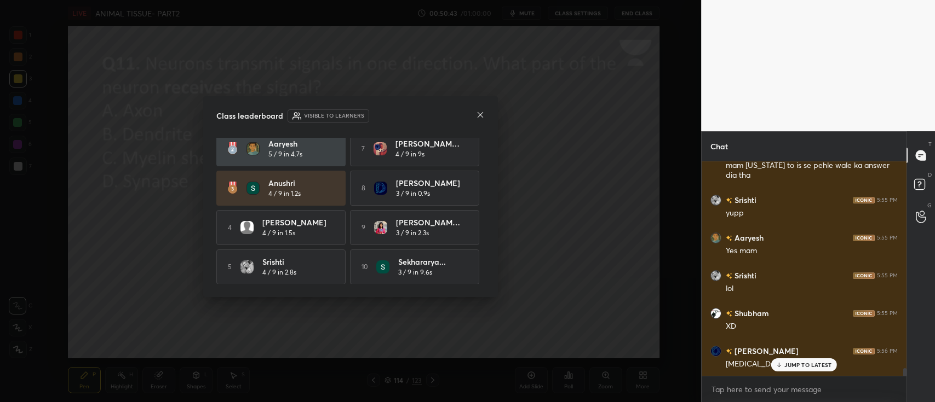
scroll to position [0, 0]
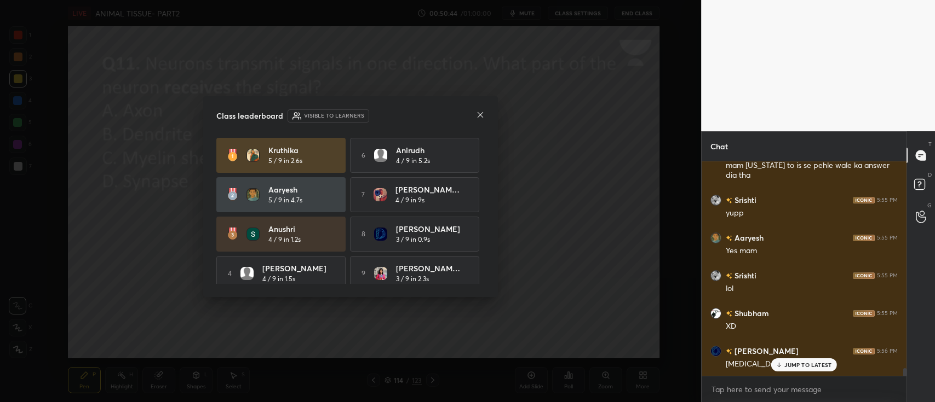
click at [481, 112] on icon at bounding box center [480, 115] width 9 height 9
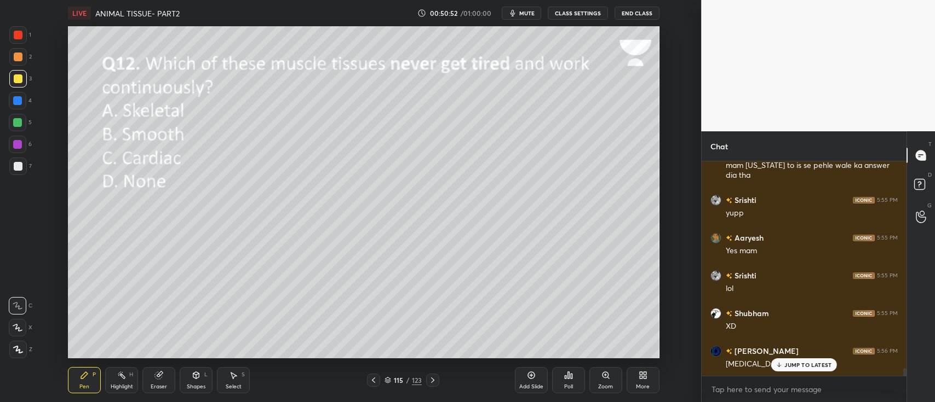
click at [572, 378] on icon at bounding box center [572, 376] width 2 height 5
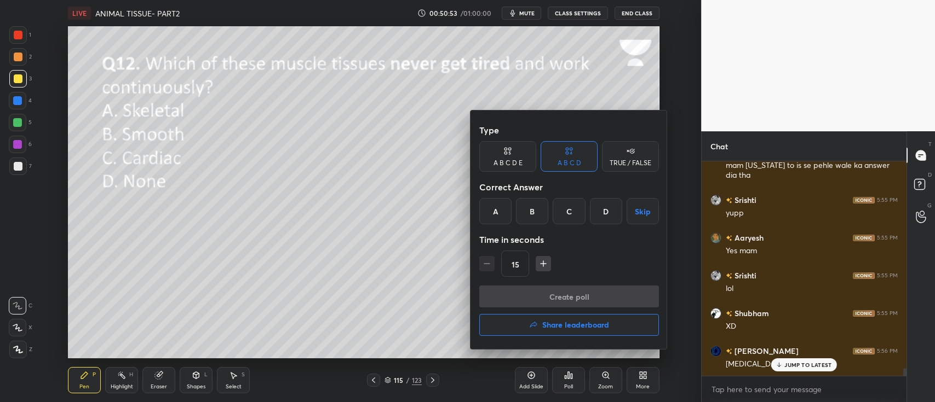
click at [575, 203] on div "C" at bounding box center [568, 211] width 32 height 26
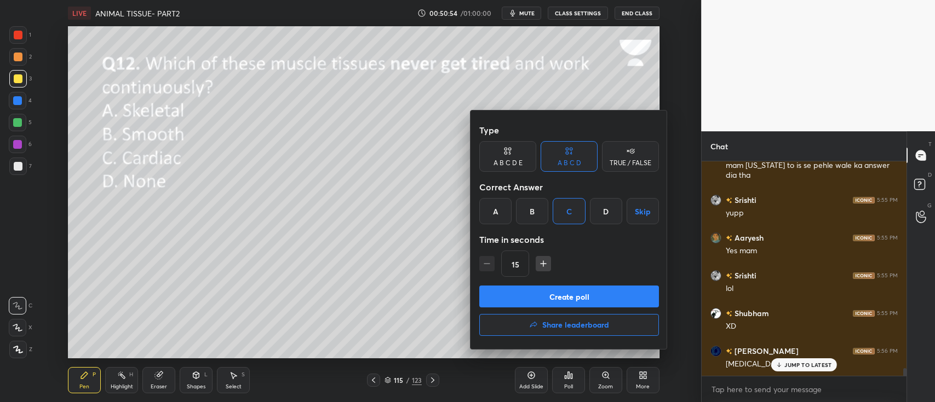
click at [617, 290] on button "Create poll" at bounding box center [569, 297] width 180 height 22
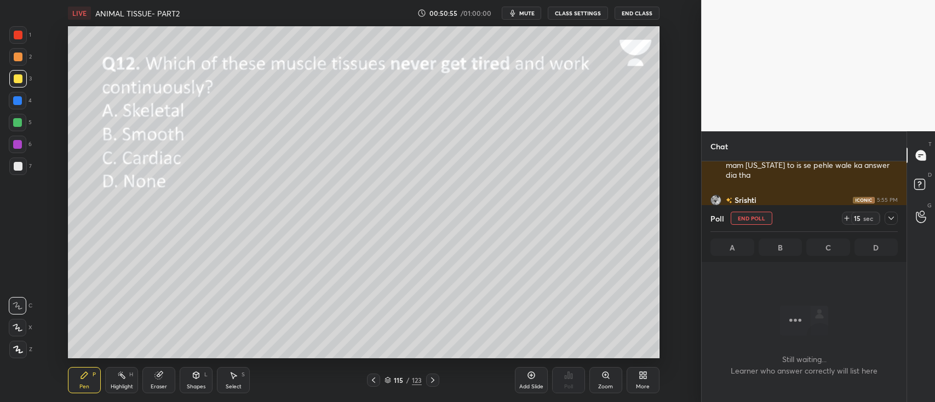
scroll to position [3, 3]
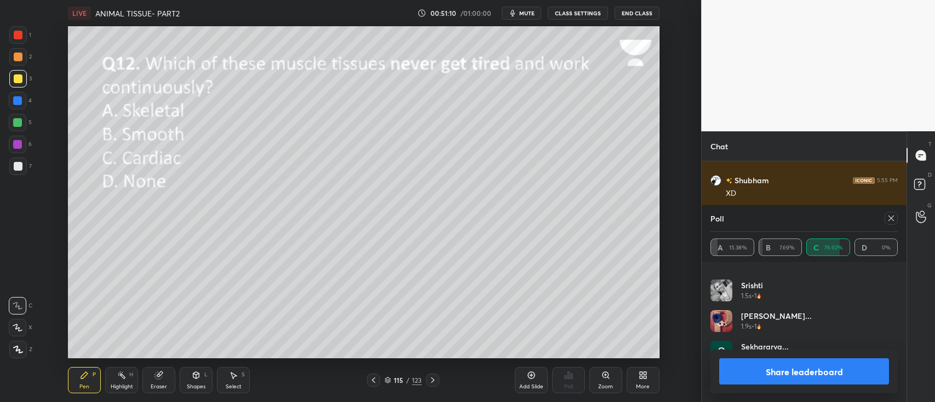
click at [821, 356] on div "Share leaderboard" at bounding box center [803, 372] width 187 height 44
click at [826, 374] on button "Share leaderboard" at bounding box center [804, 372] width 170 height 26
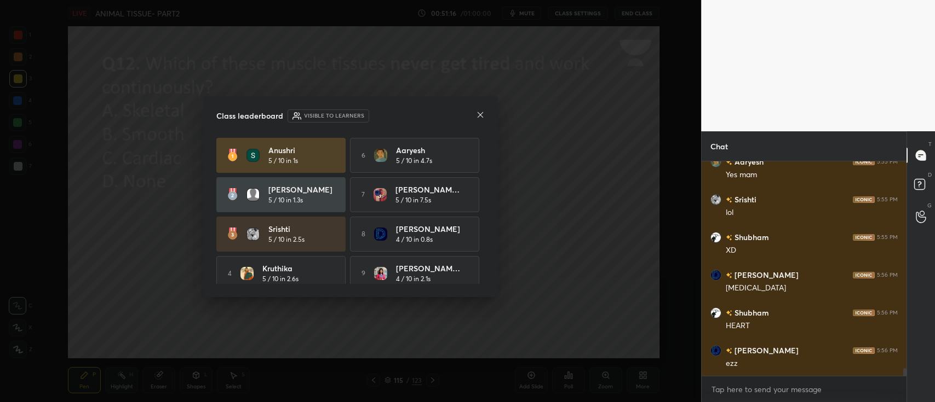
click at [479, 112] on icon at bounding box center [480, 115] width 9 height 9
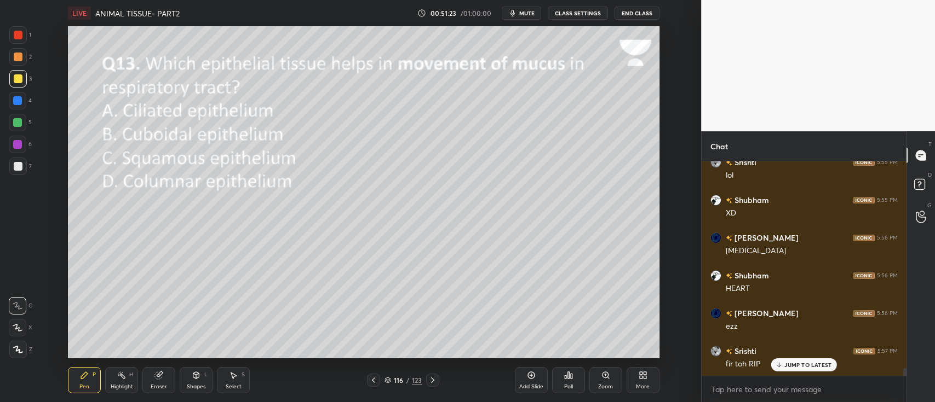
click at [580, 378] on div "Poll" at bounding box center [568, 380] width 33 height 26
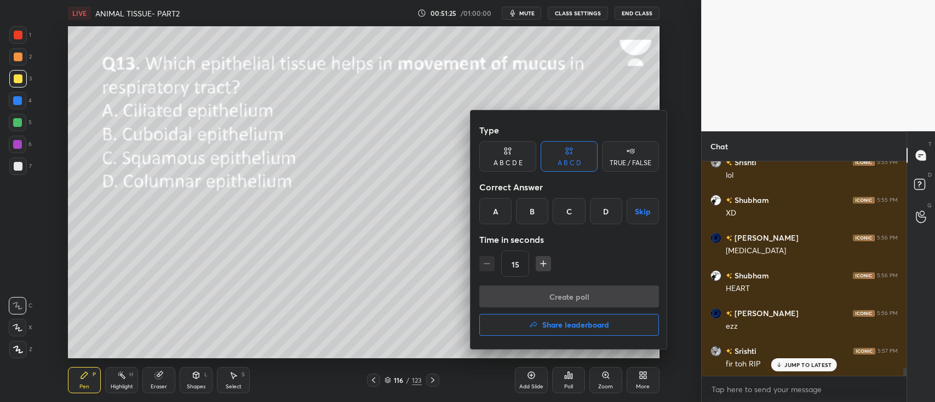
click at [479, 204] on div "A" at bounding box center [495, 211] width 32 height 26
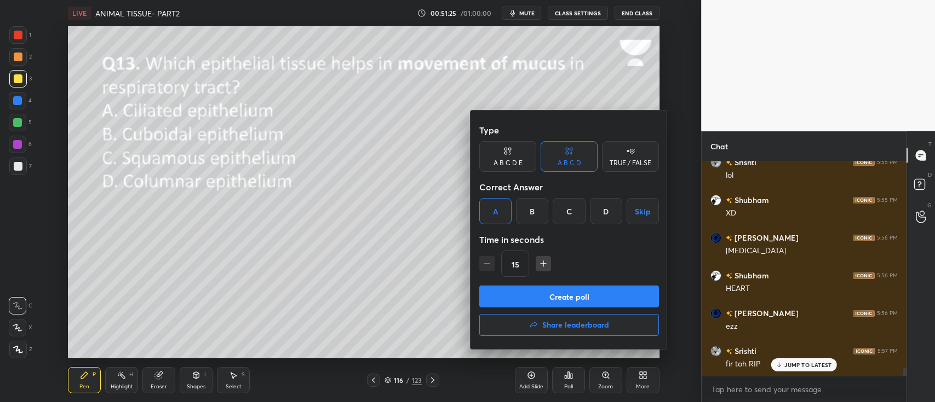
click at [598, 304] on button "Create poll" at bounding box center [569, 297] width 180 height 22
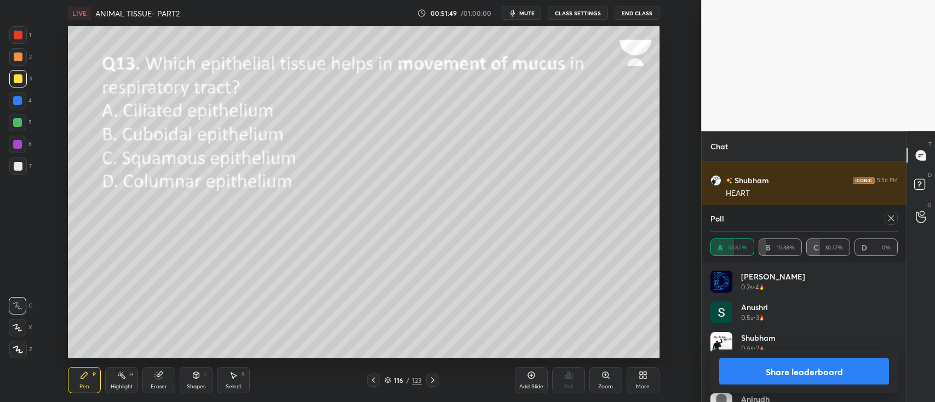
click at [829, 381] on button "Share leaderboard" at bounding box center [804, 372] width 170 height 26
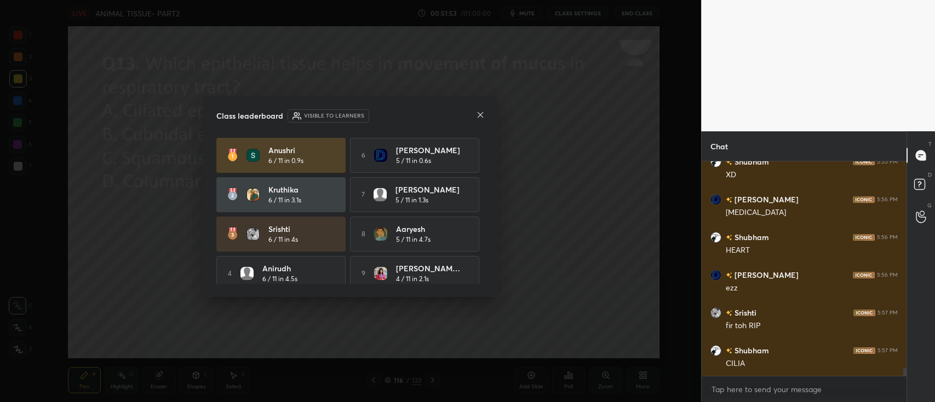
click at [477, 114] on icon at bounding box center [480, 115] width 9 height 9
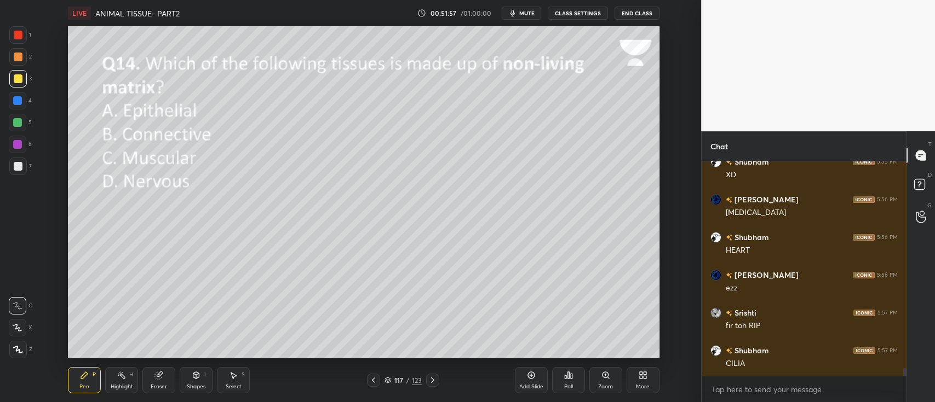
click at [571, 378] on icon at bounding box center [572, 376] width 2 height 5
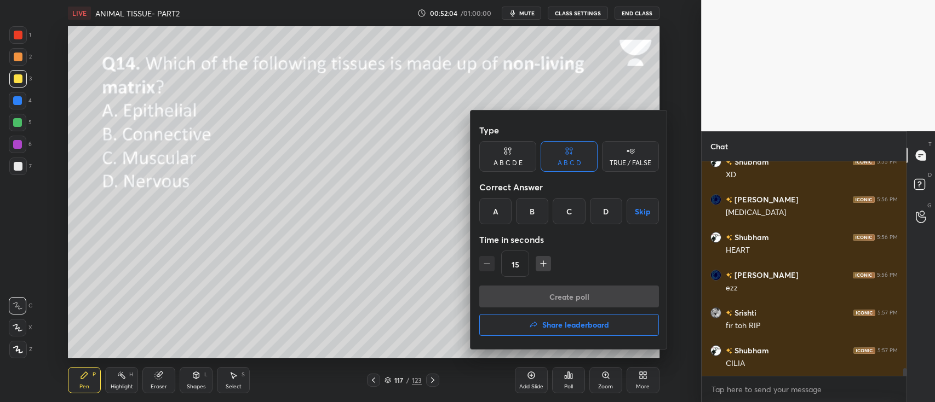
click at [644, 212] on button "Skip" at bounding box center [642, 211] width 32 height 26
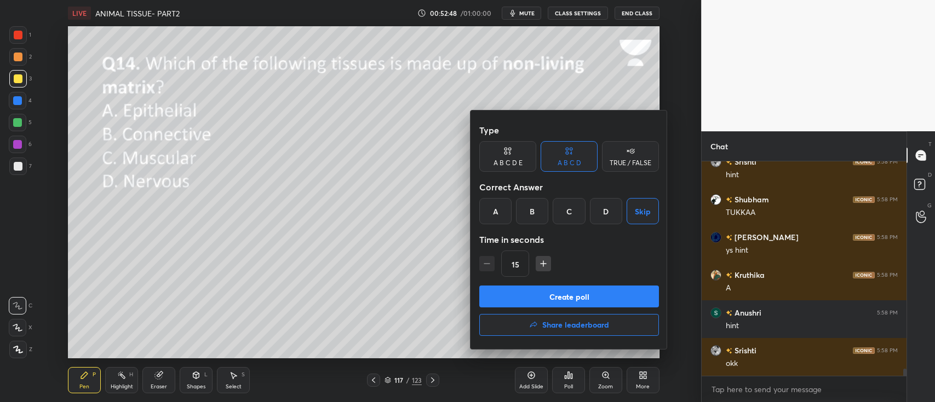
scroll to position [6085, 0]
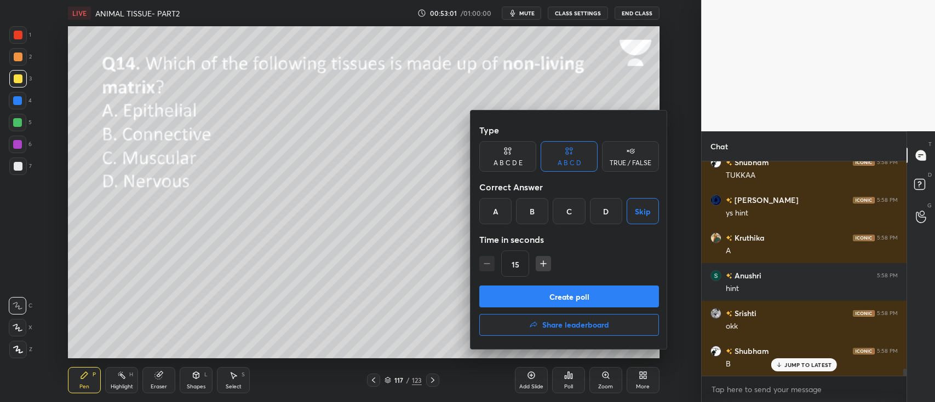
click at [532, 216] on div "B" at bounding box center [532, 211] width 32 height 26
click at [620, 295] on button "Create poll" at bounding box center [569, 297] width 180 height 22
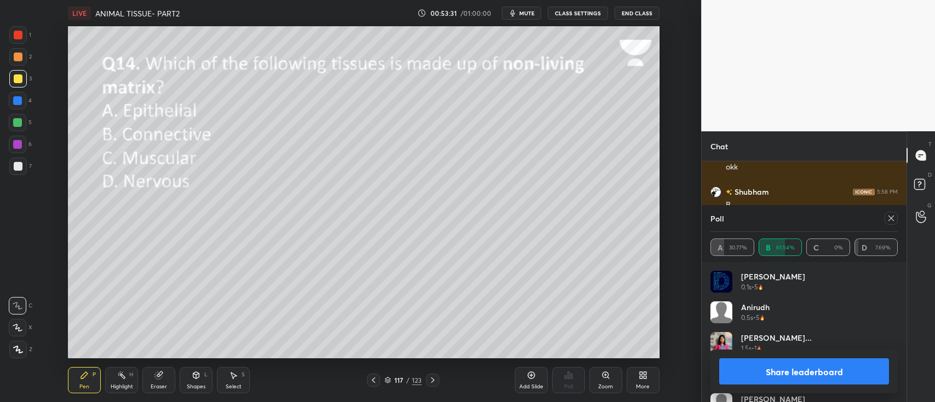
scroll to position [4617, 0]
click at [819, 366] on button "Share leaderboard" at bounding box center [804, 372] width 170 height 26
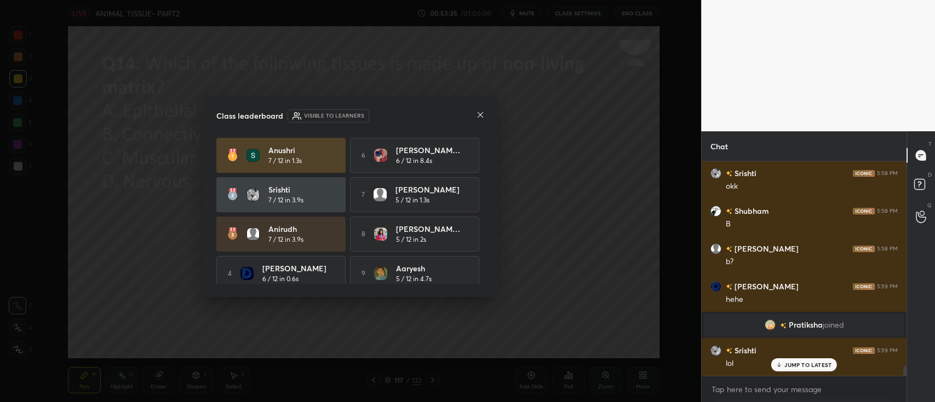
scroll to position [212, 201]
click at [482, 118] on icon at bounding box center [480, 115] width 9 height 9
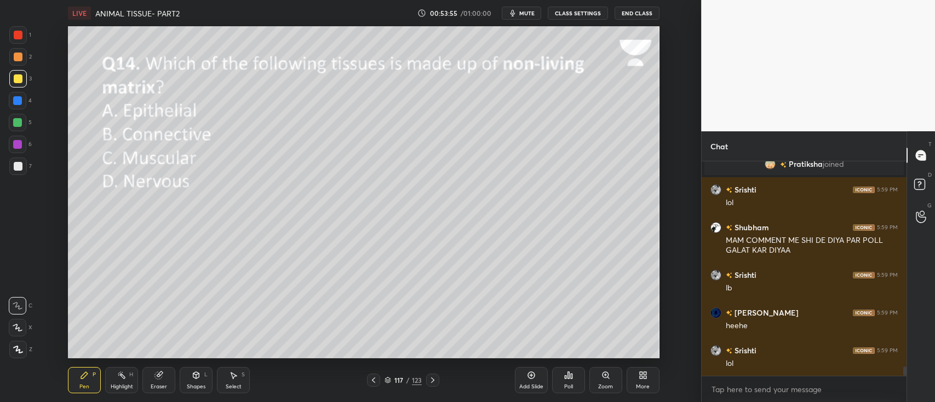
click at [591, 383] on div "Zoom" at bounding box center [605, 380] width 33 height 26
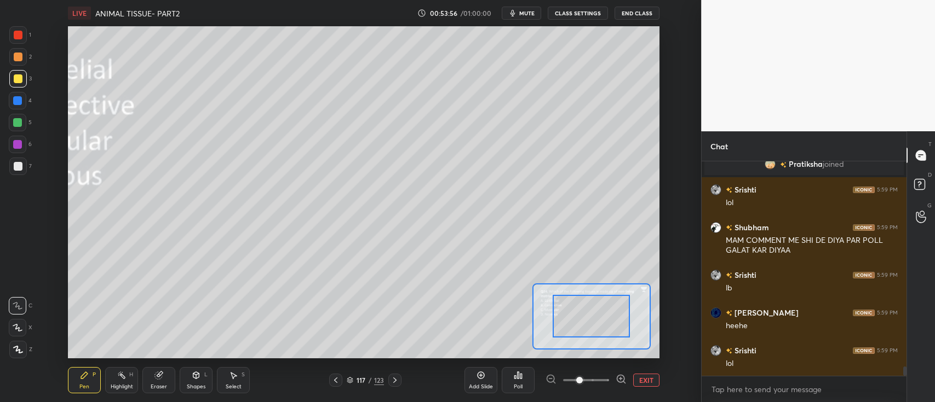
click at [648, 380] on button "EXIT" at bounding box center [646, 380] width 26 height 13
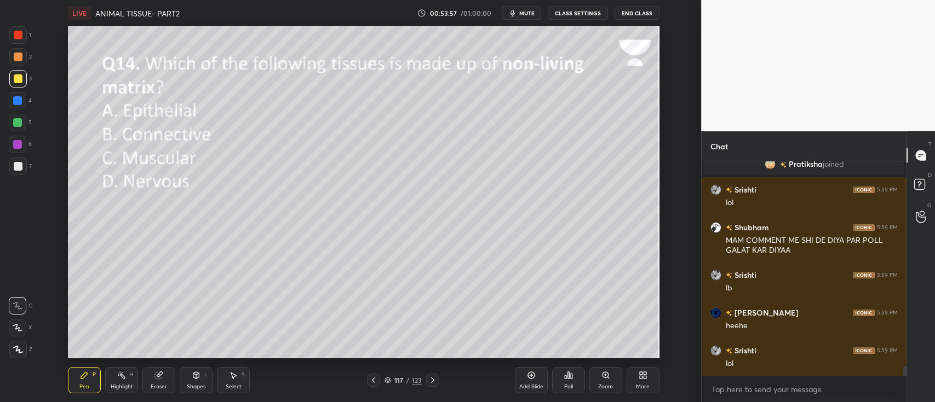
click at [568, 381] on div "Poll" at bounding box center [568, 380] width 33 height 26
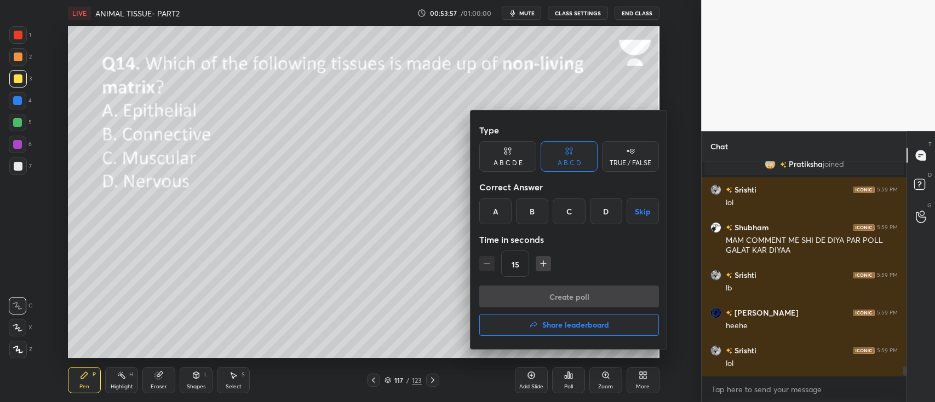
click at [603, 322] on h4 "Share leaderboard" at bounding box center [575, 325] width 67 height 8
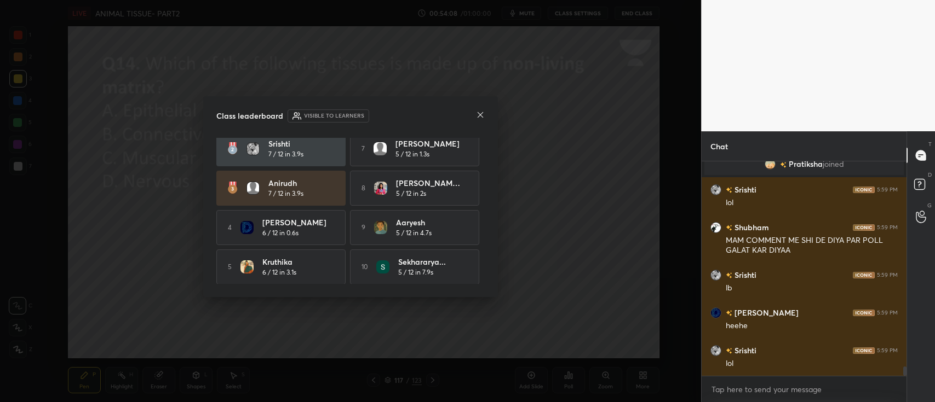
scroll to position [0, 0]
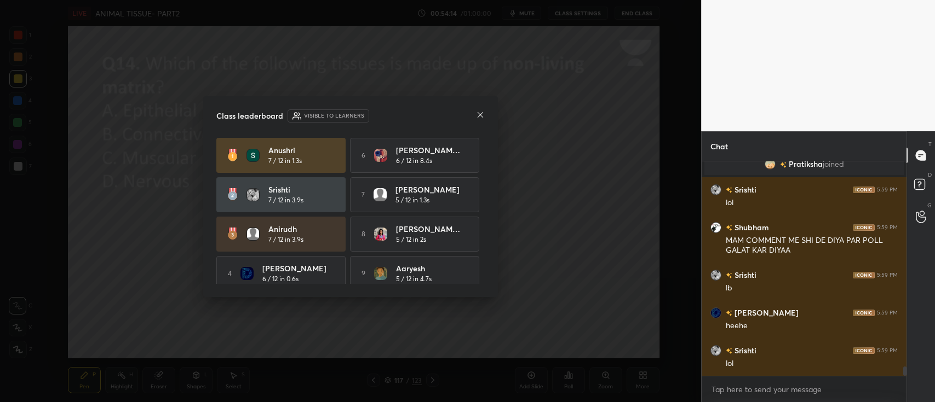
click at [476, 115] on icon at bounding box center [480, 115] width 9 height 9
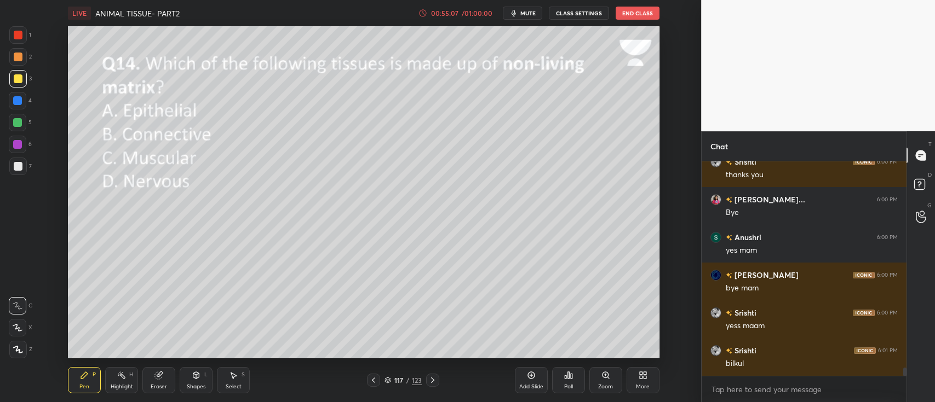
scroll to position [3, 3]
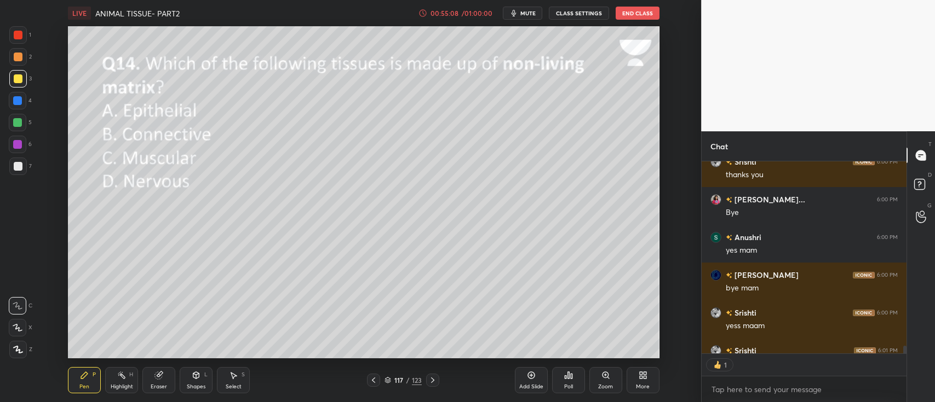
type textarea "x"
